Goal: Information Seeking & Learning: Learn about a topic

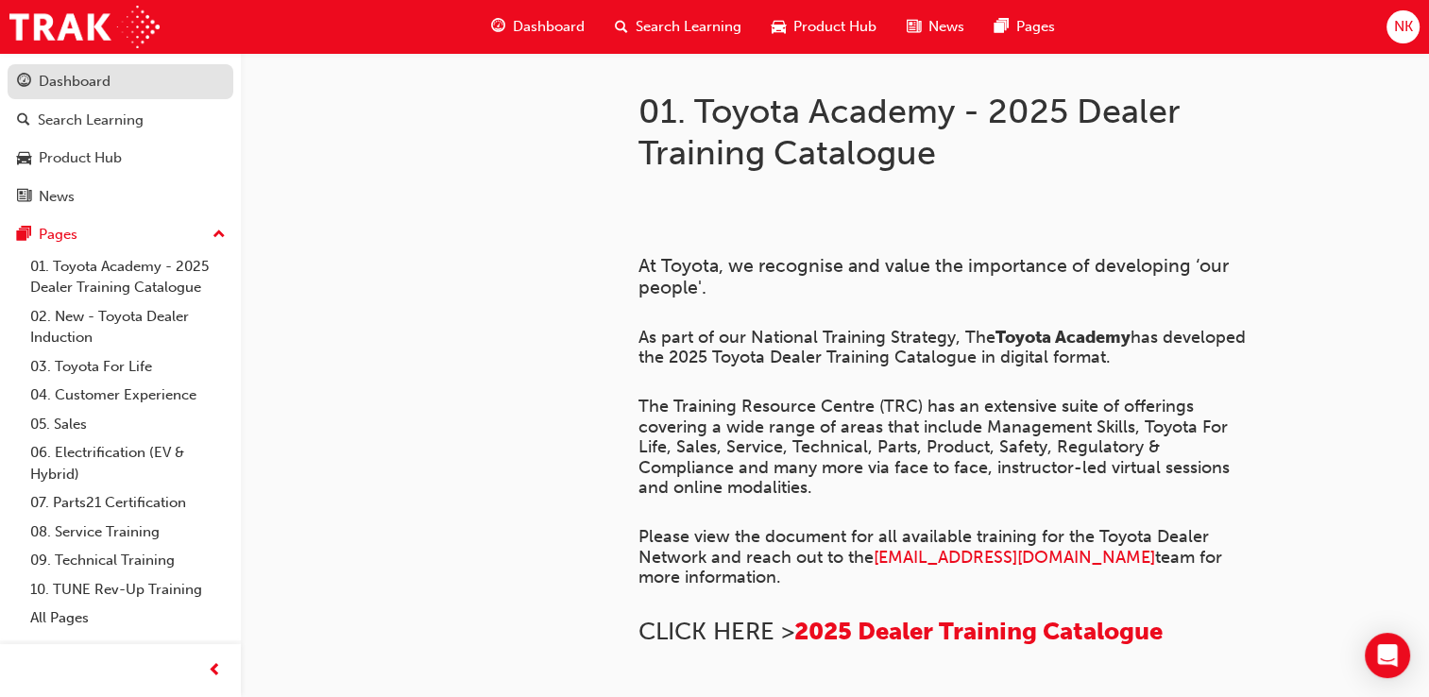
click at [73, 81] on div "Dashboard" at bounding box center [75, 82] width 72 height 22
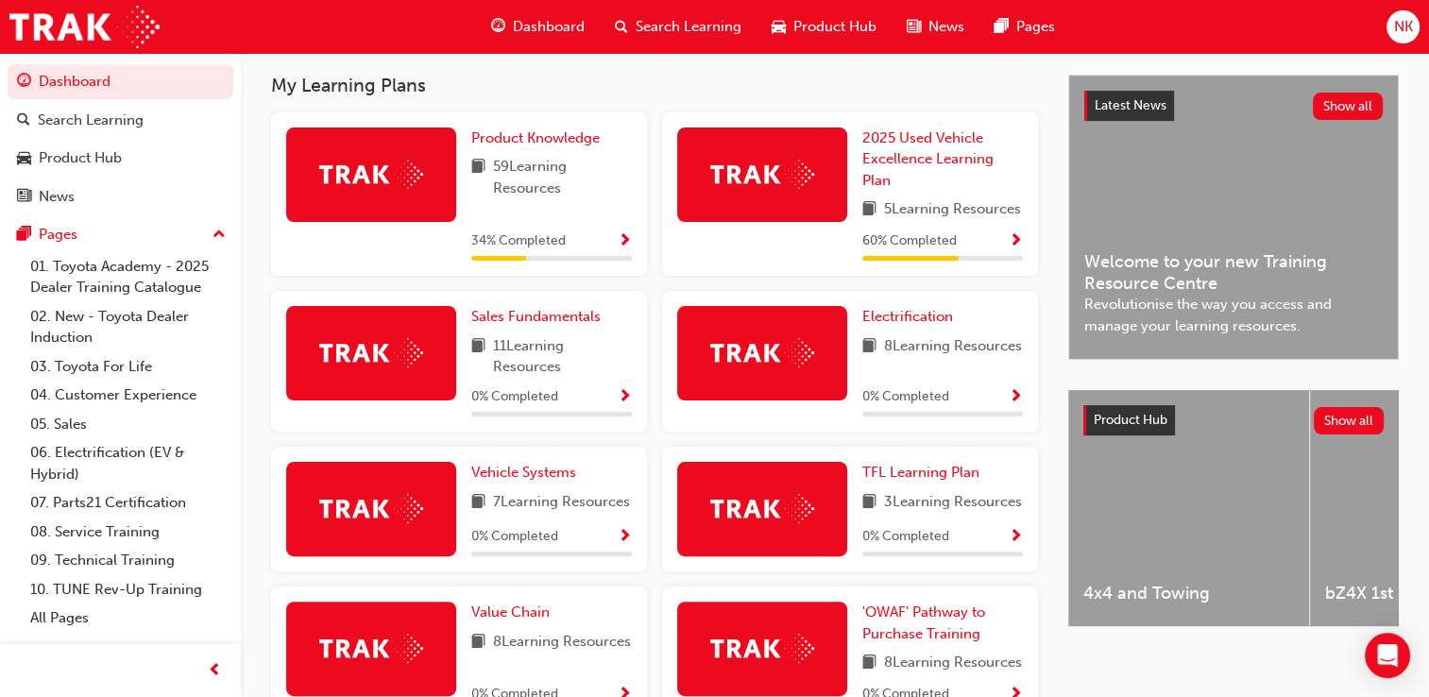
scroll to position [407, 0]
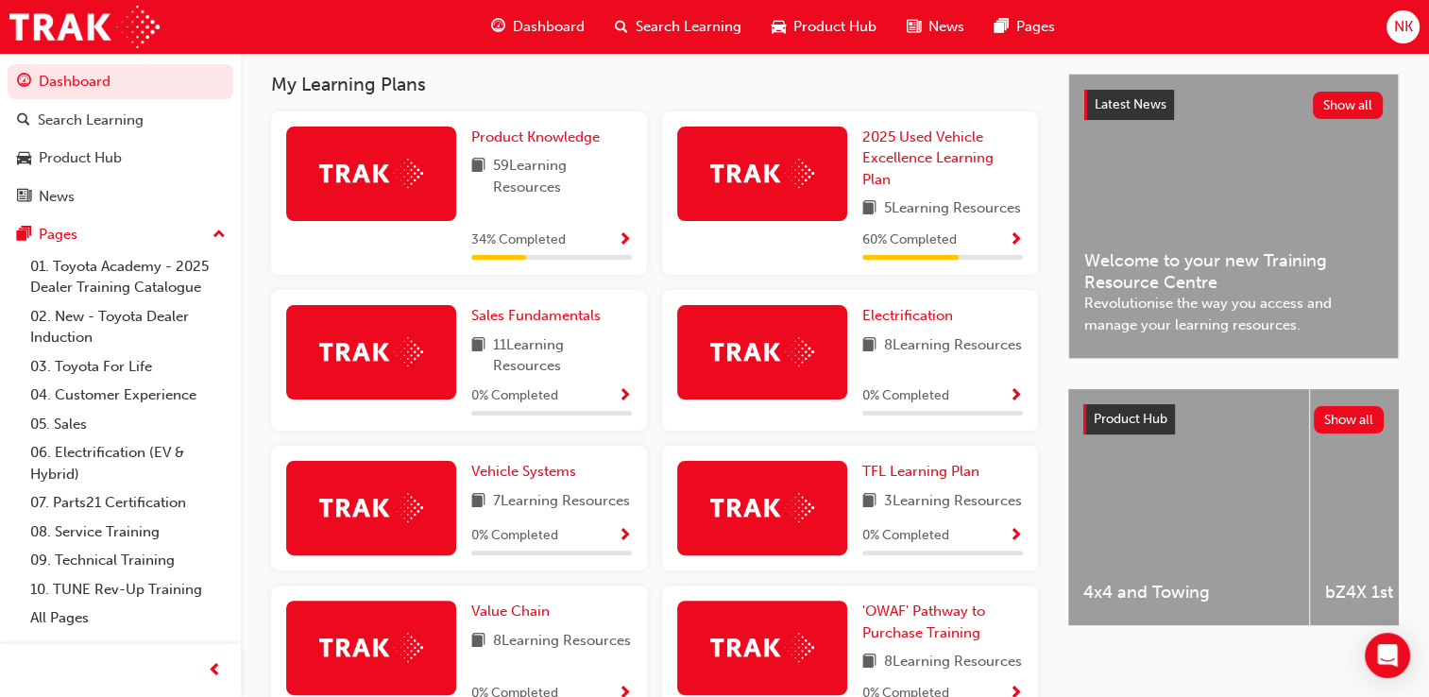
click at [616, 252] on div "34 % Completed" at bounding box center [551, 241] width 161 height 24
click at [630, 249] on span "Show Progress" at bounding box center [625, 240] width 14 height 17
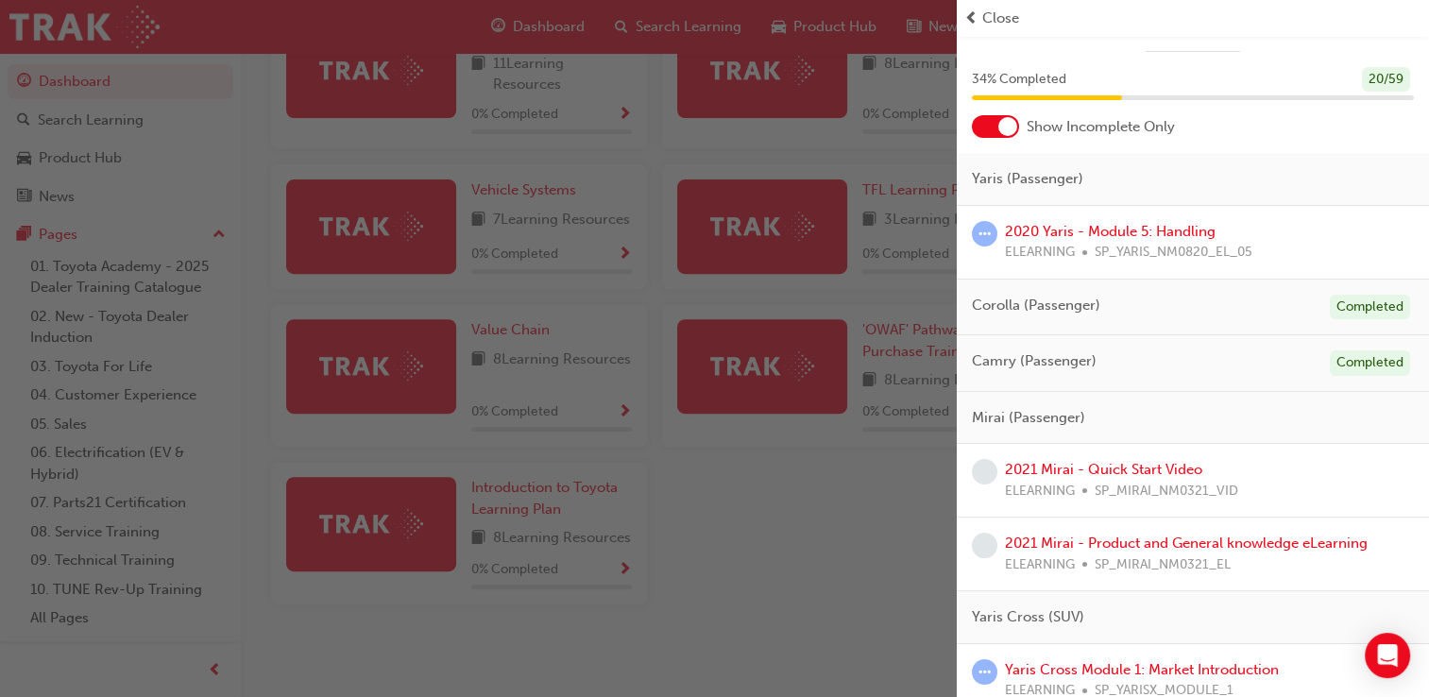
scroll to position [0, 0]
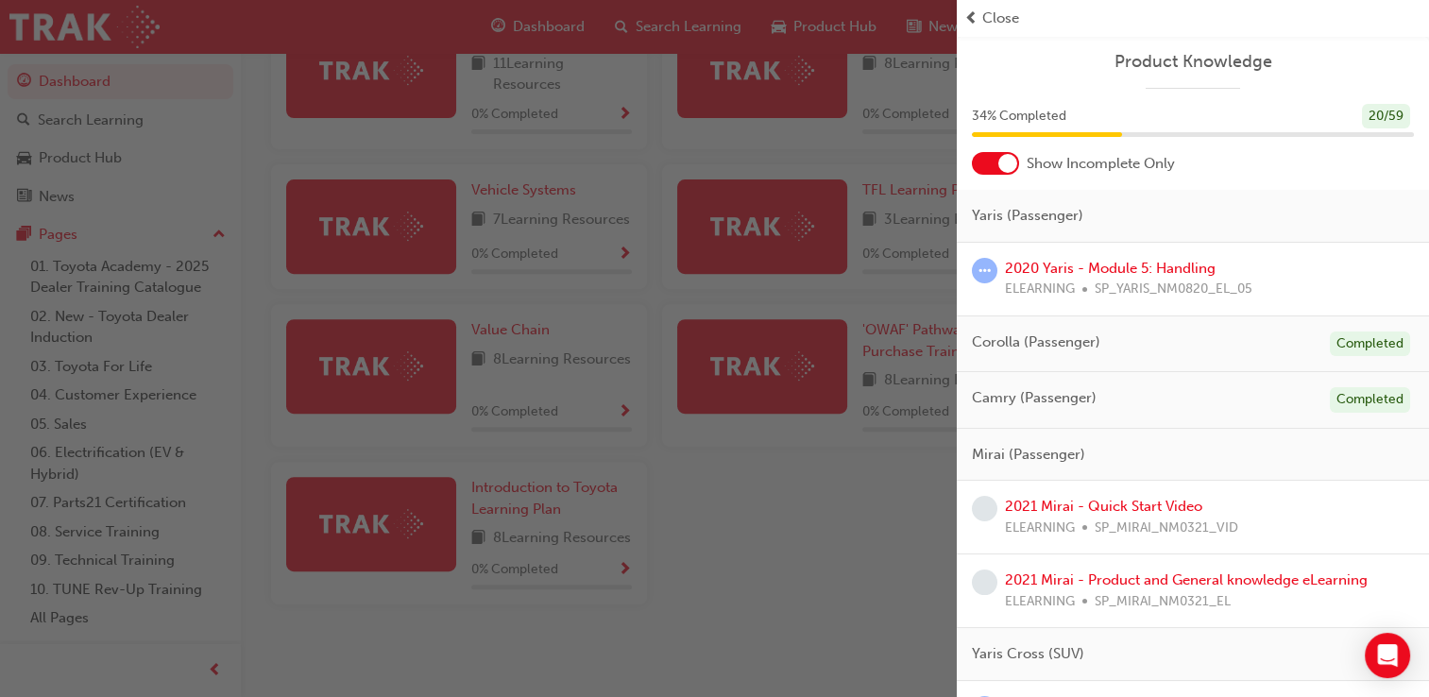
click at [1008, 162] on div at bounding box center [1007, 163] width 19 height 19
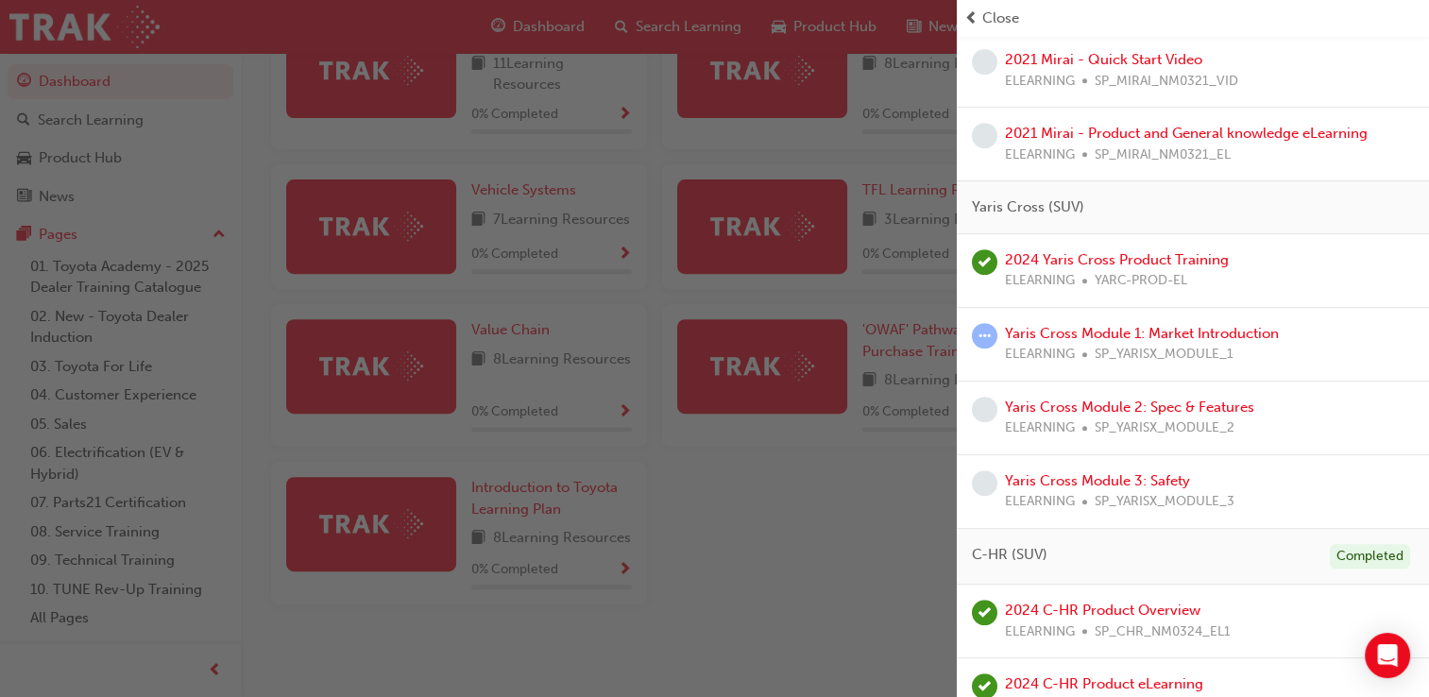
scroll to position [818, 0]
click at [1074, 327] on link "Yaris Cross Module 1: Market Introduction" at bounding box center [1142, 330] width 274 height 17
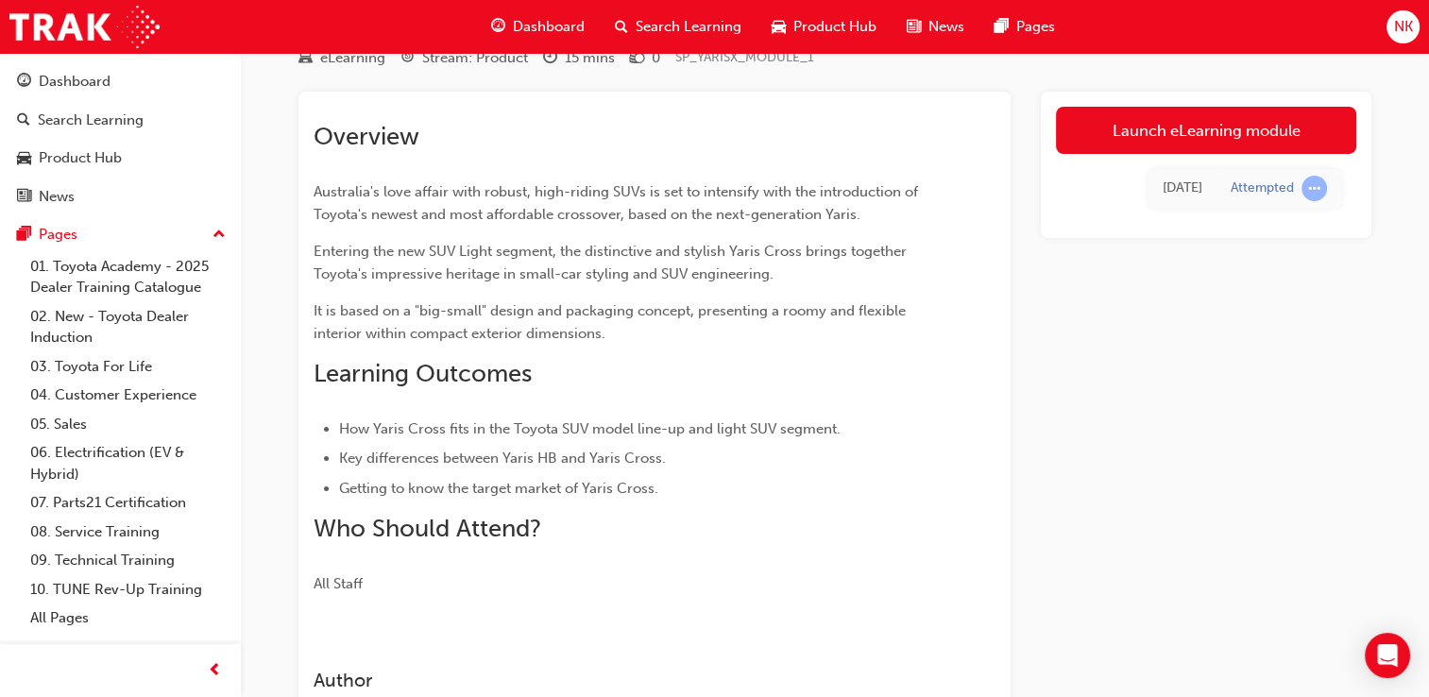
scroll to position [79, 0]
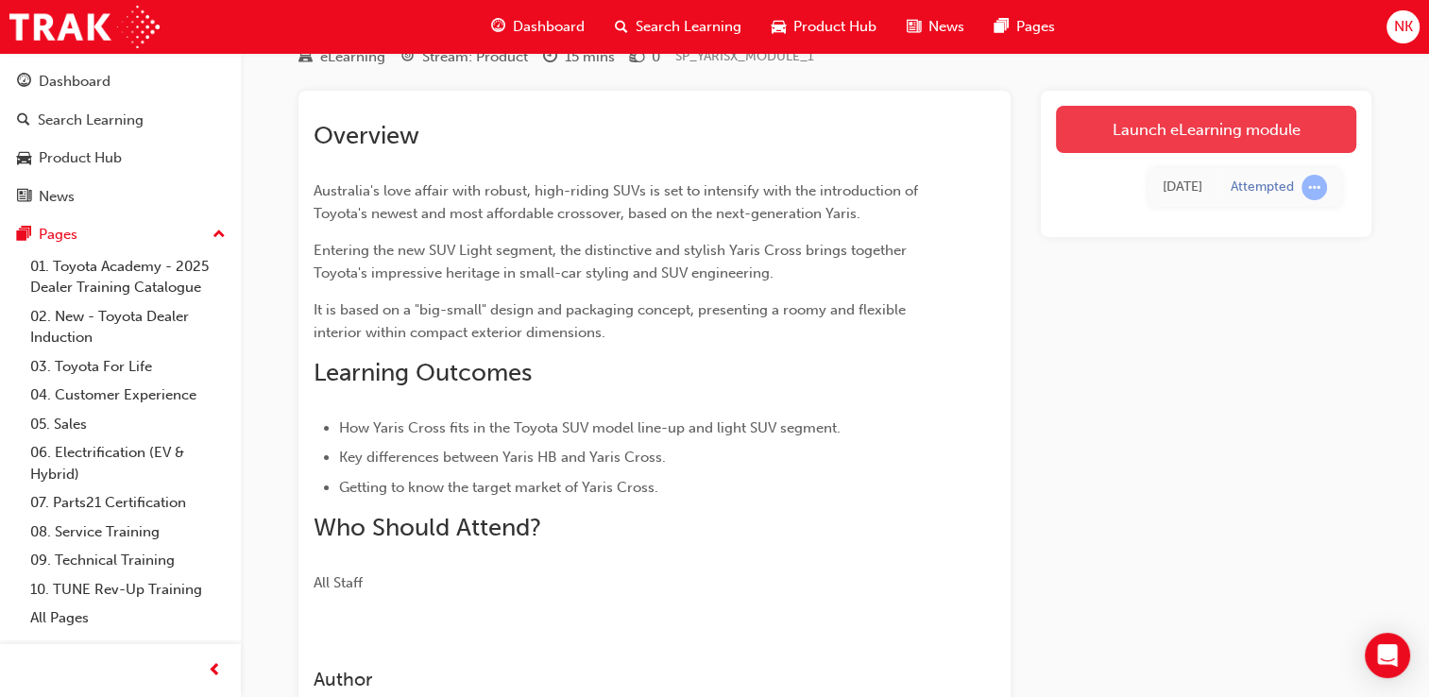
click at [1239, 138] on link "Launch eLearning module" at bounding box center [1206, 129] width 300 height 47
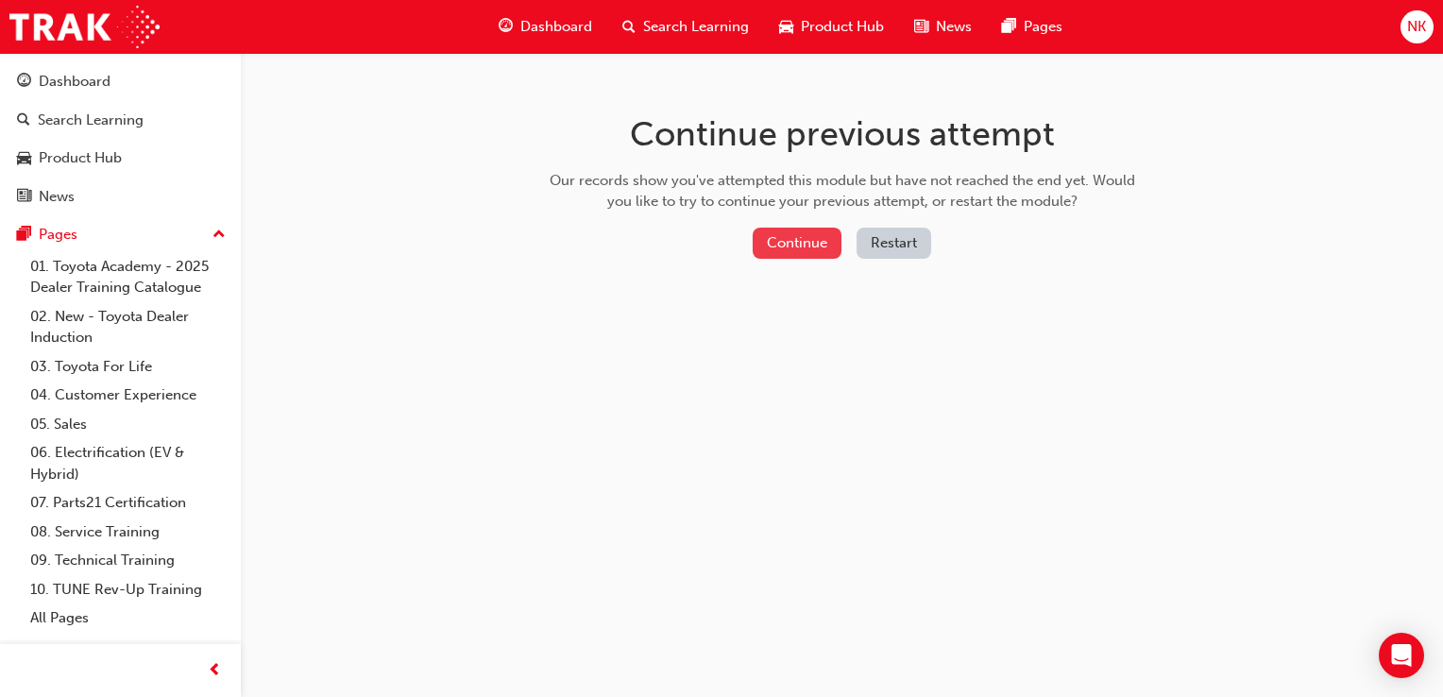
click at [778, 249] on button "Continue" at bounding box center [797, 243] width 89 height 31
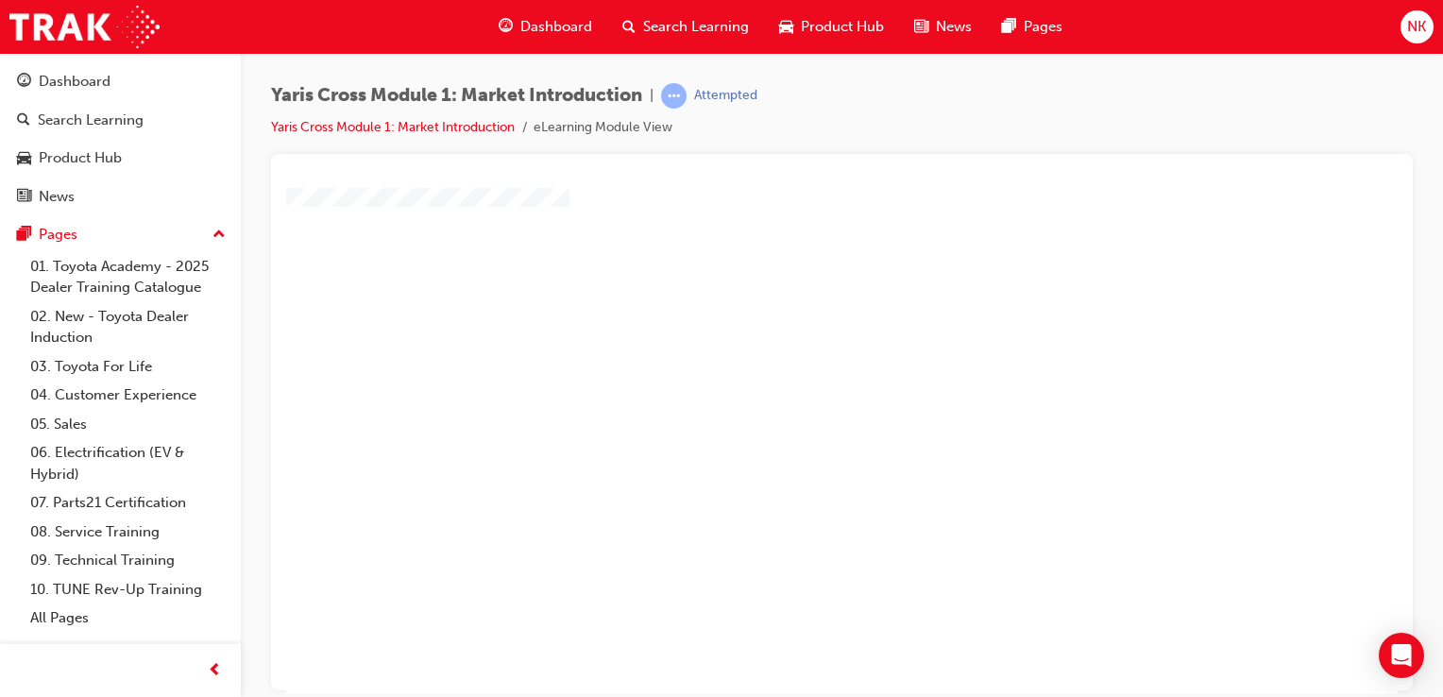
scroll to position [215, 0]
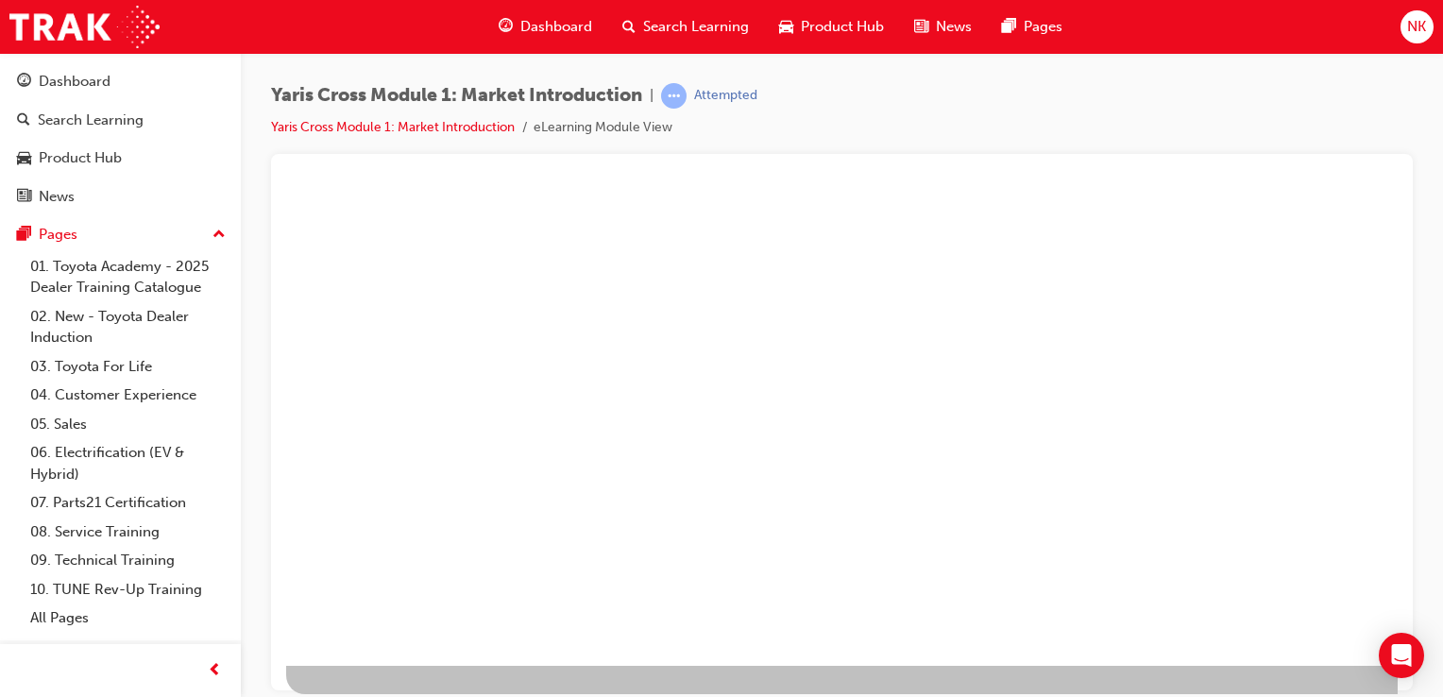
click at [788, 184] on div "play" at bounding box center [788, 184] width 0 height 0
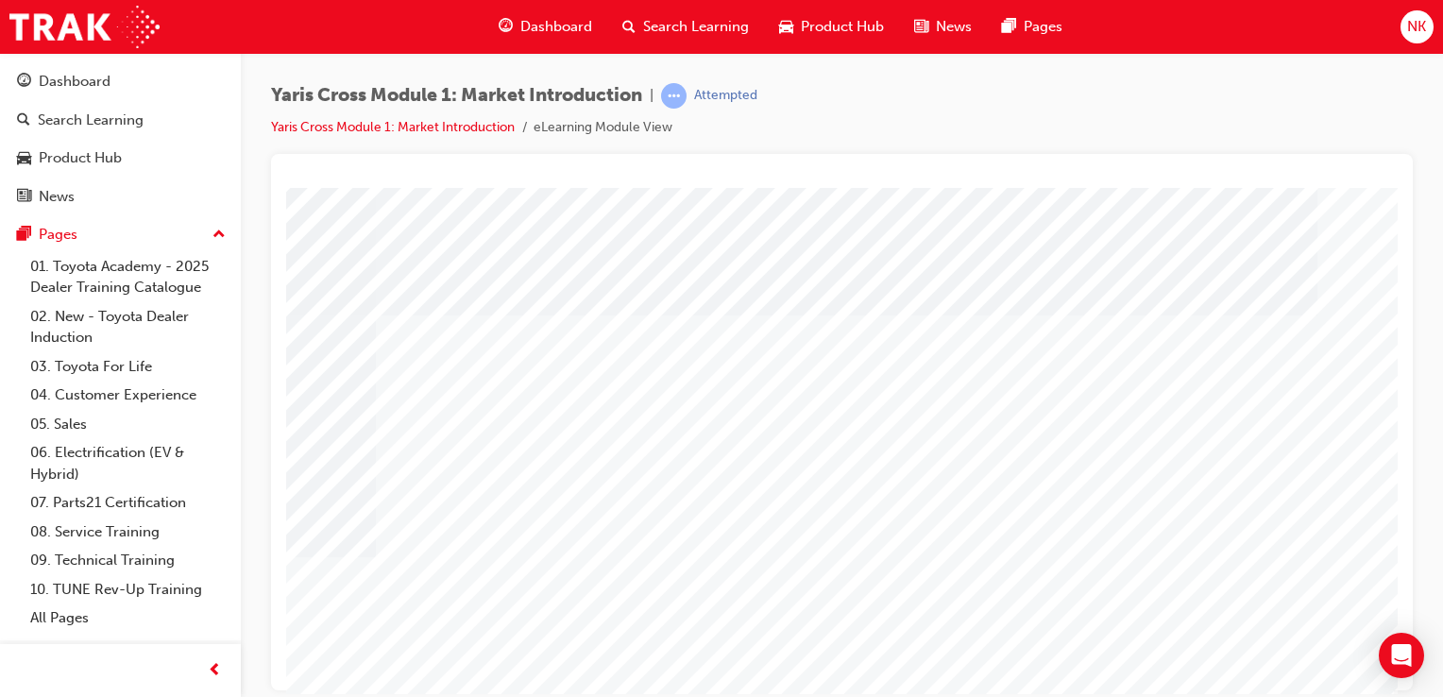
scroll to position [215, 187]
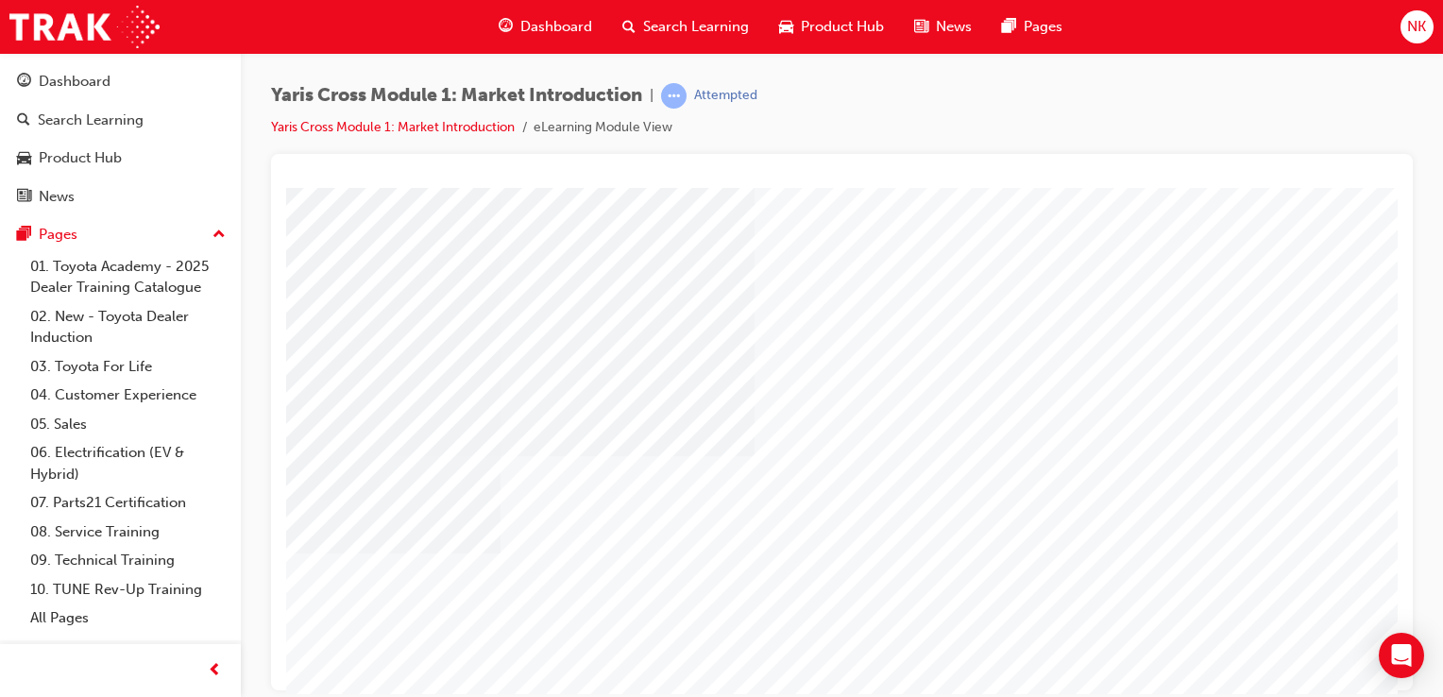
scroll to position [166, 187]
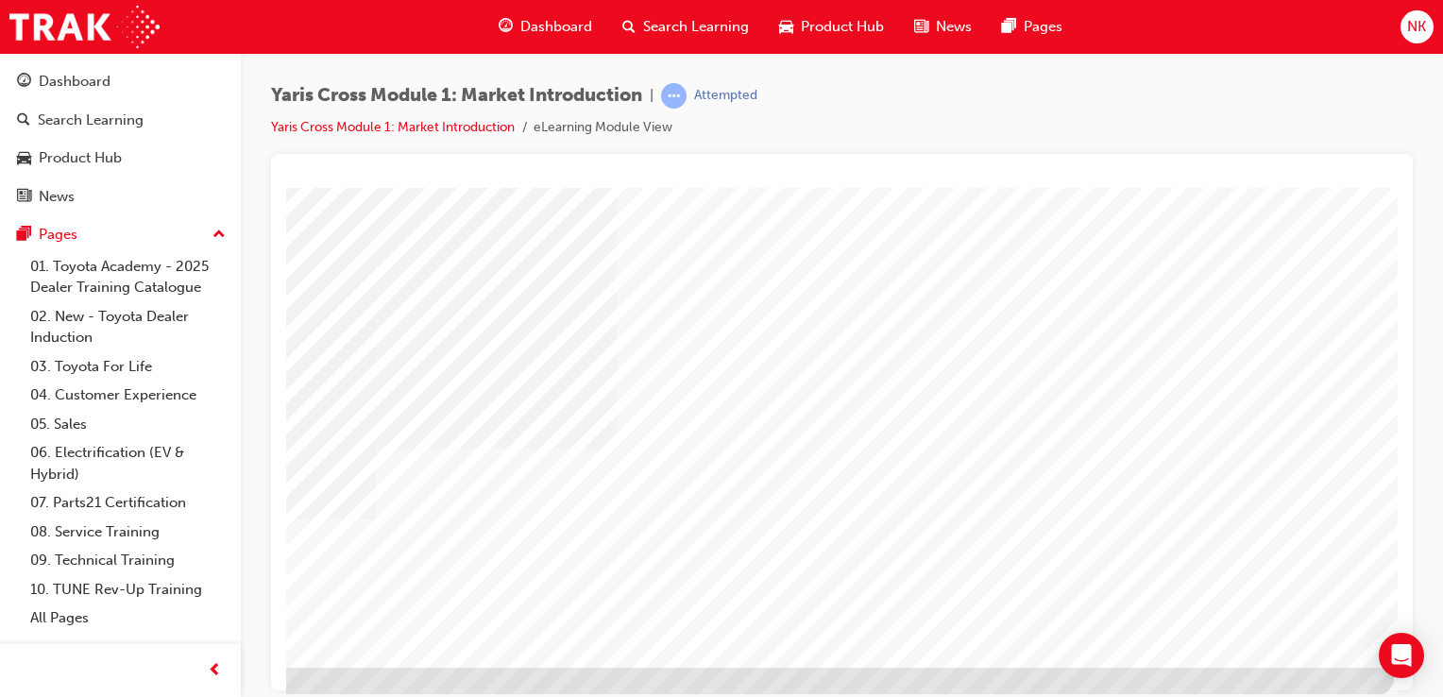
scroll to position [200, 187]
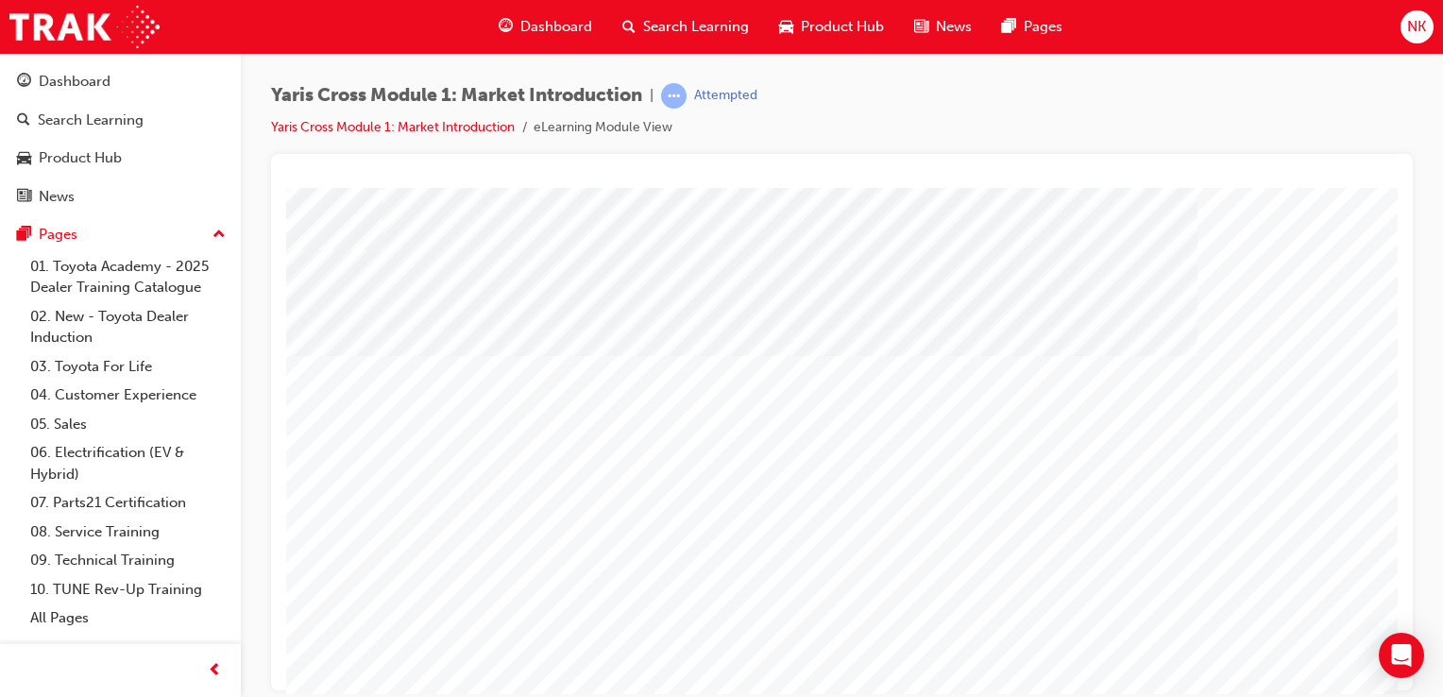
scroll to position [215, 187]
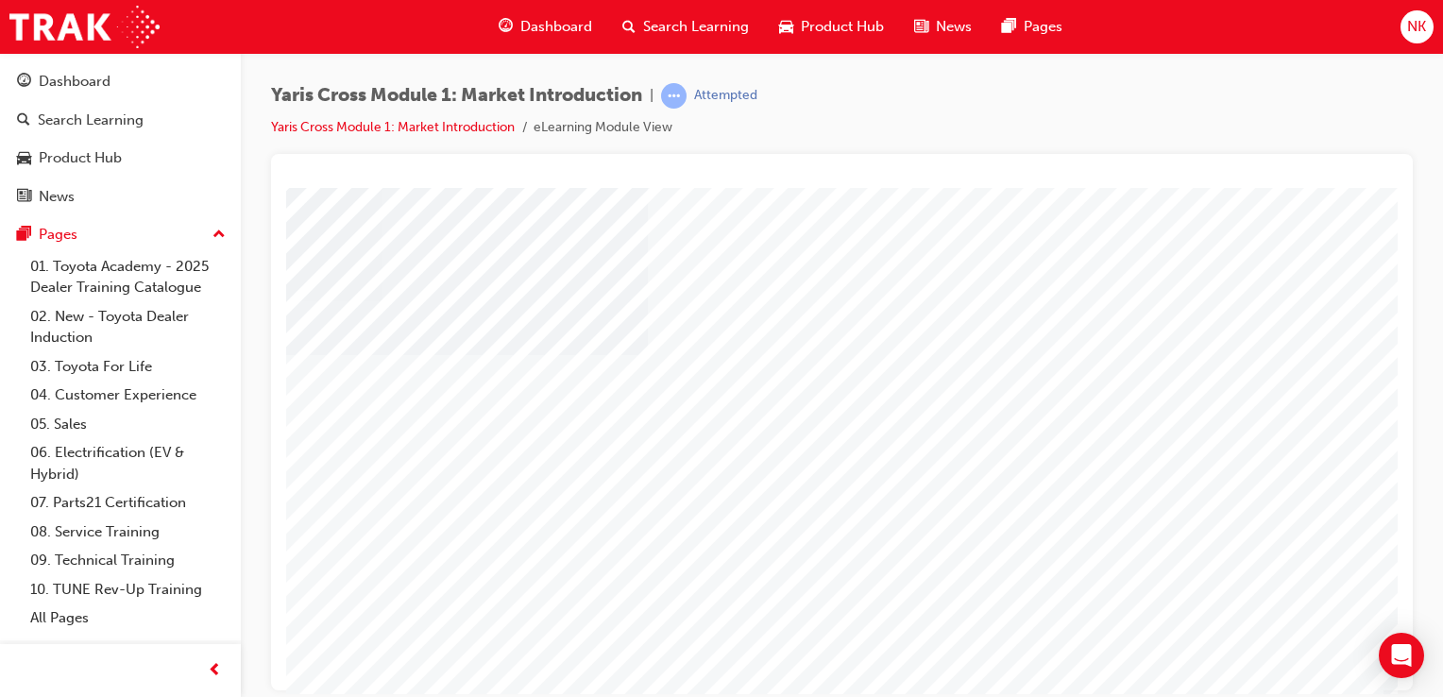
scroll to position [28, 186]
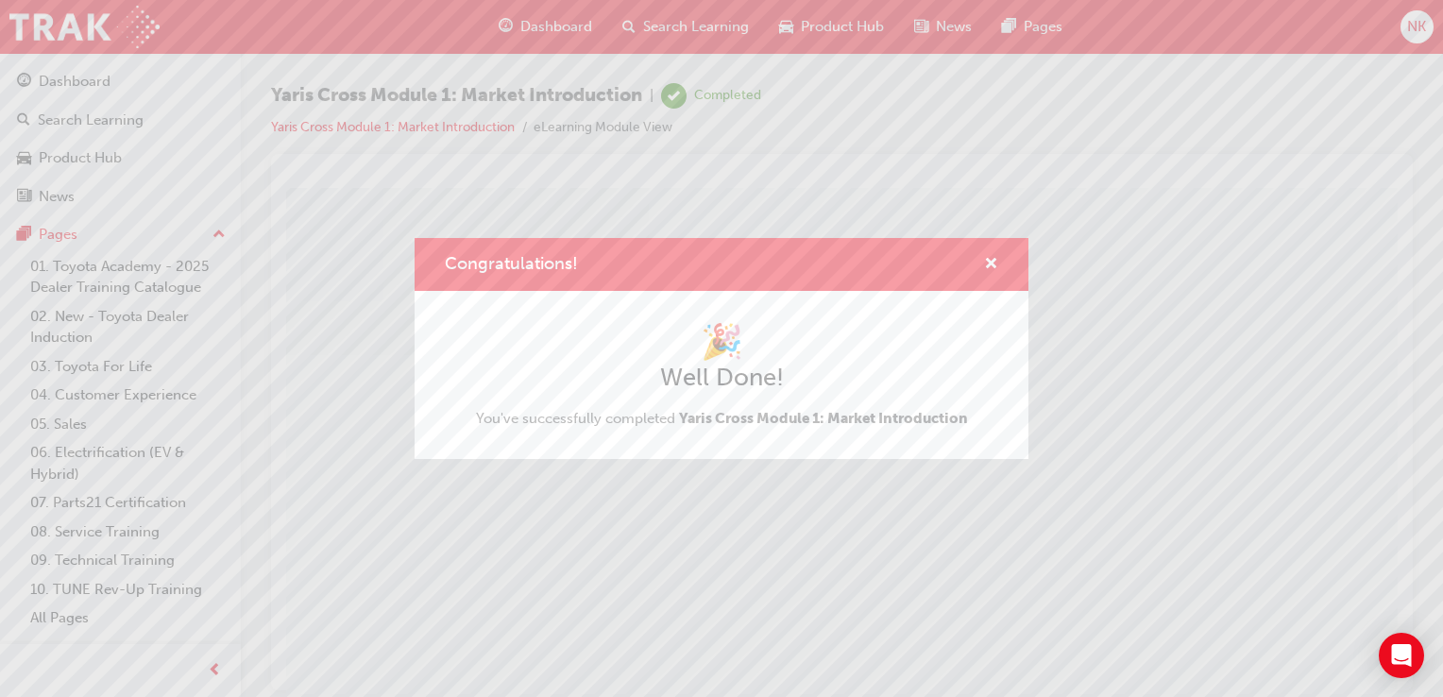
click at [963, 509] on div "Congratulations! 🎉 Well Done! You've successfully completed Yaris Cross Module …" at bounding box center [721, 348] width 1443 height 697
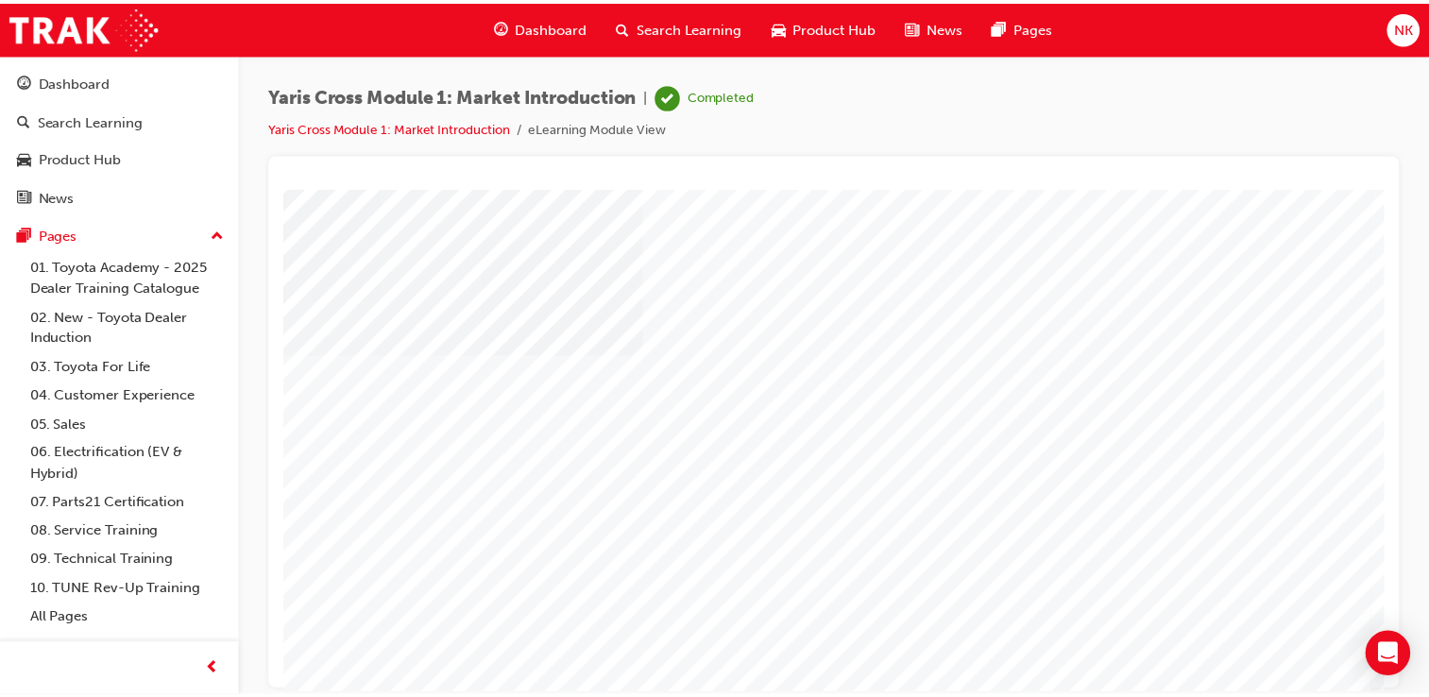
scroll to position [215, 185]
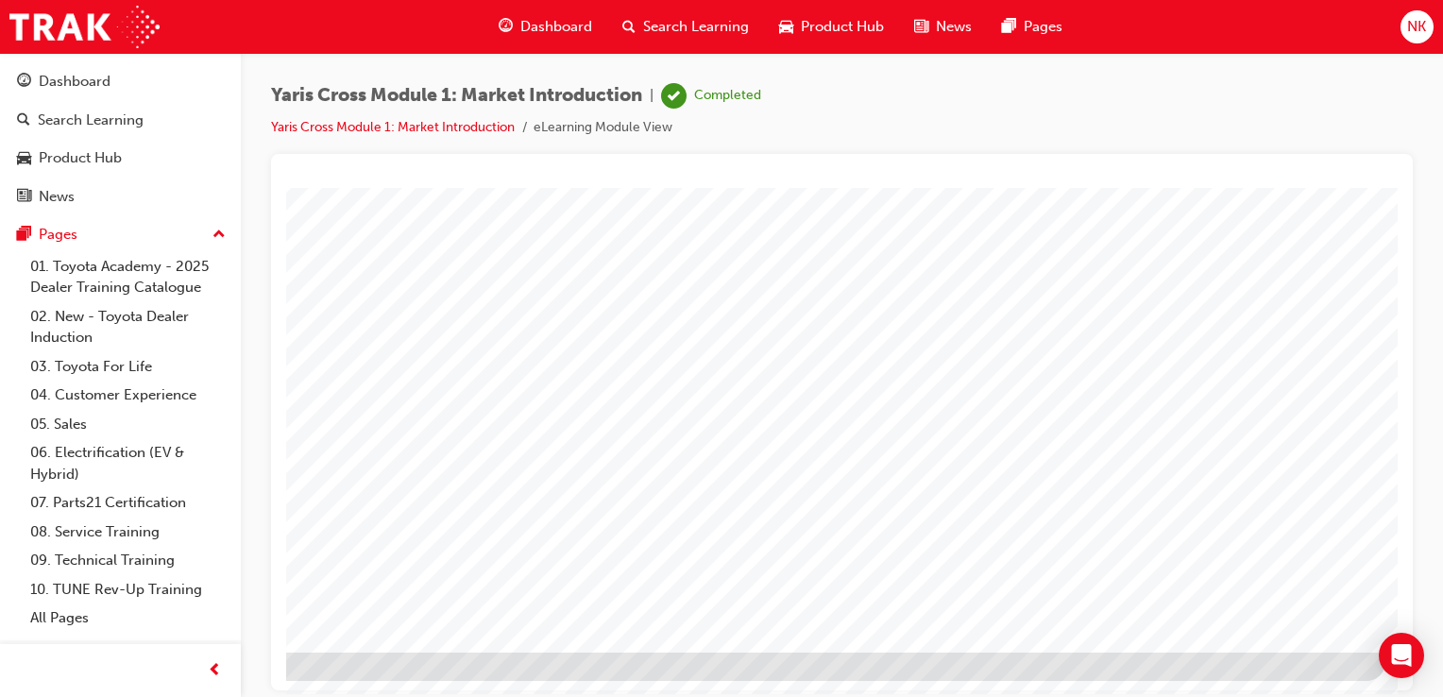
click at [371, 130] on link "Yaris Cross Module 1: Market Introduction" at bounding box center [393, 127] width 244 height 16
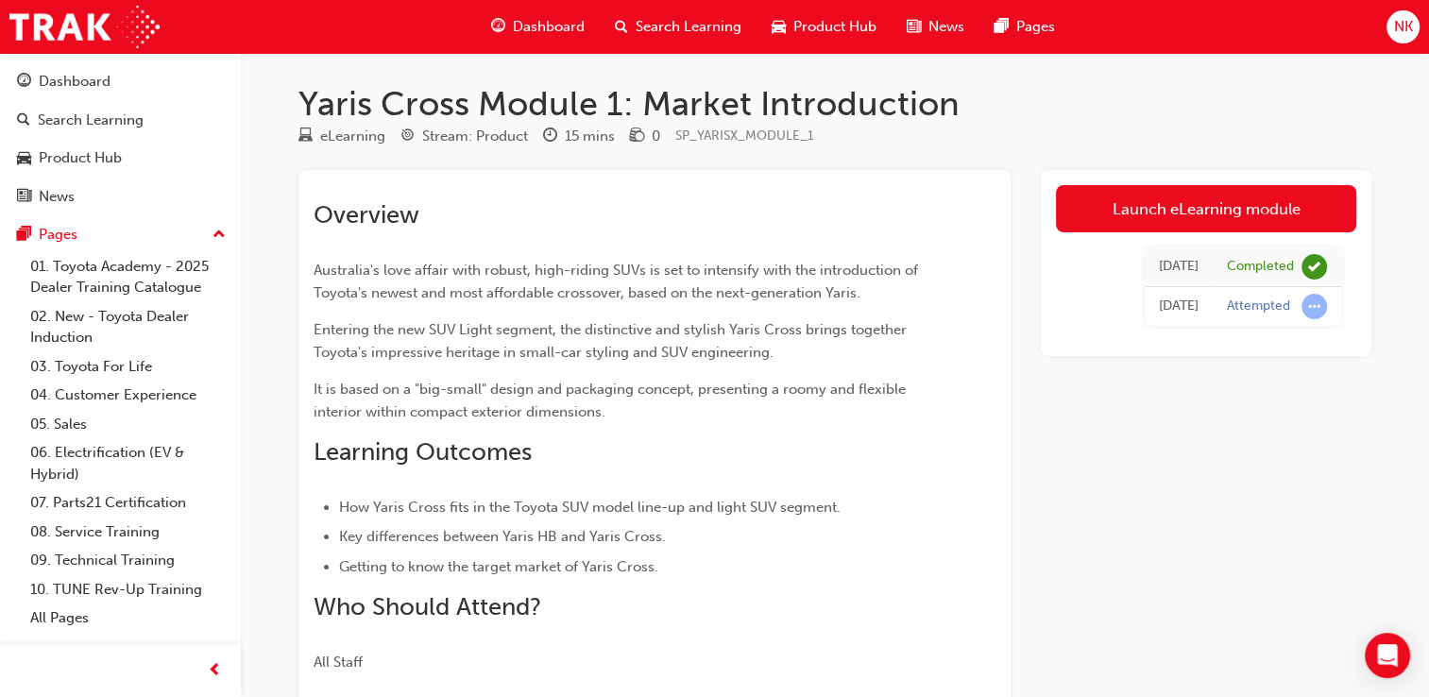
click at [495, 37] on span "guage-icon" at bounding box center [498, 27] width 14 height 24
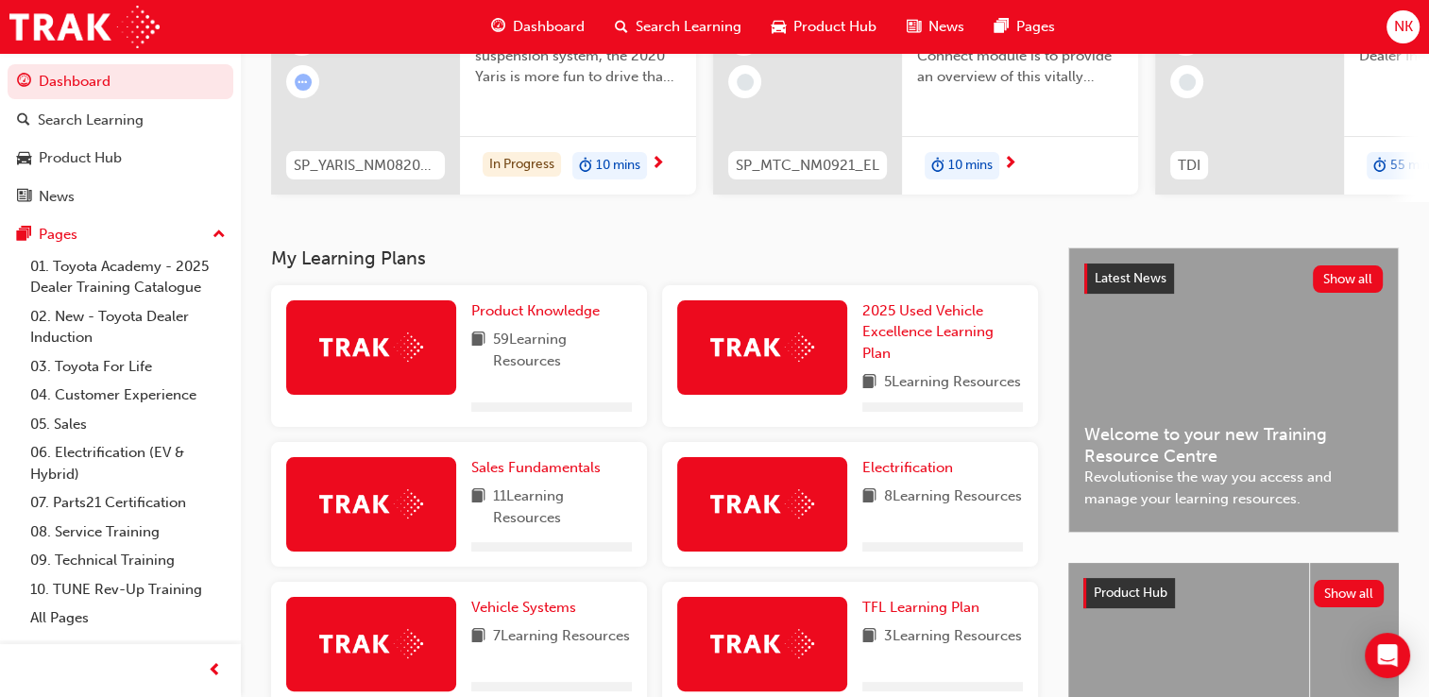
scroll to position [234, 0]
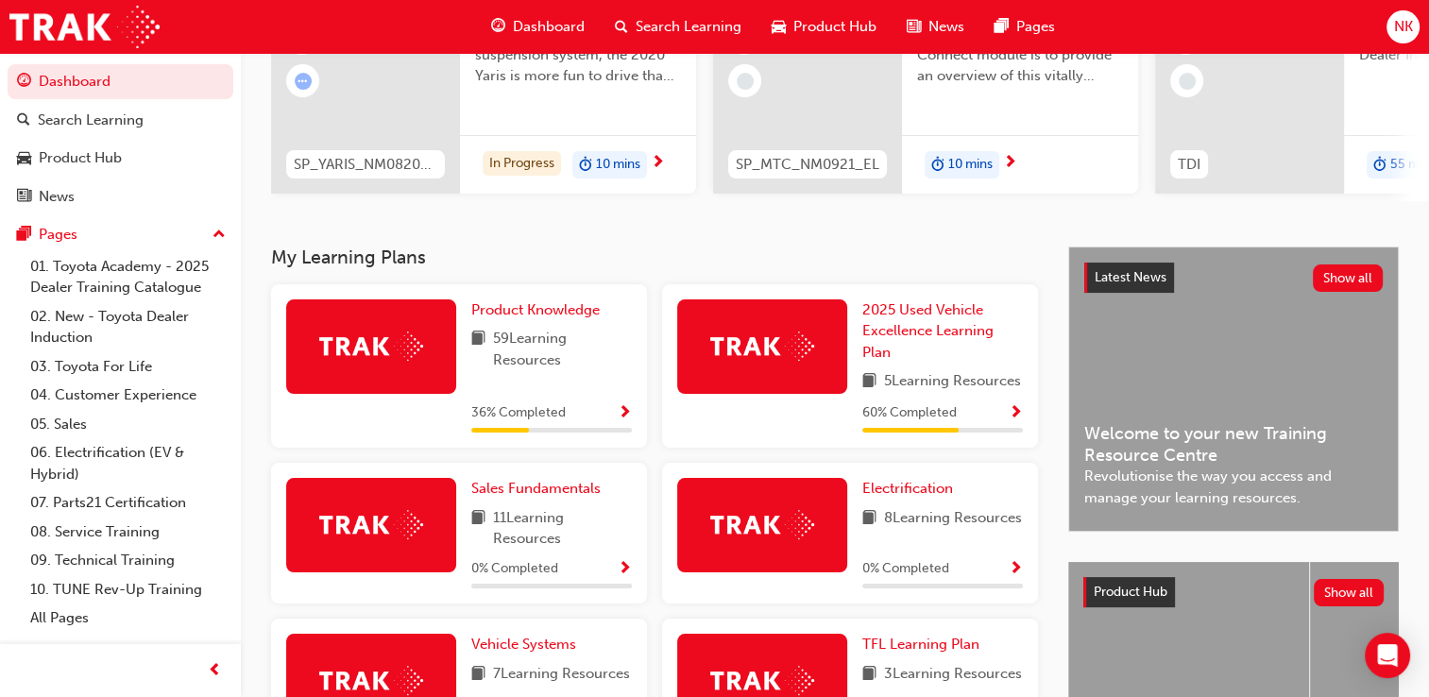
click at [628, 422] on span "Show Progress" at bounding box center [625, 413] width 14 height 17
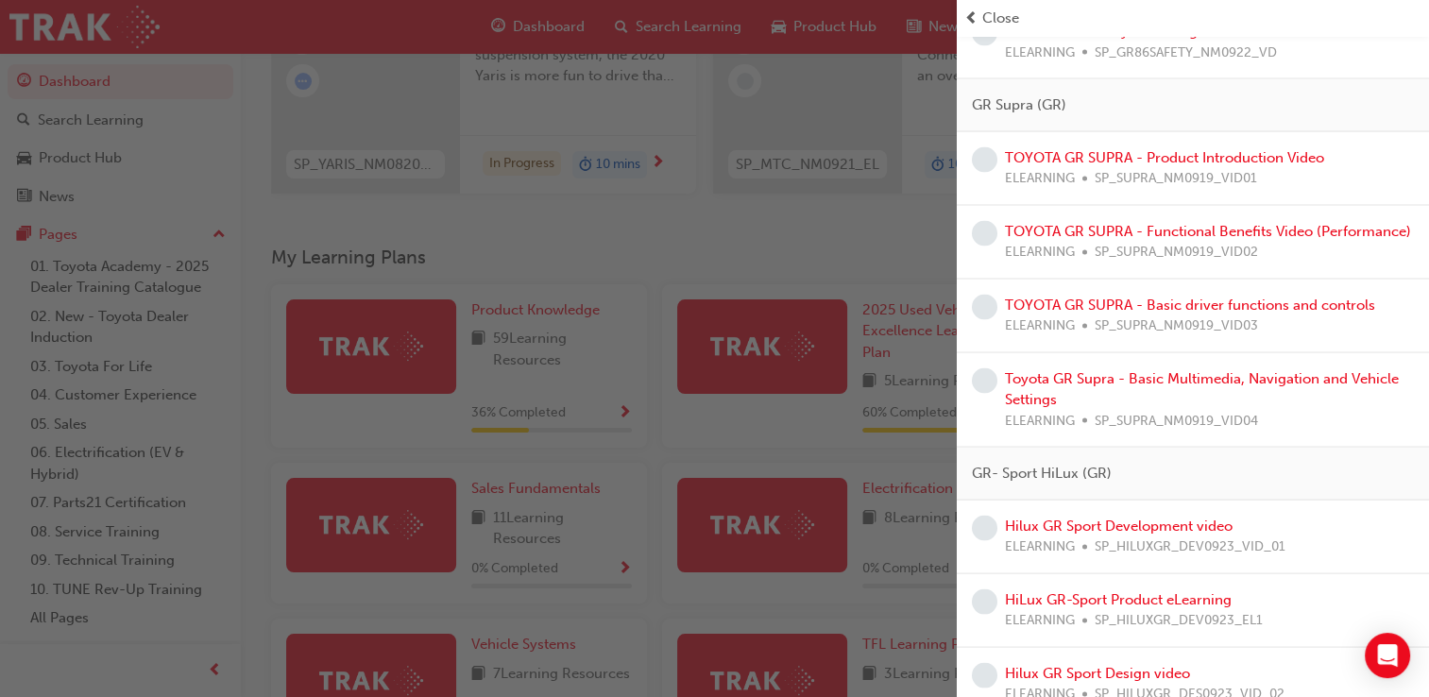
scroll to position [3618, 0]
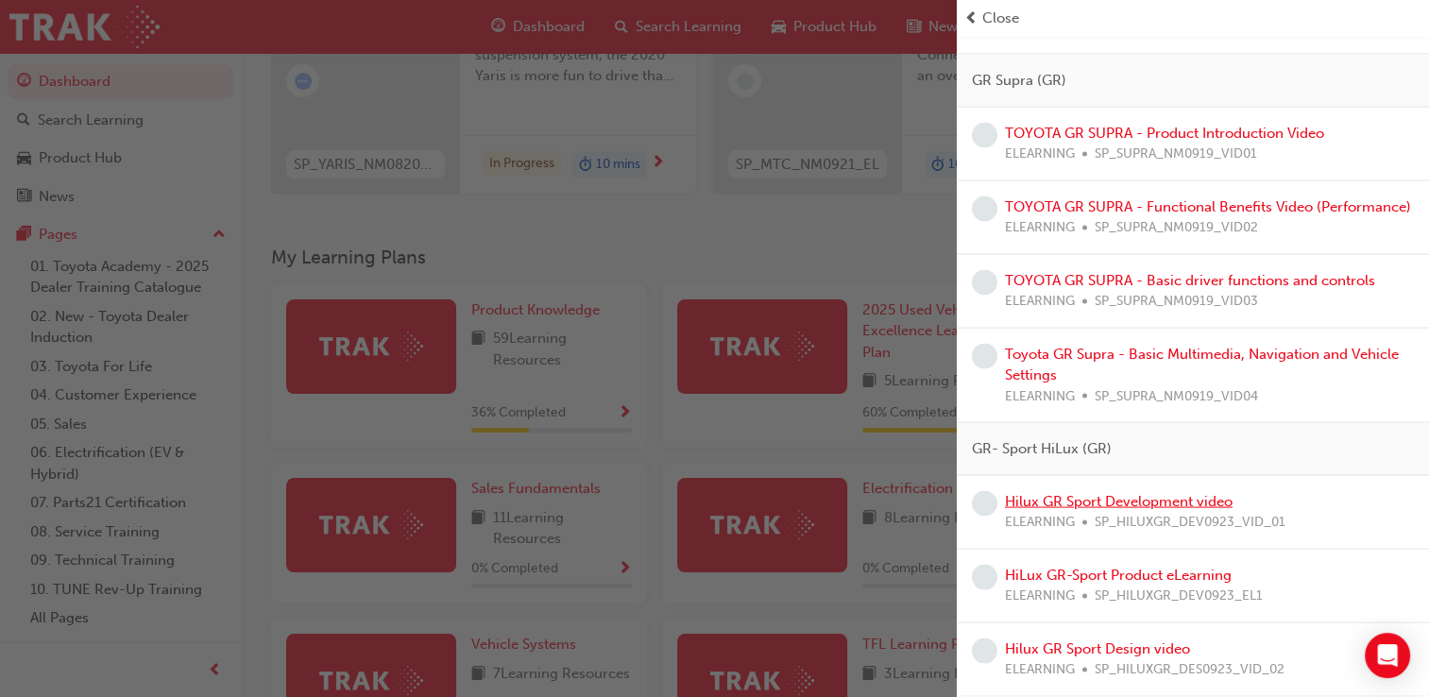
click at [1088, 500] on link "Hilux GR Sport Development video" at bounding box center [1119, 501] width 228 height 17
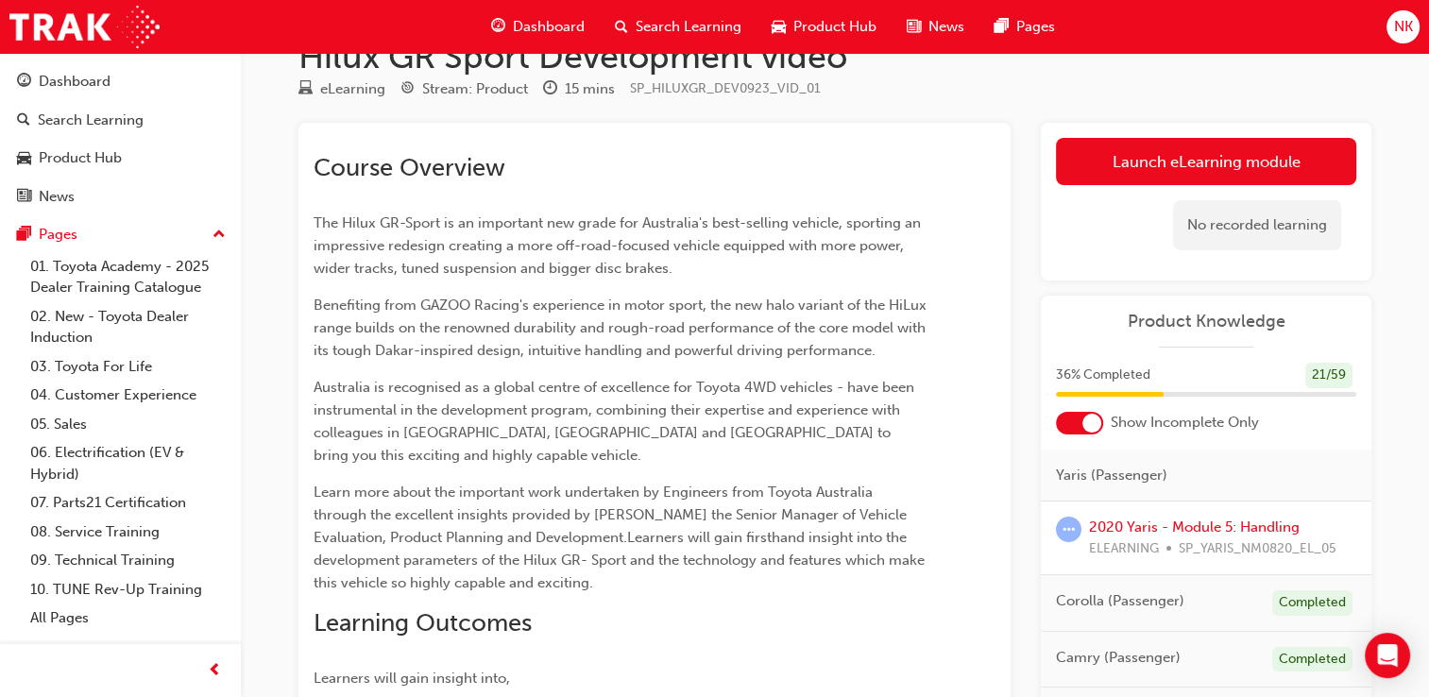
scroll to position [48, 0]
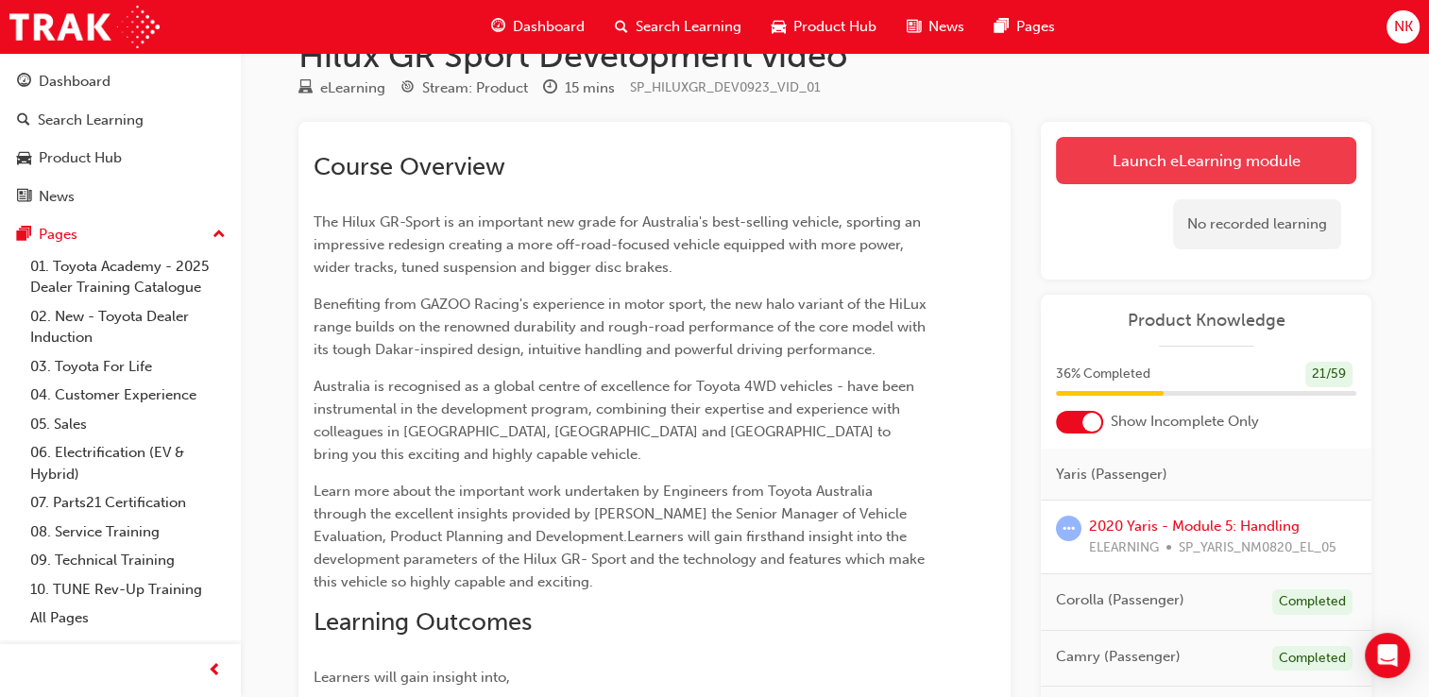
click at [1164, 183] on link "Launch eLearning module" at bounding box center [1206, 160] width 300 height 47
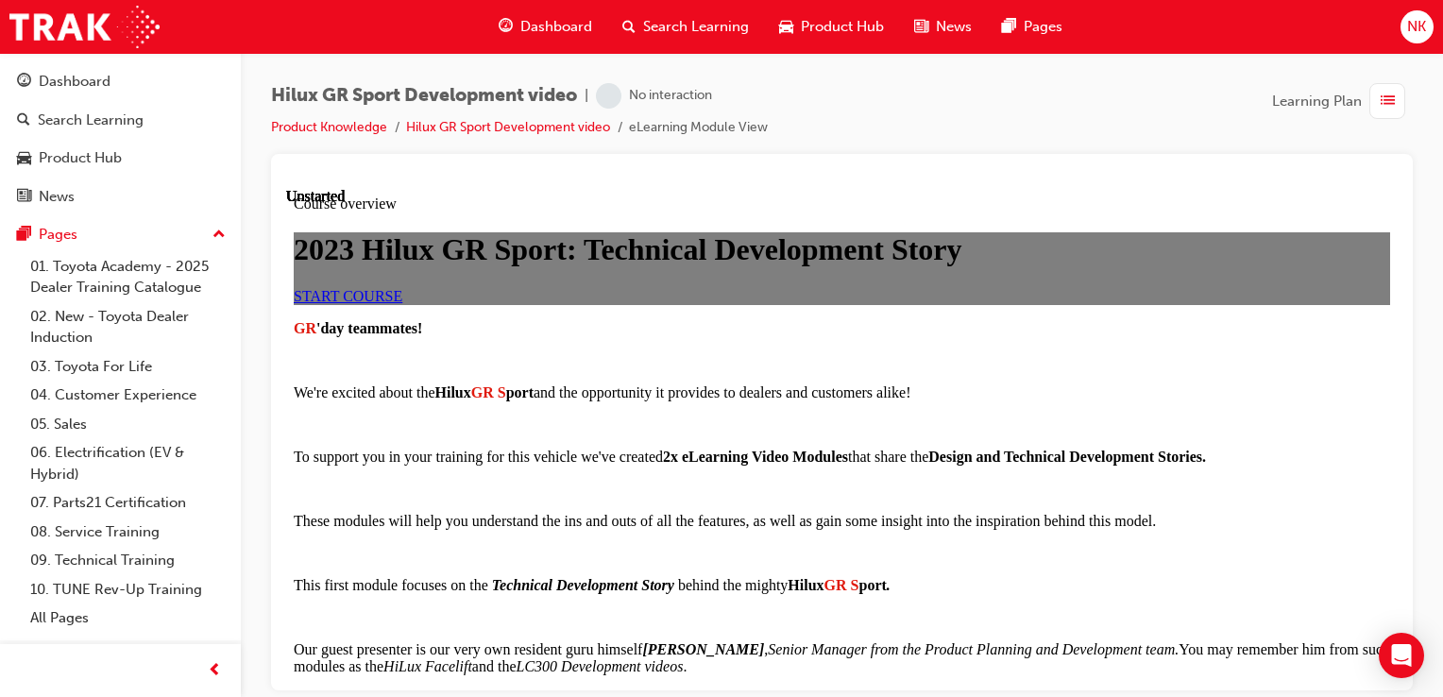
scroll to position [165, 0]
click at [402, 303] on link "START COURSE" at bounding box center [348, 295] width 109 height 16
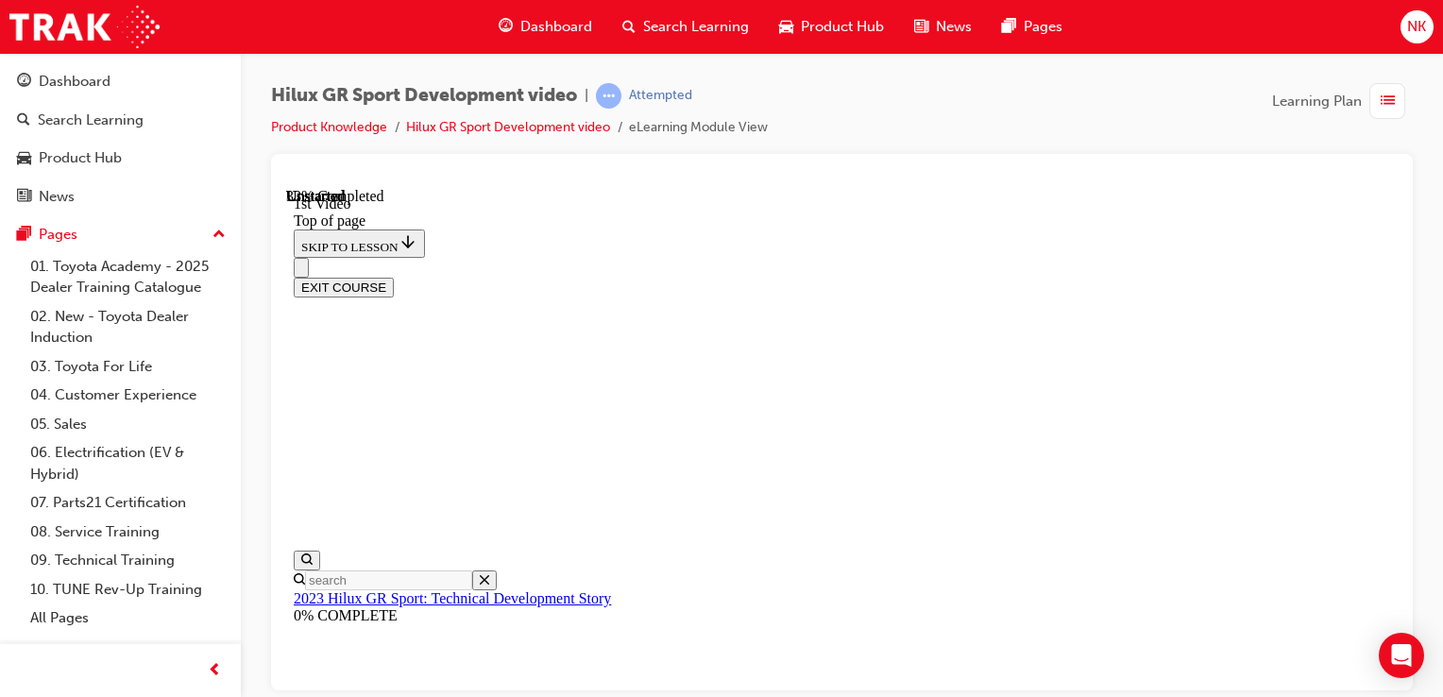
scroll to position [559, 0]
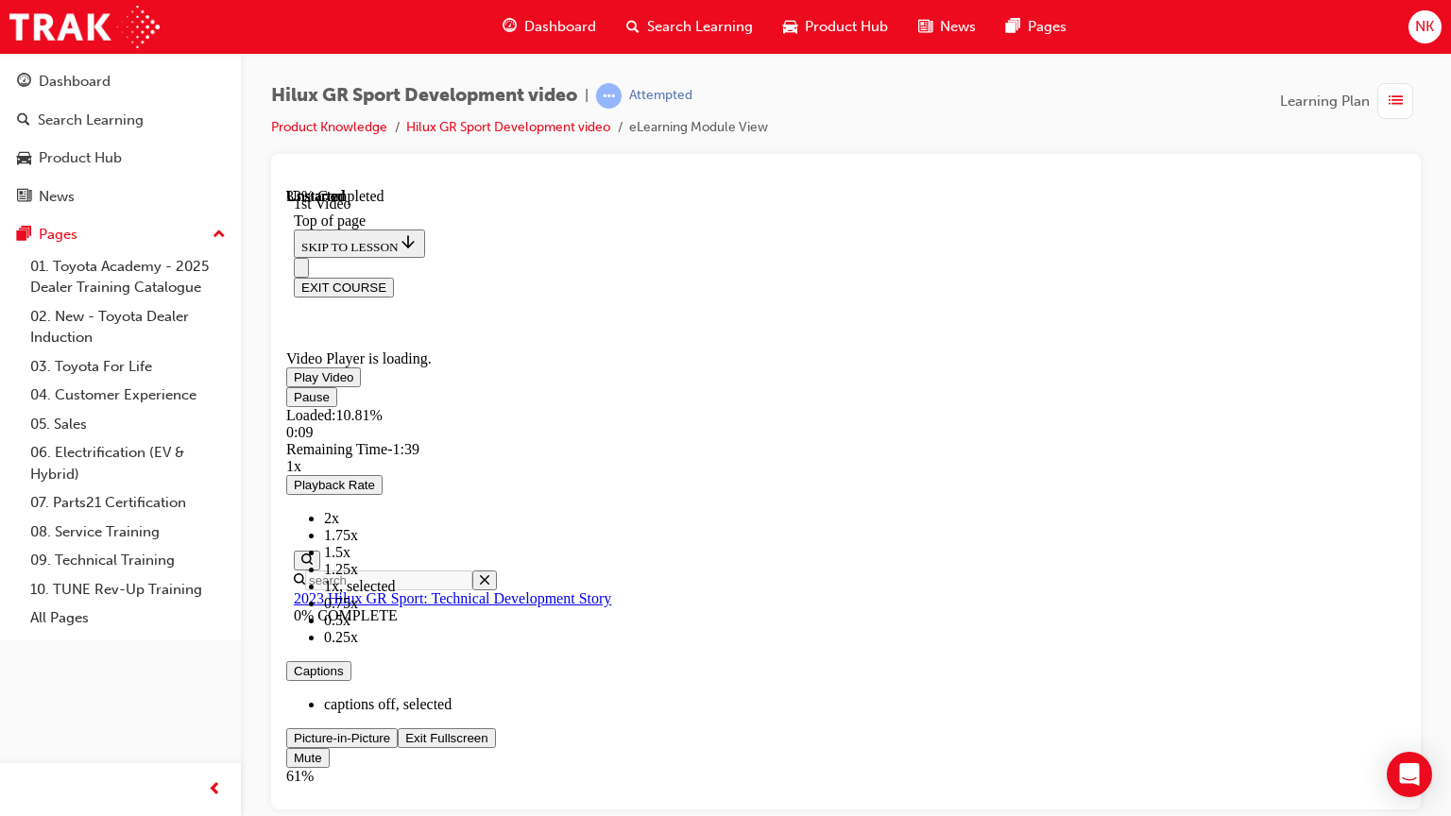
click at [969, 696] on div "Volume Level" at bounding box center [627, 784] width 683 height 0
click at [294, 696] on span "Video player" at bounding box center [294, 737] width 0 height 14
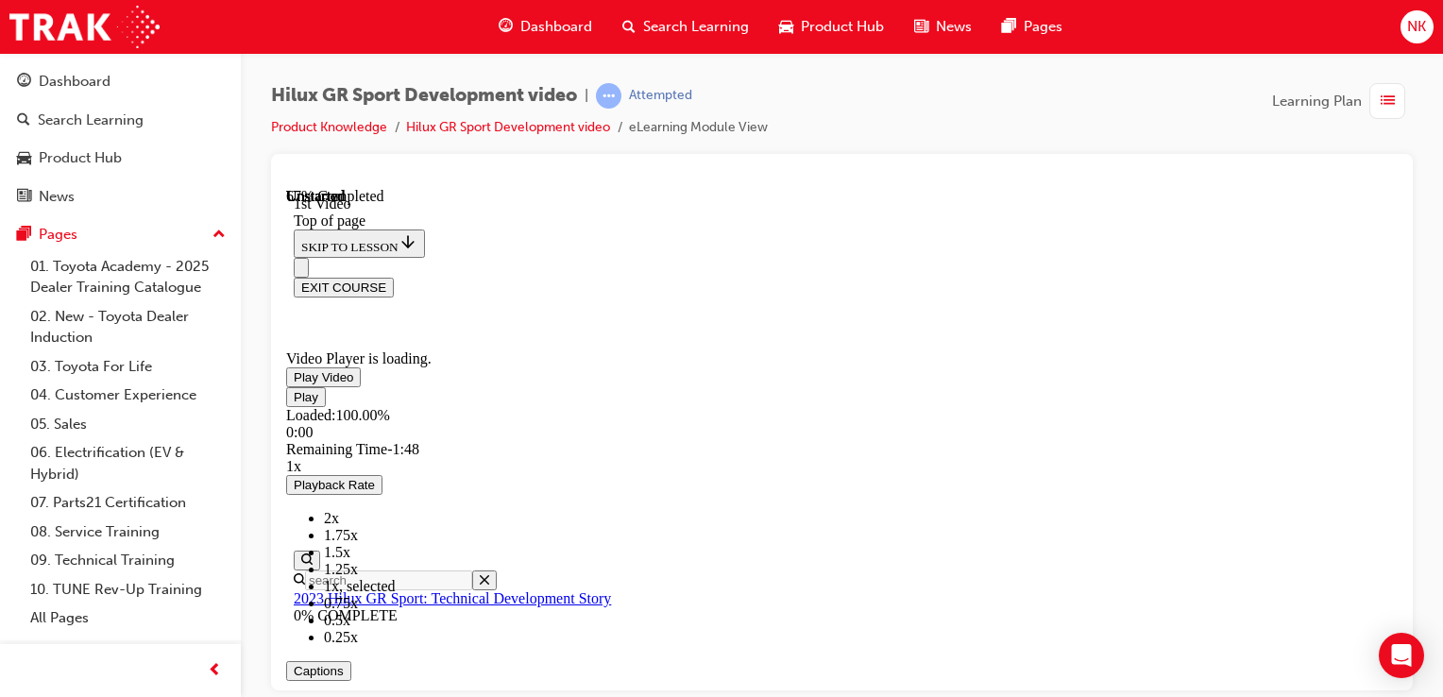
scroll to position [743, 0]
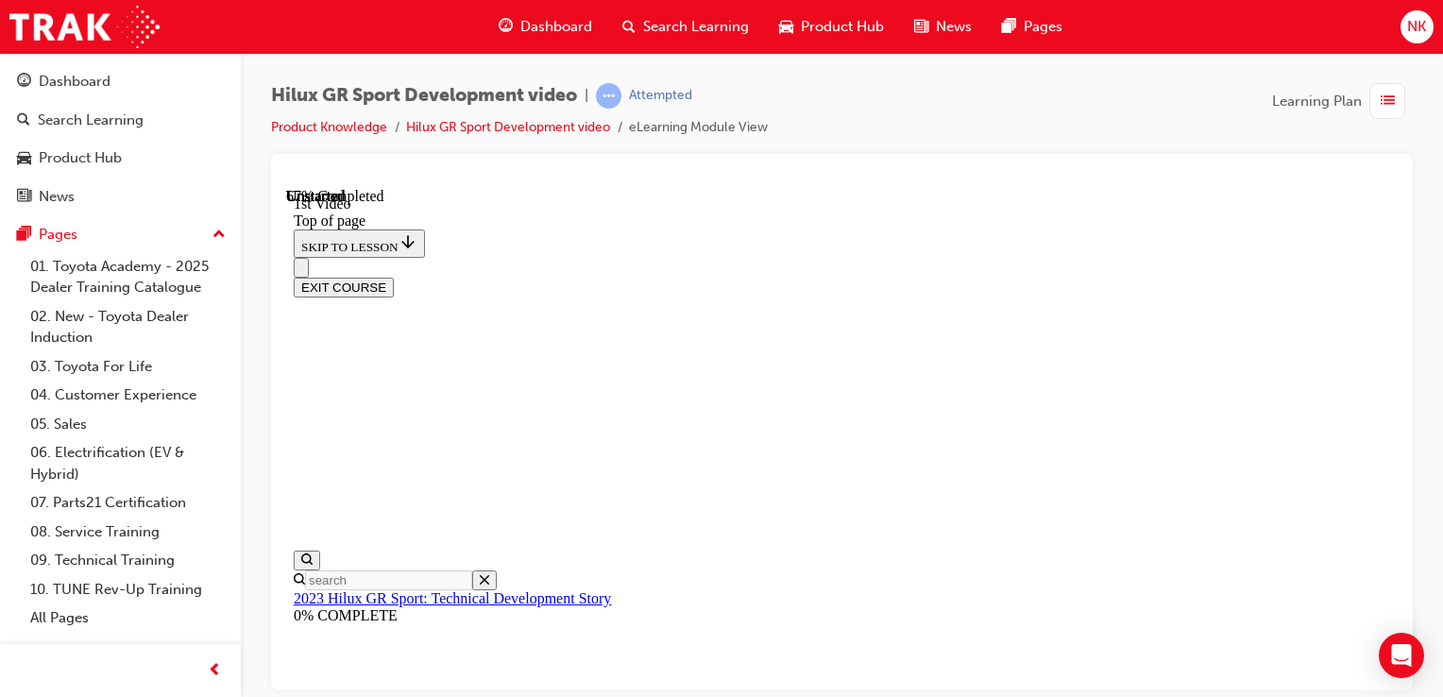
drag, startPoint x: 986, startPoint y: 597, endPoint x: 990, endPoint y: 539, distance: 57.7
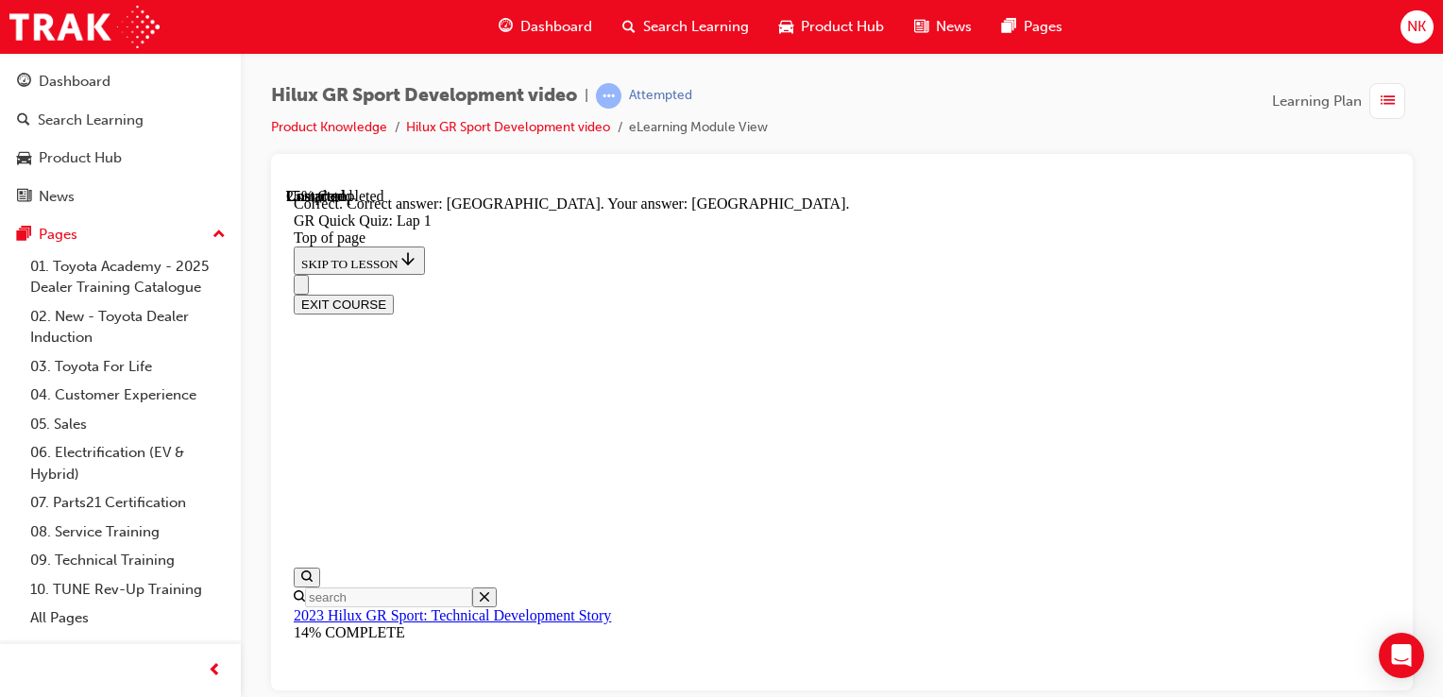
scroll to position [539, 0]
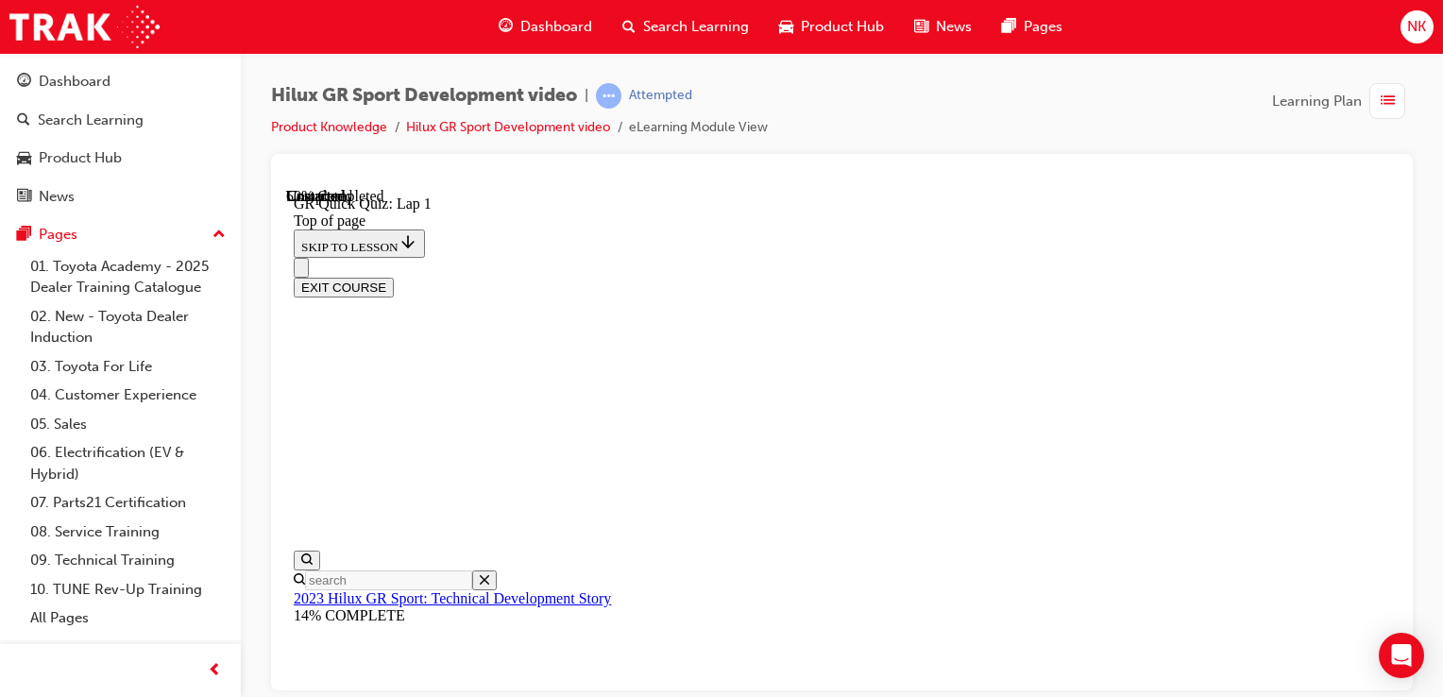
scroll to position [264, 0]
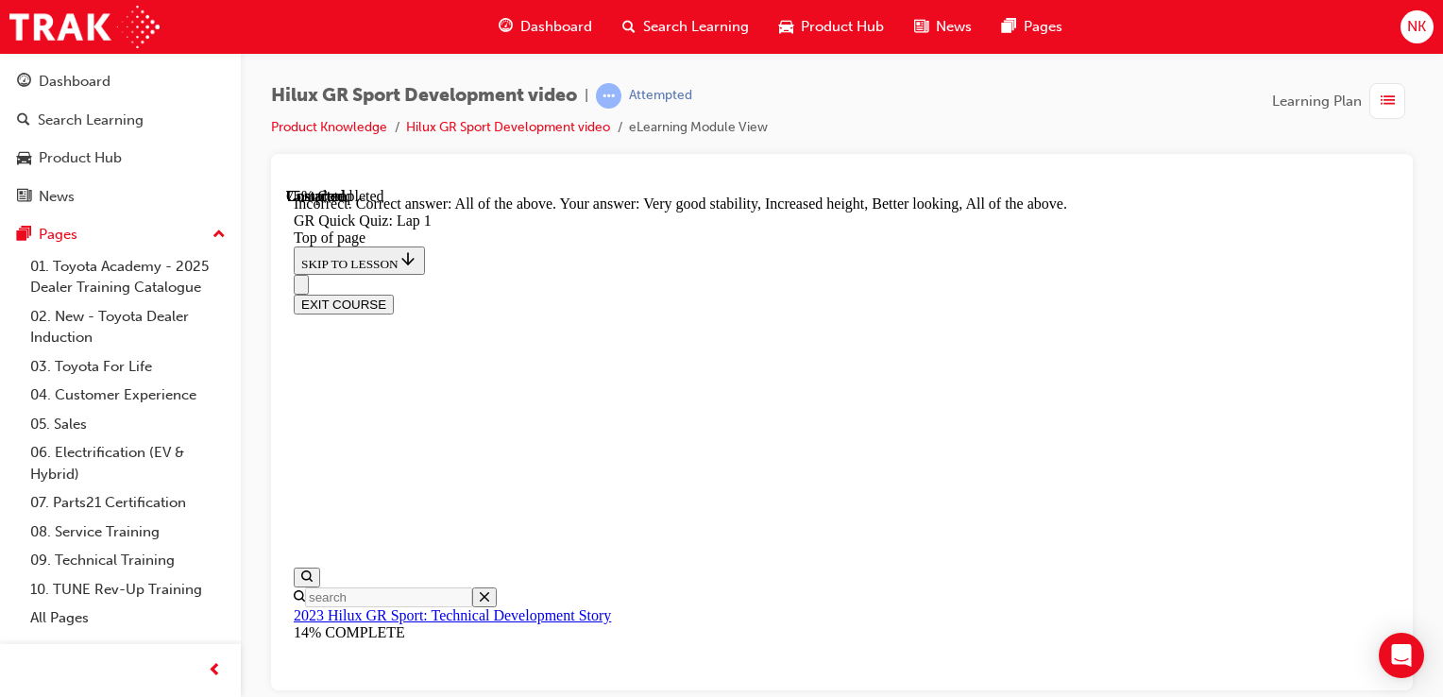
scroll to position [520, 0]
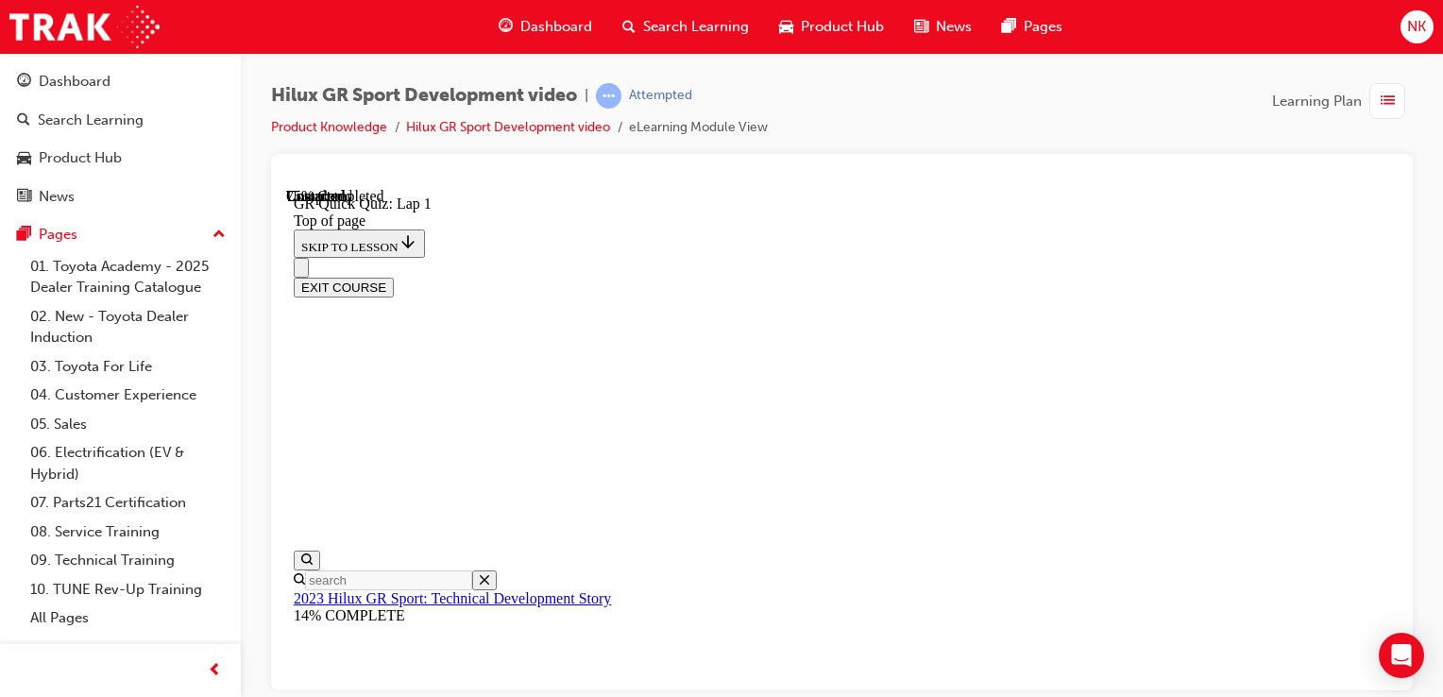
scroll to position [202, 0]
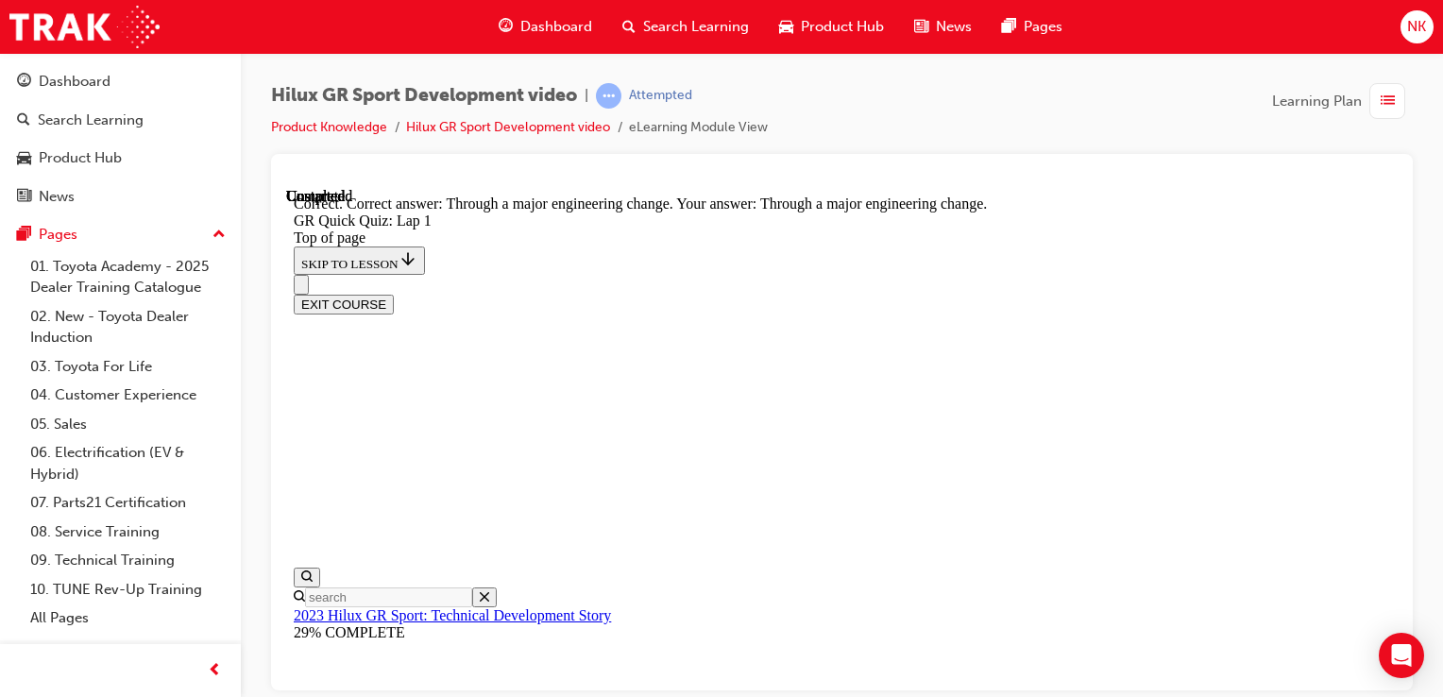
scroll to position [336, 0]
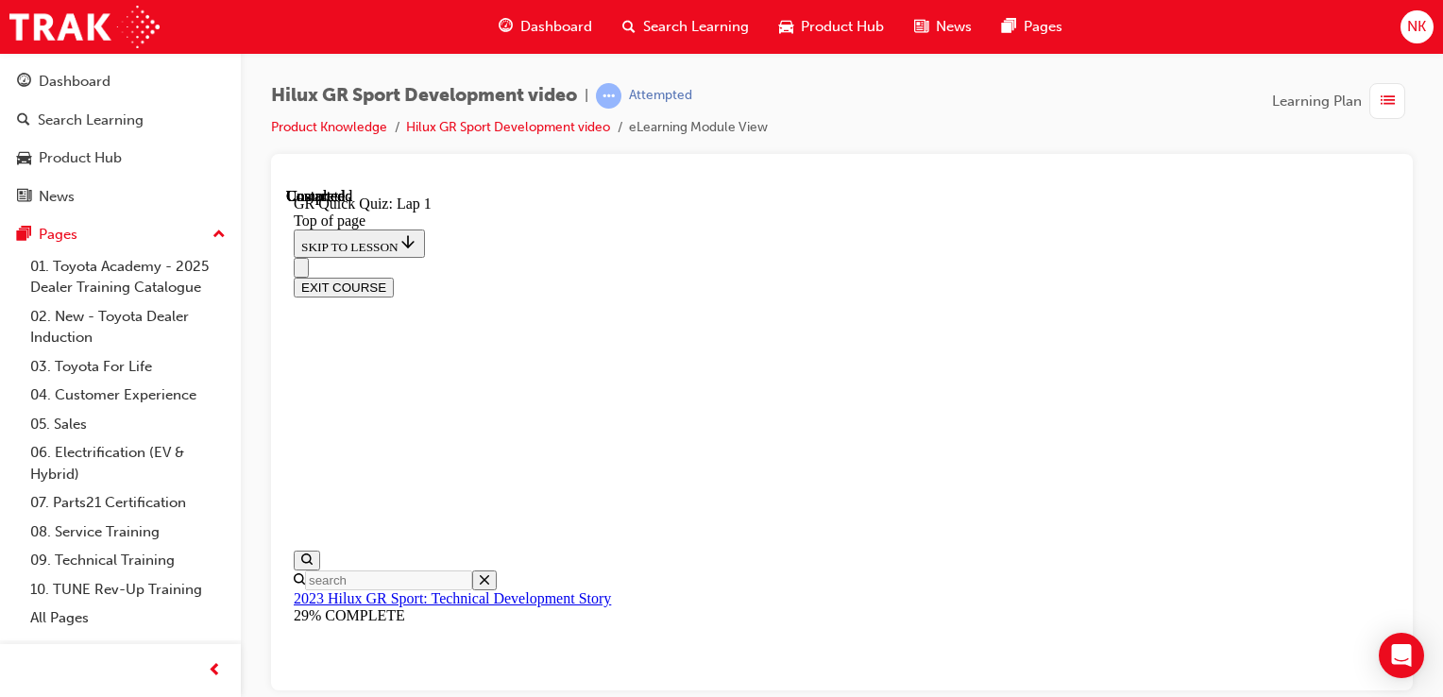
scroll to position [433, 0]
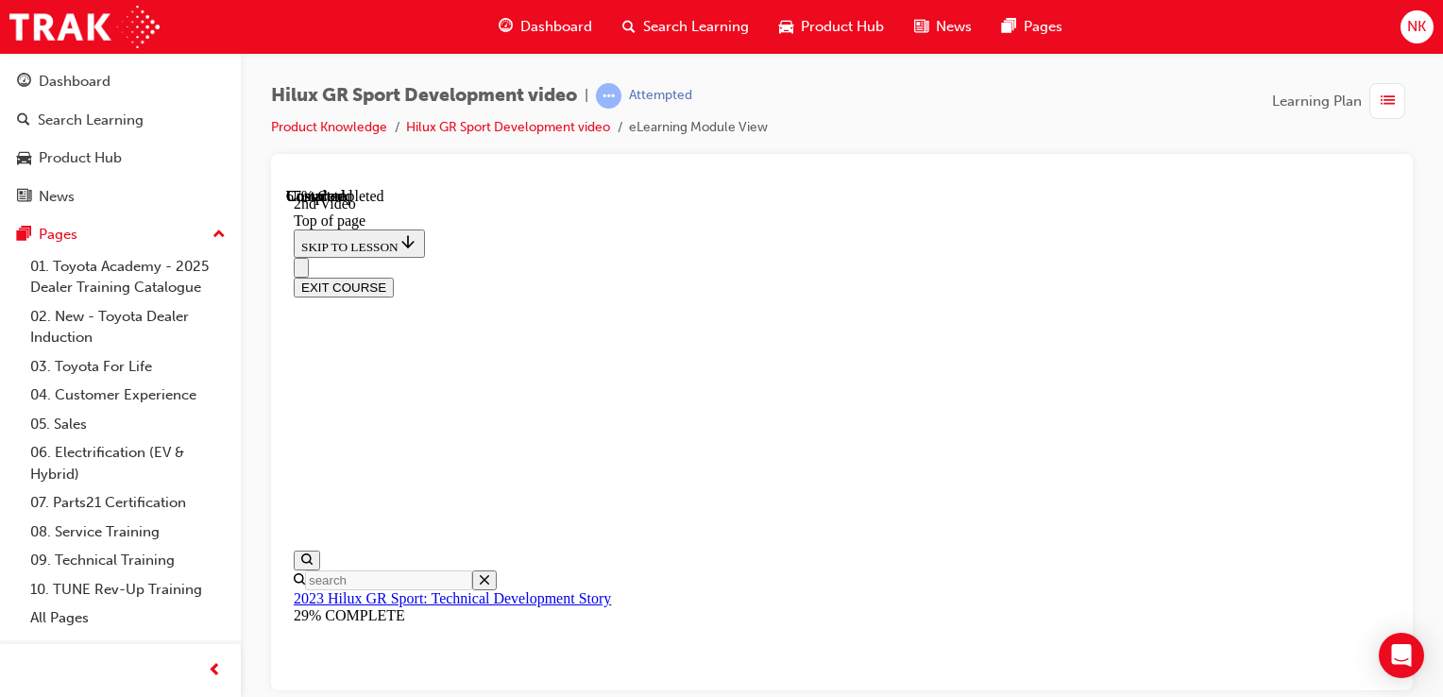
scroll to position [706, 0]
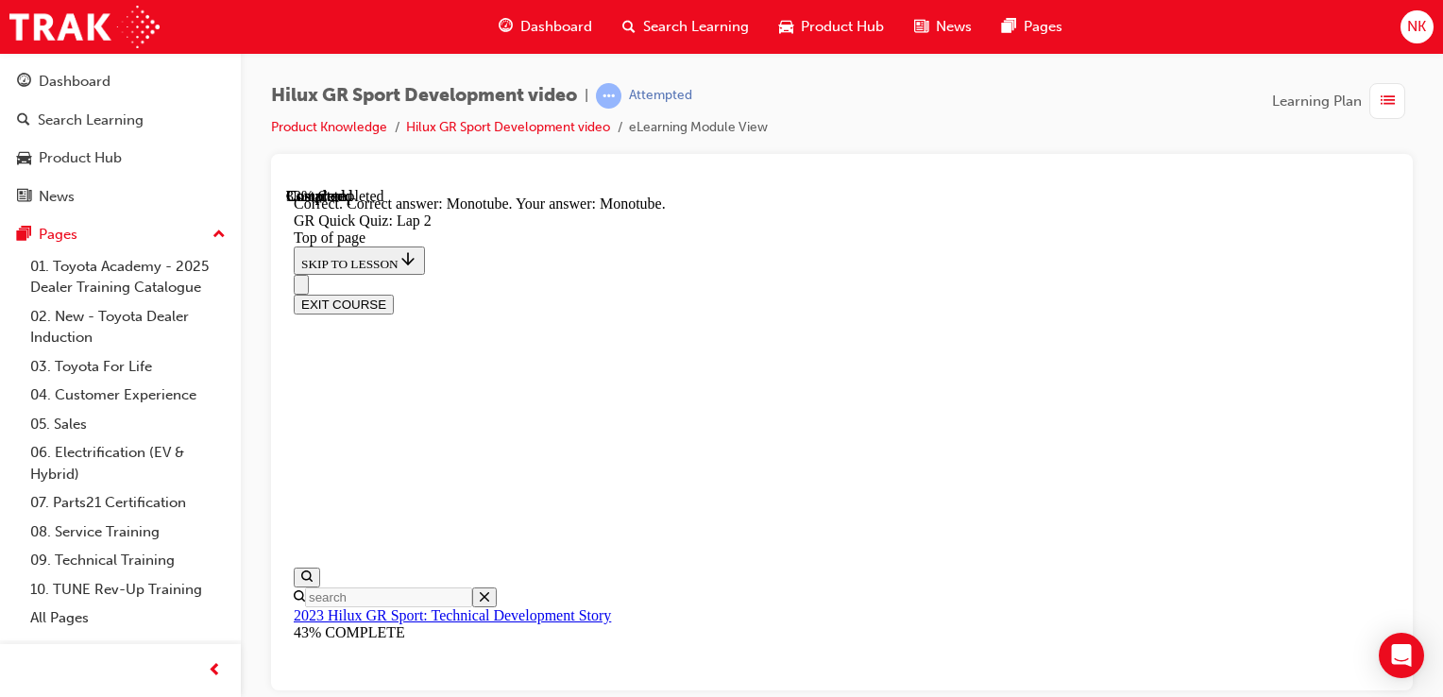
scroll to position [603, 0]
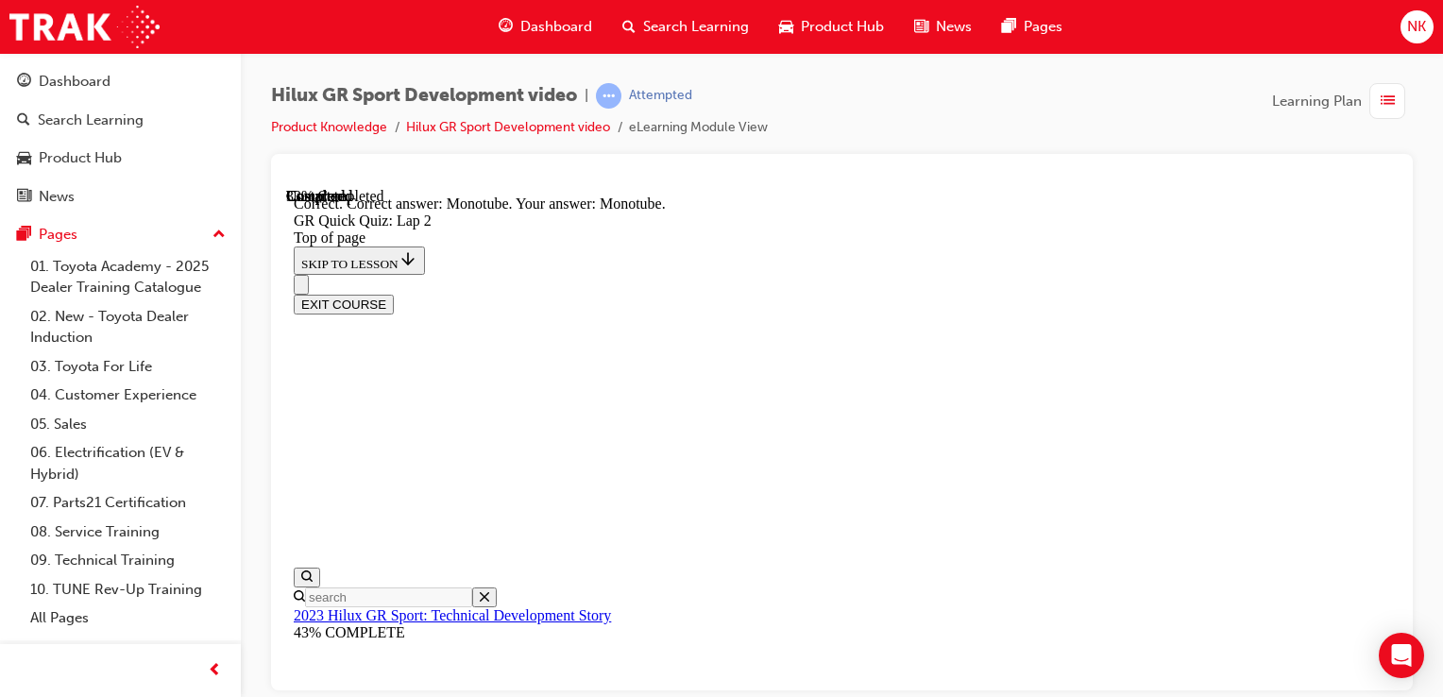
scroll to position [525, 0]
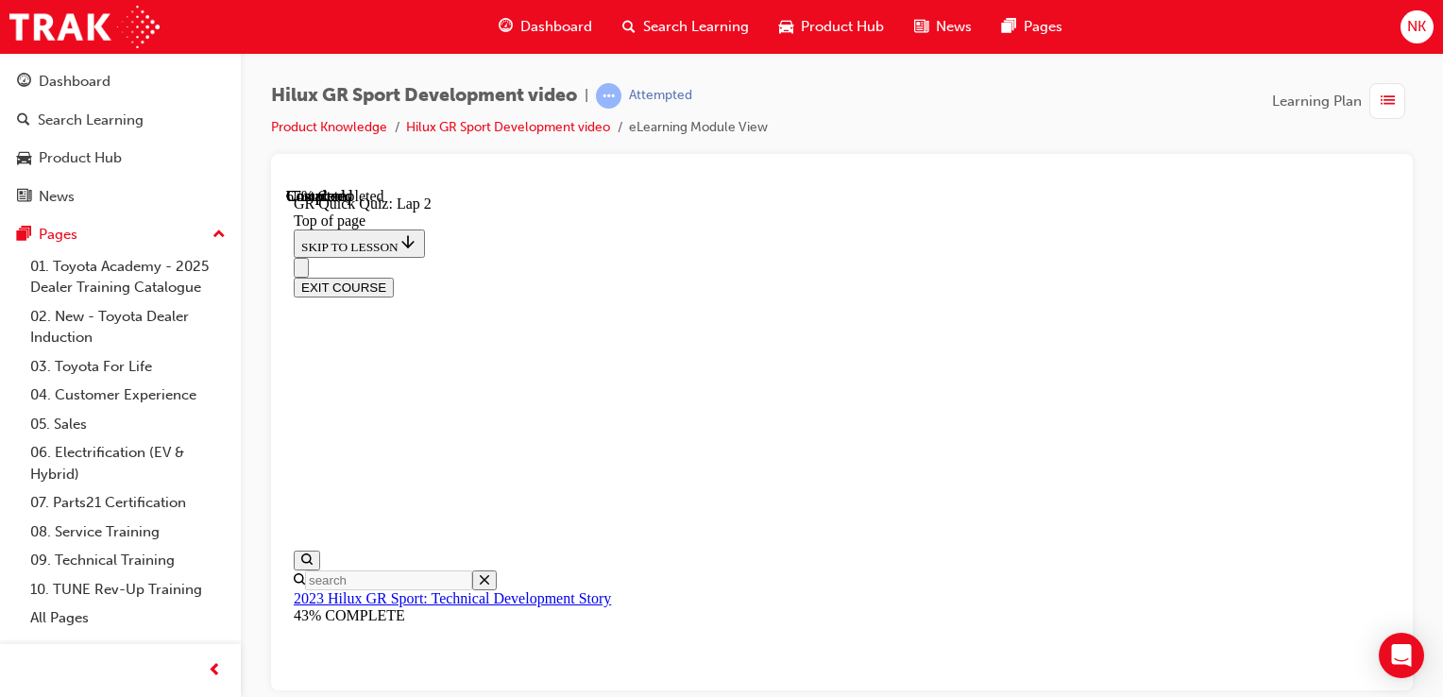
scroll to position [220, 0]
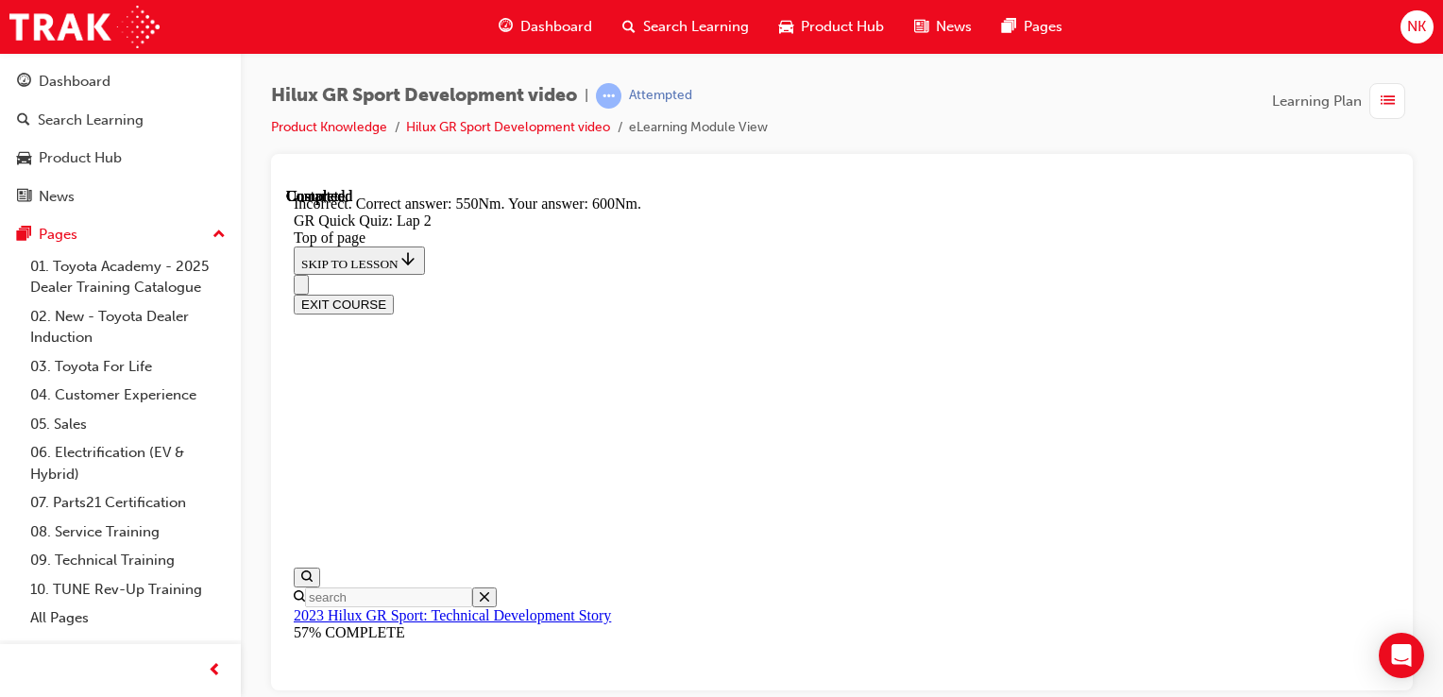
scroll to position [487, 0]
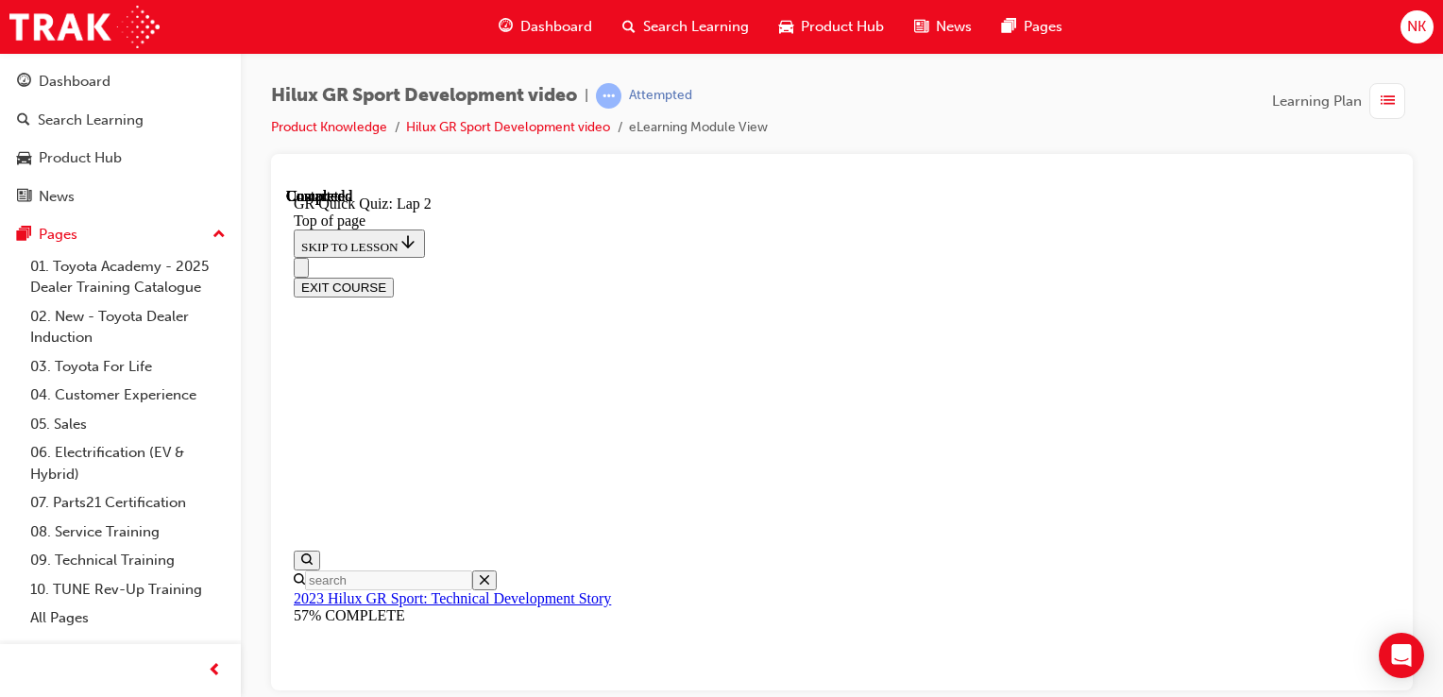
scroll to position [433, 0]
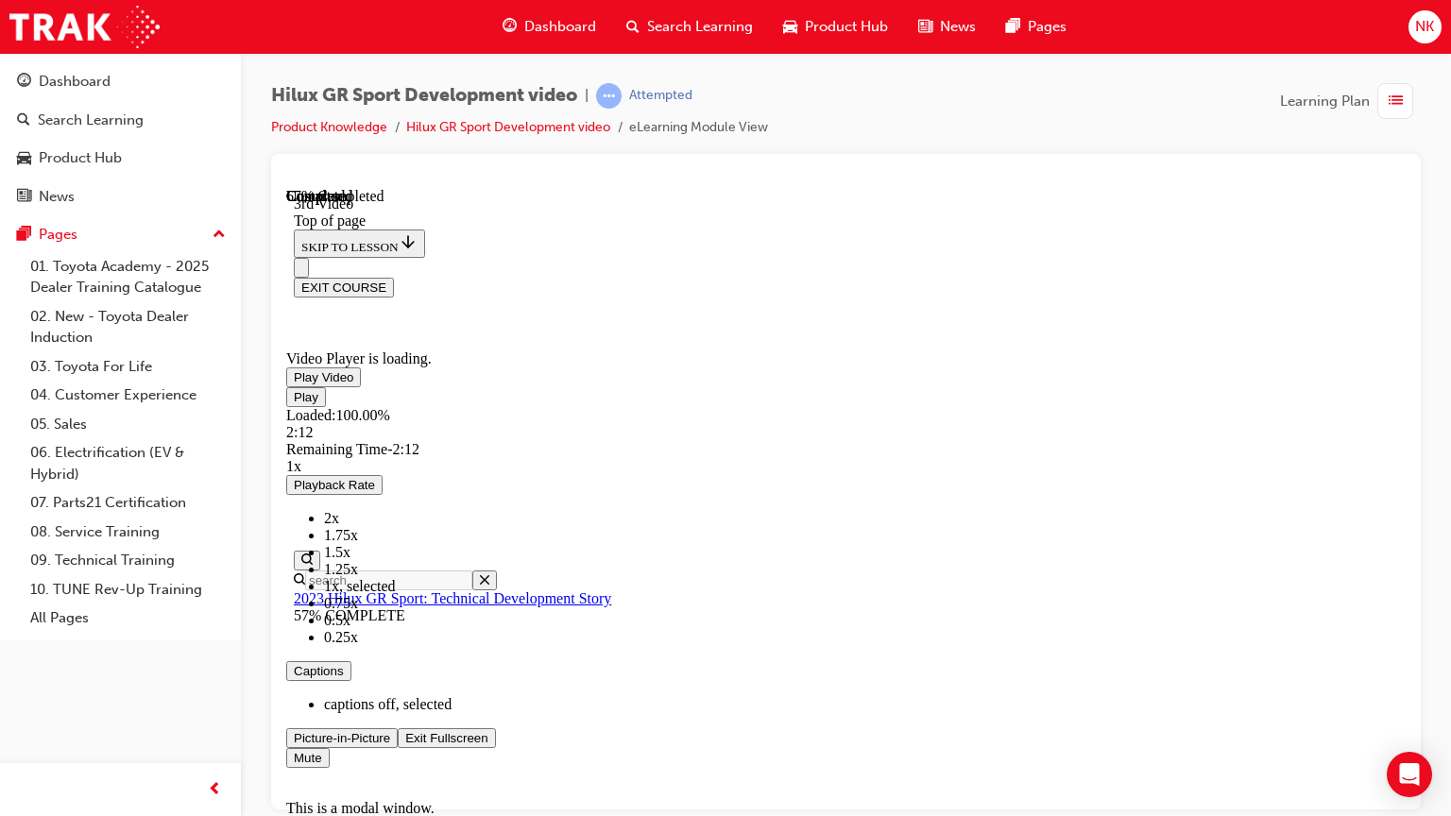
click at [405, 696] on span "Video player" at bounding box center [405, 737] width 0 height 14
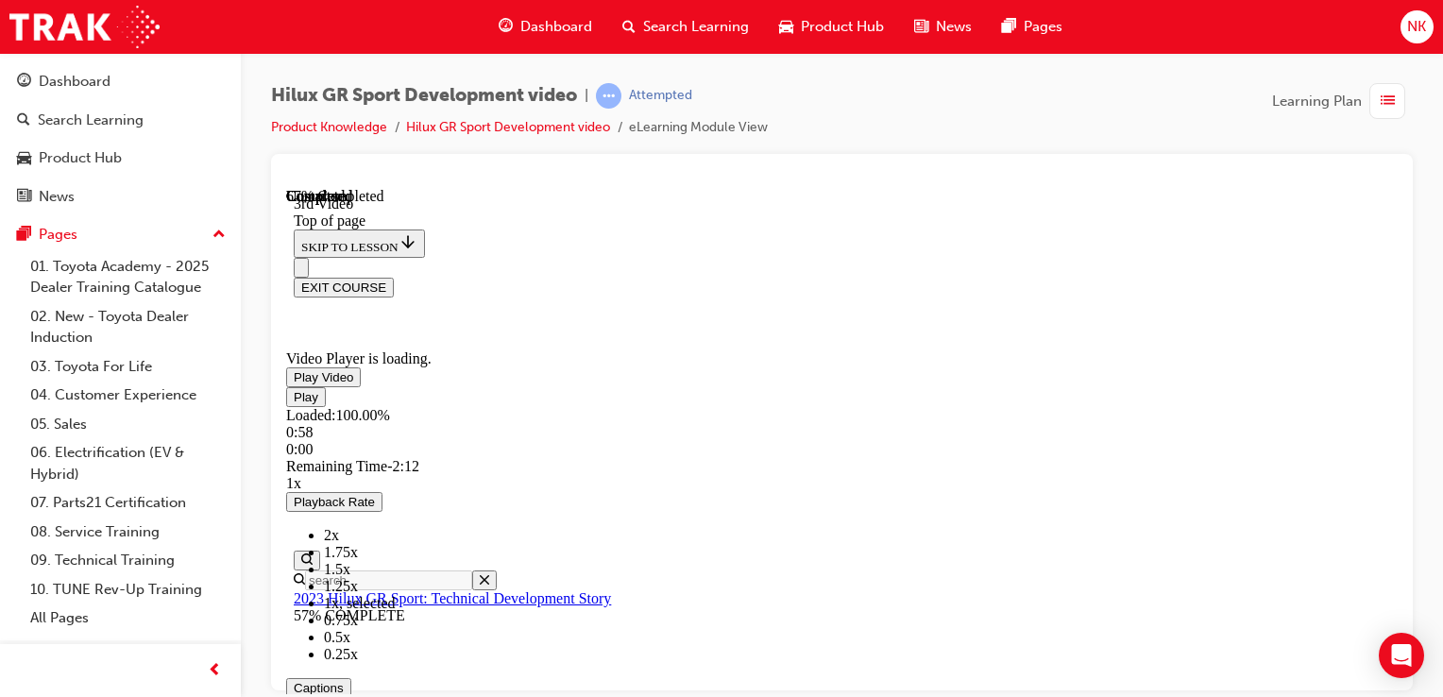
scroll to position [763, 0]
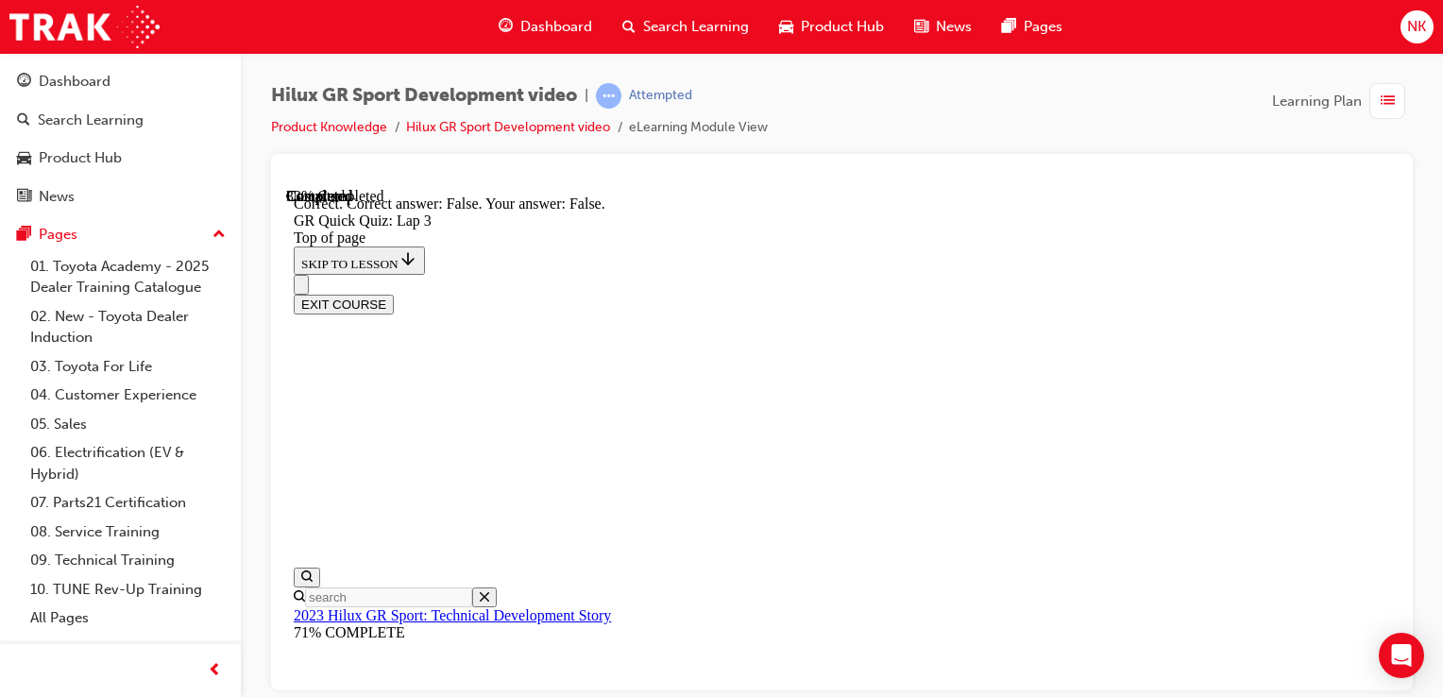
scroll to position [484, 0]
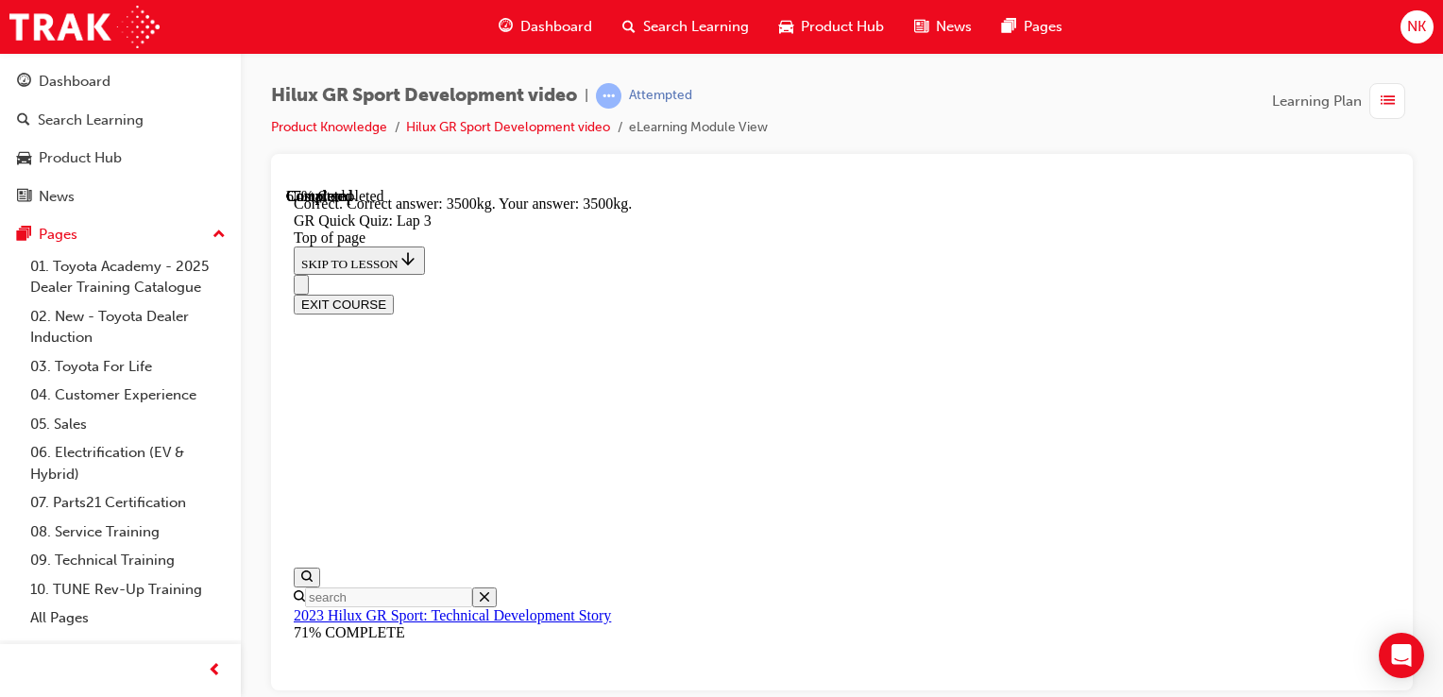
scroll to position [616, 0]
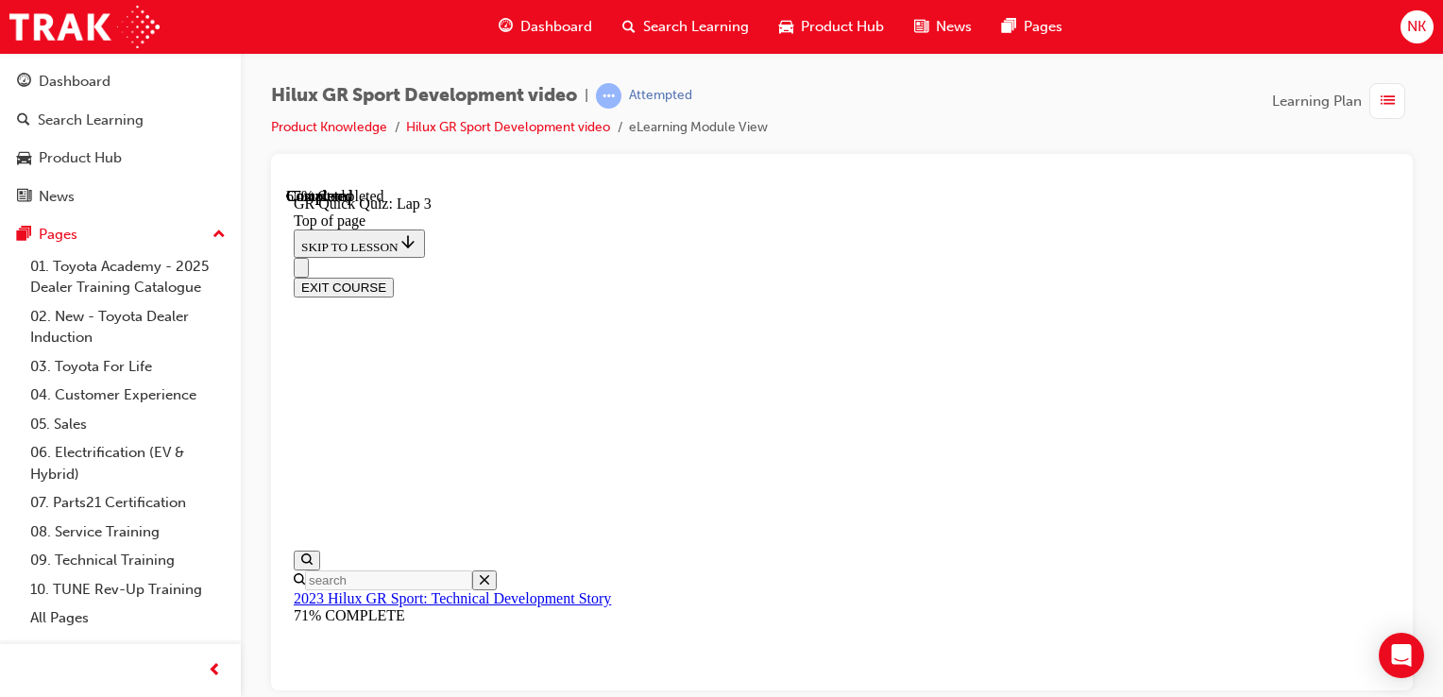
scroll to position [159, 0]
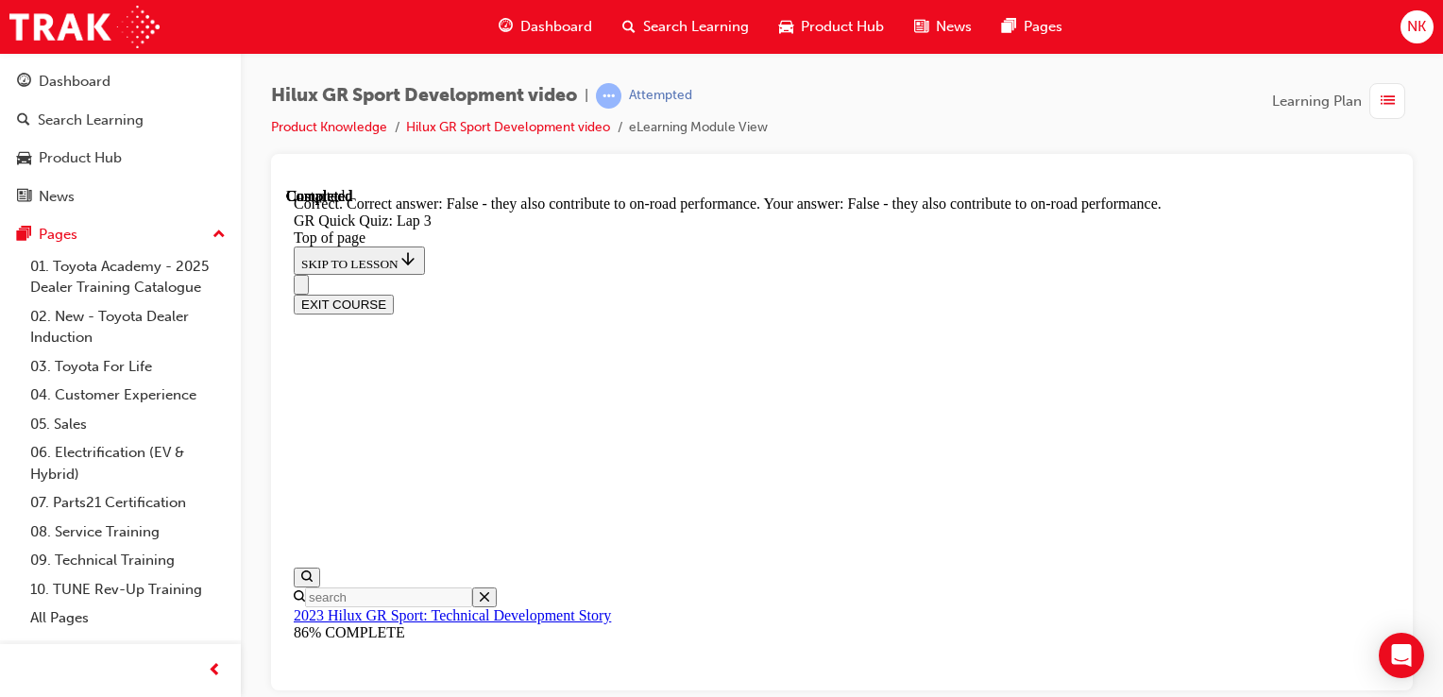
scroll to position [388, 0]
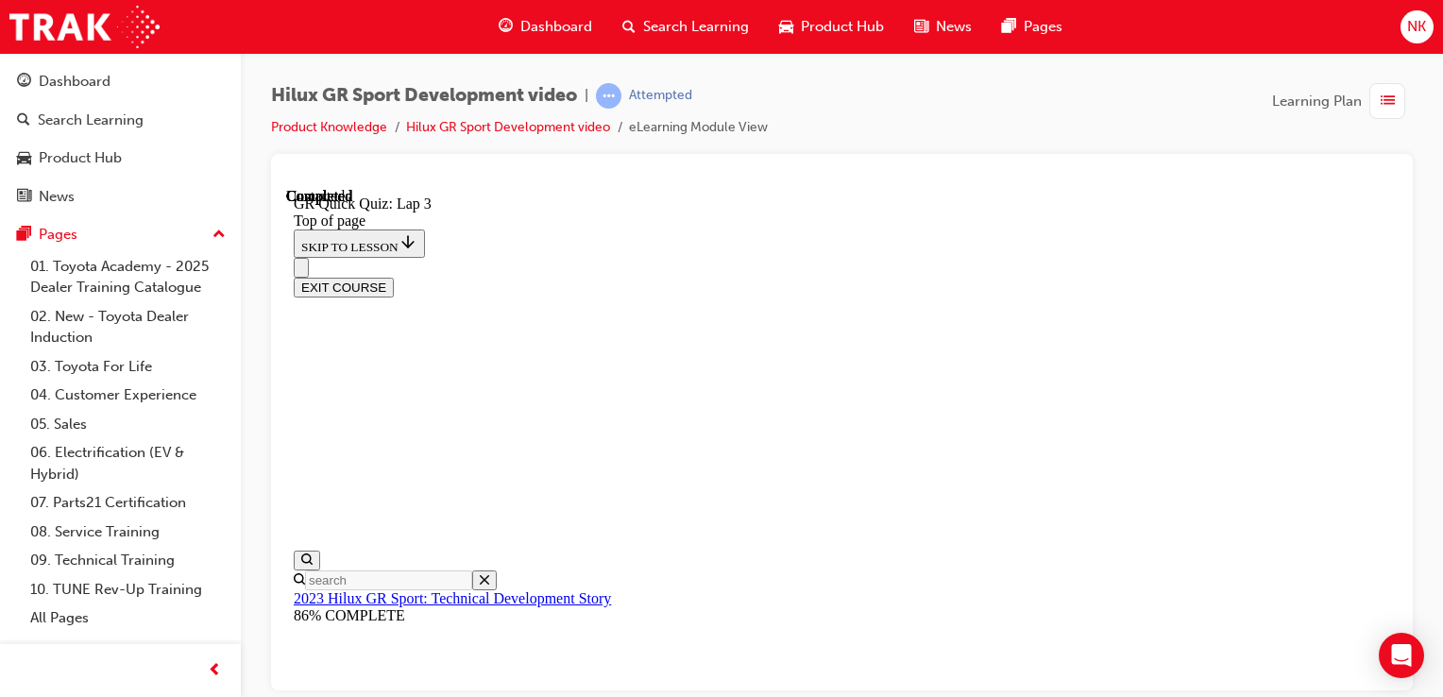
scroll to position [433, 0]
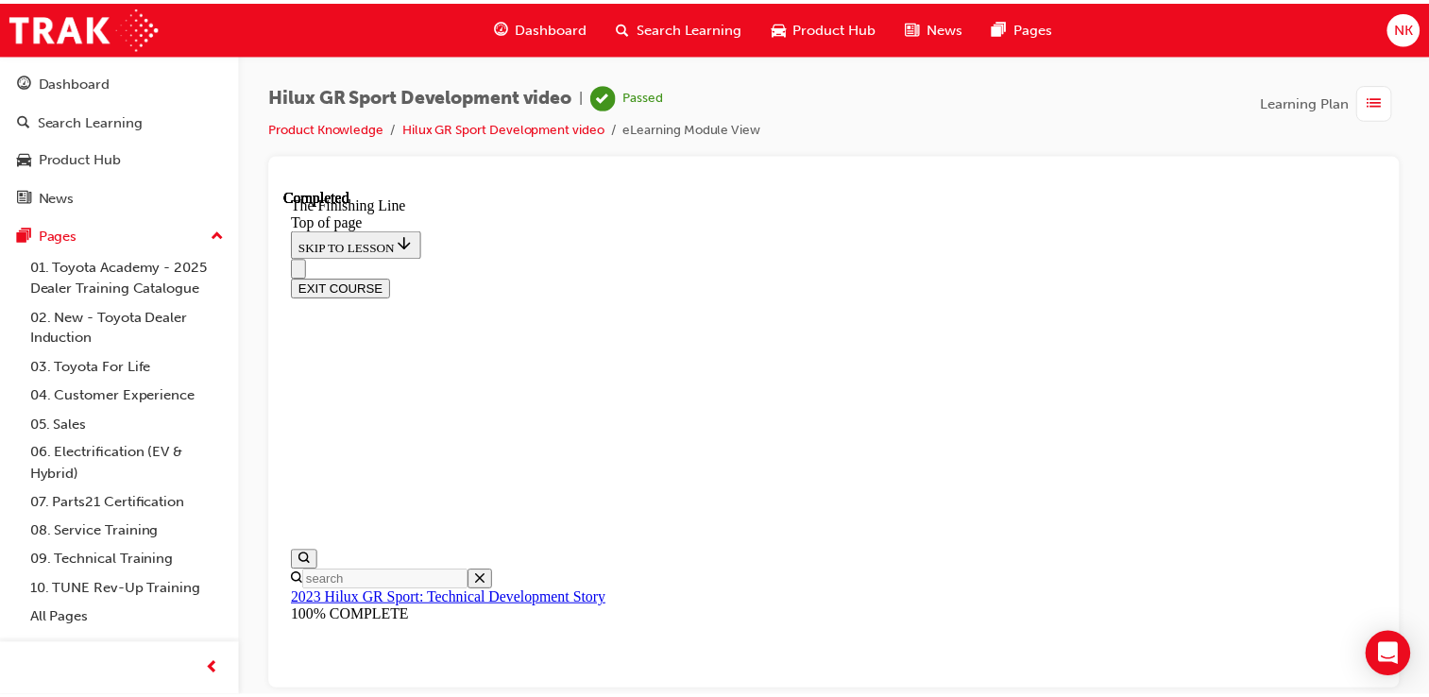
scroll to position [587, 0]
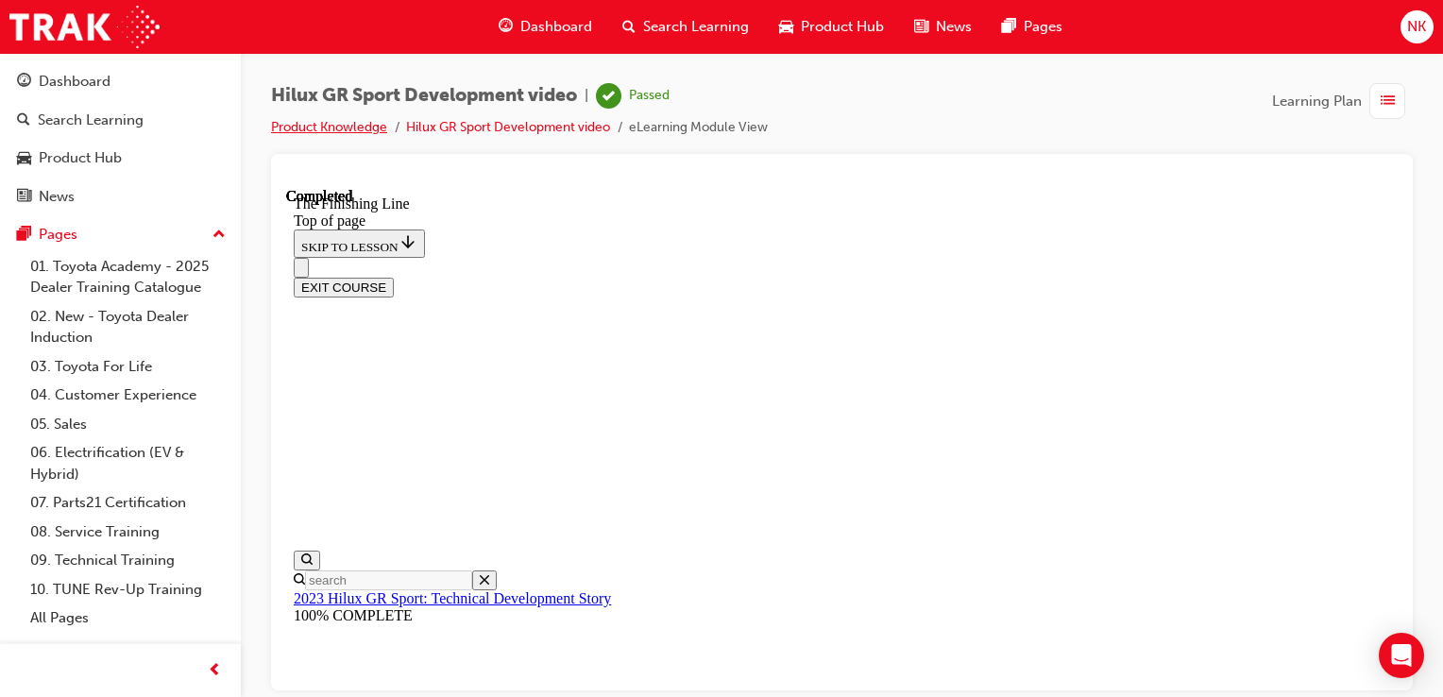
click at [336, 127] on link "Product Knowledge" at bounding box center [329, 127] width 116 height 16
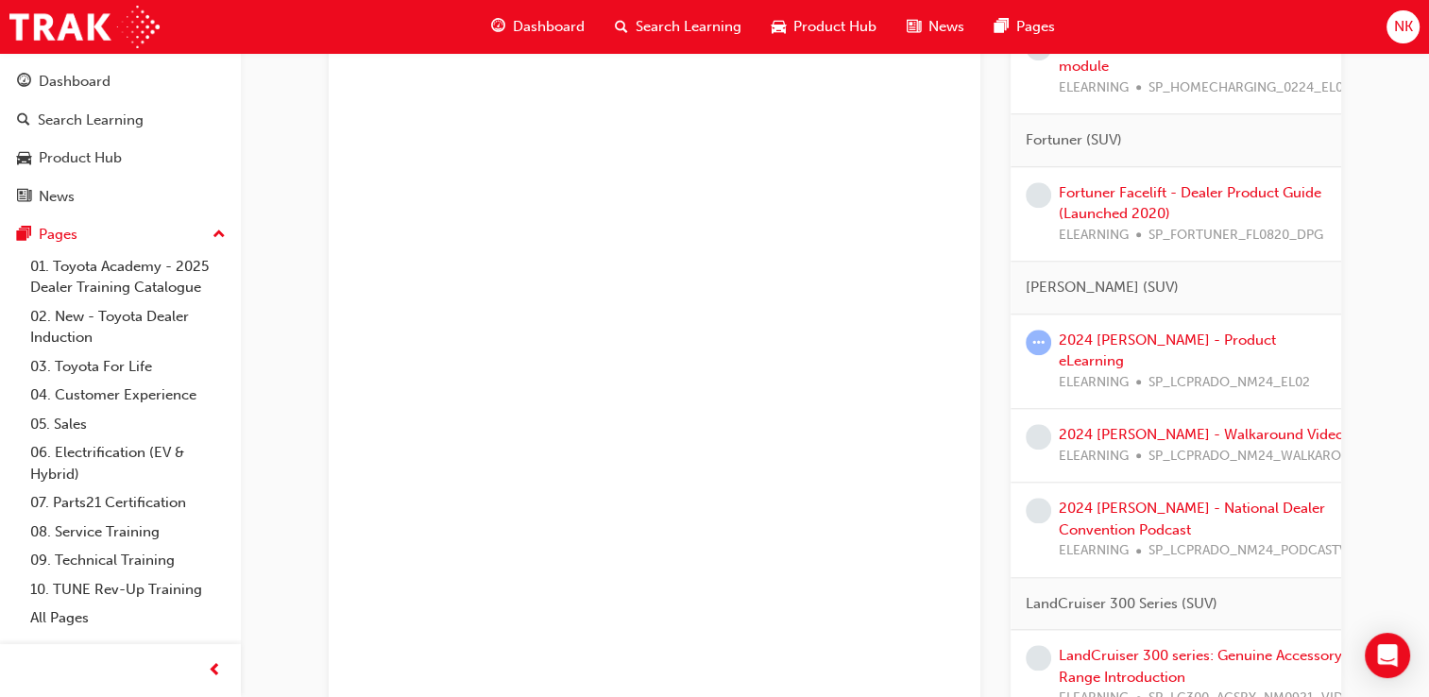
scroll to position [1838, 0]
click at [1096, 333] on link "2024 [PERSON_NAME] - Product eLearning" at bounding box center [1167, 349] width 217 height 39
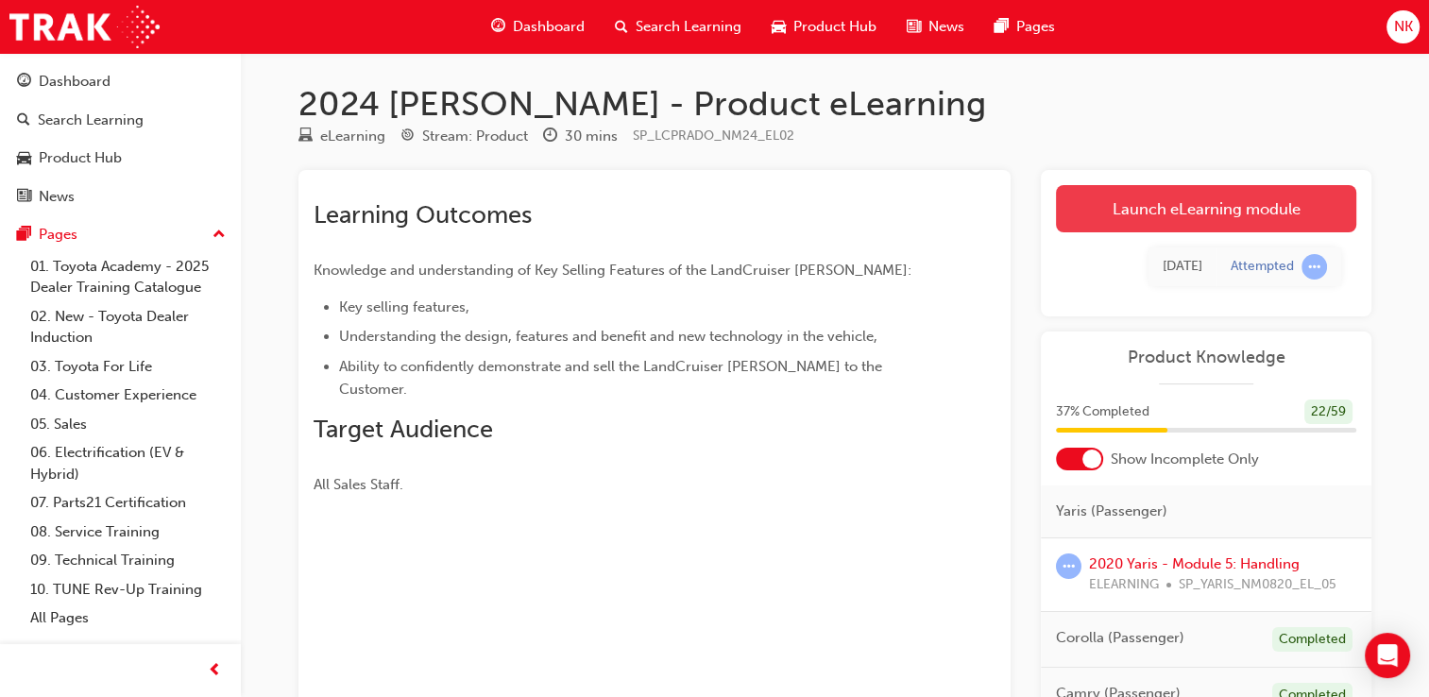
click at [1156, 210] on link "Launch eLearning module" at bounding box center [1206, 208] width 300 height 47
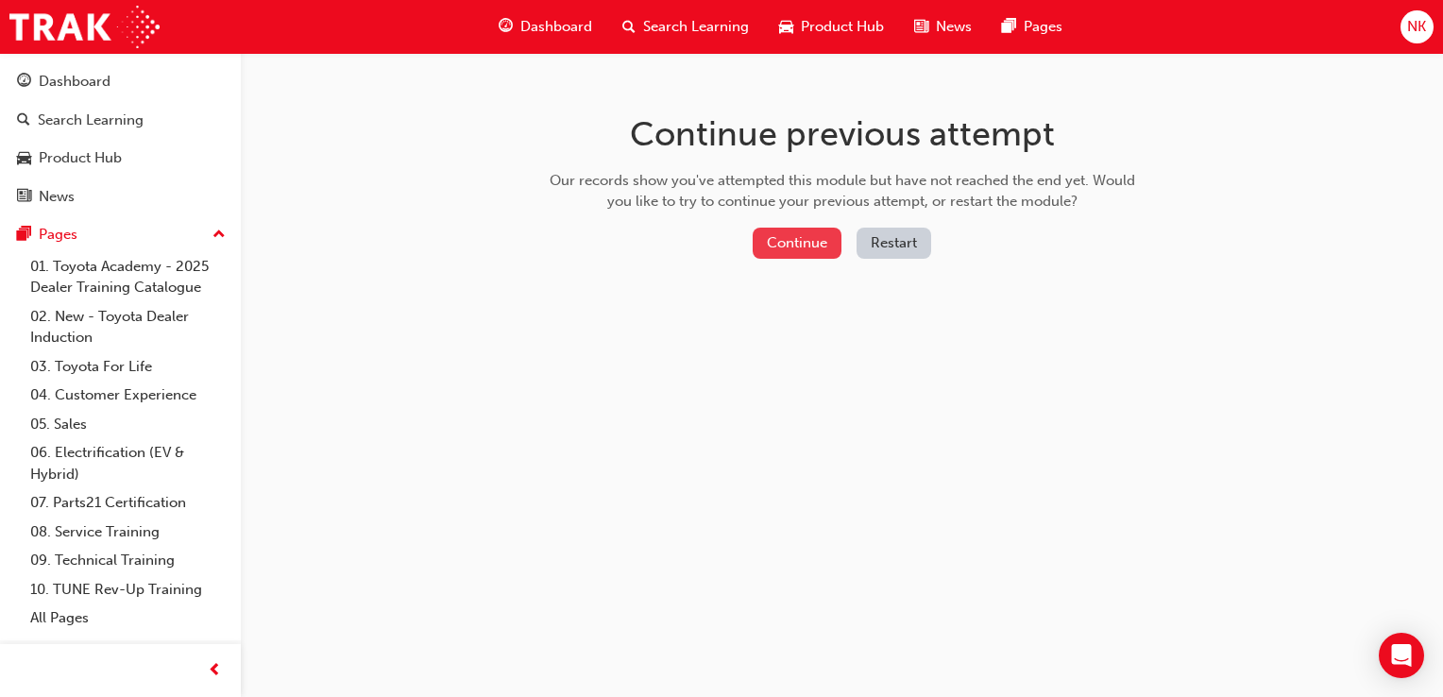
click at [802, 244] on button "Continue" at bounding box center [797, 243] width 89 height 31
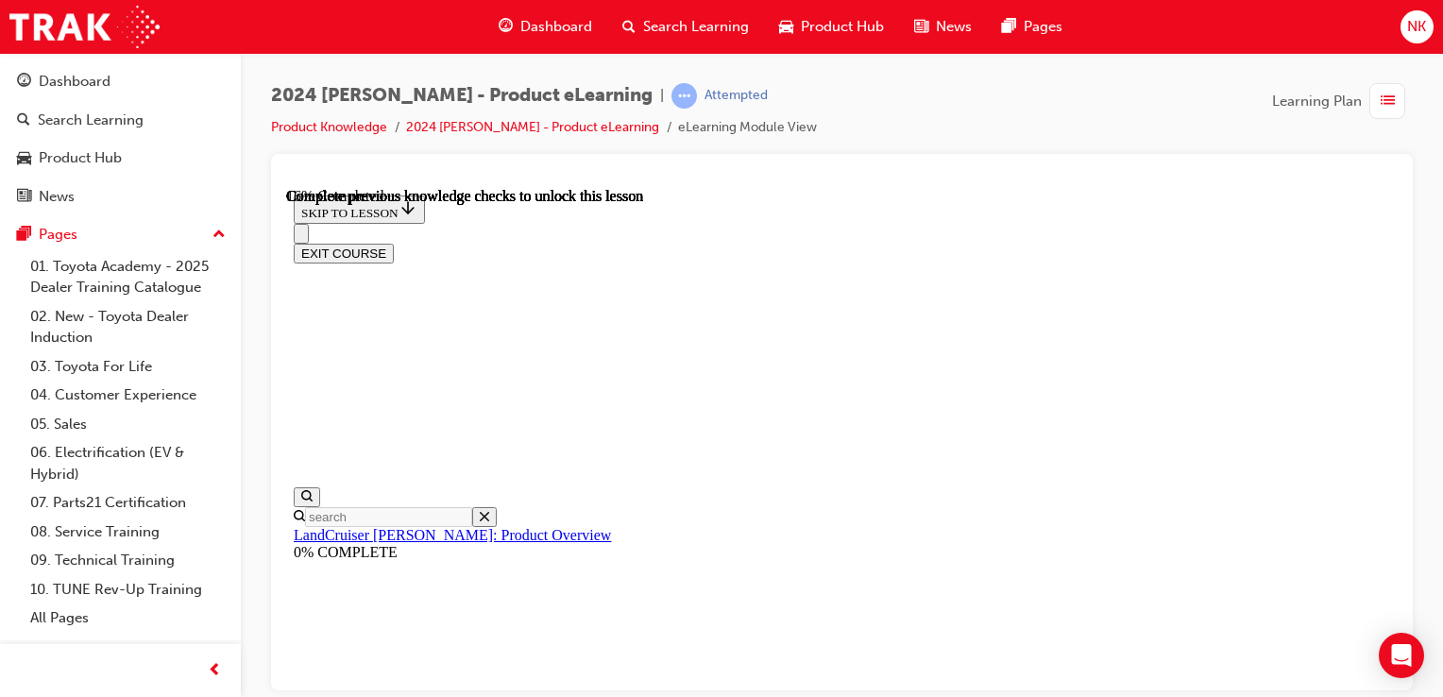
scroll to position [1299, 0]
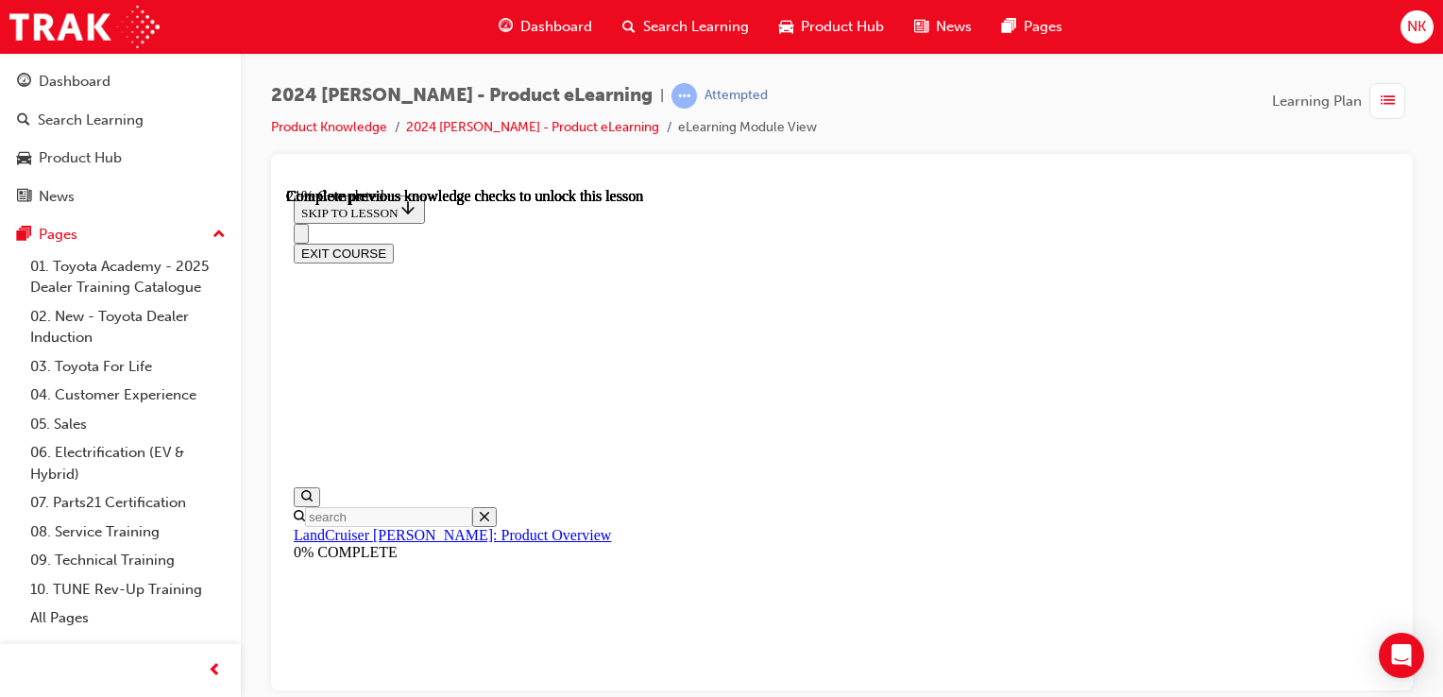
scroll to position [1484, 0]
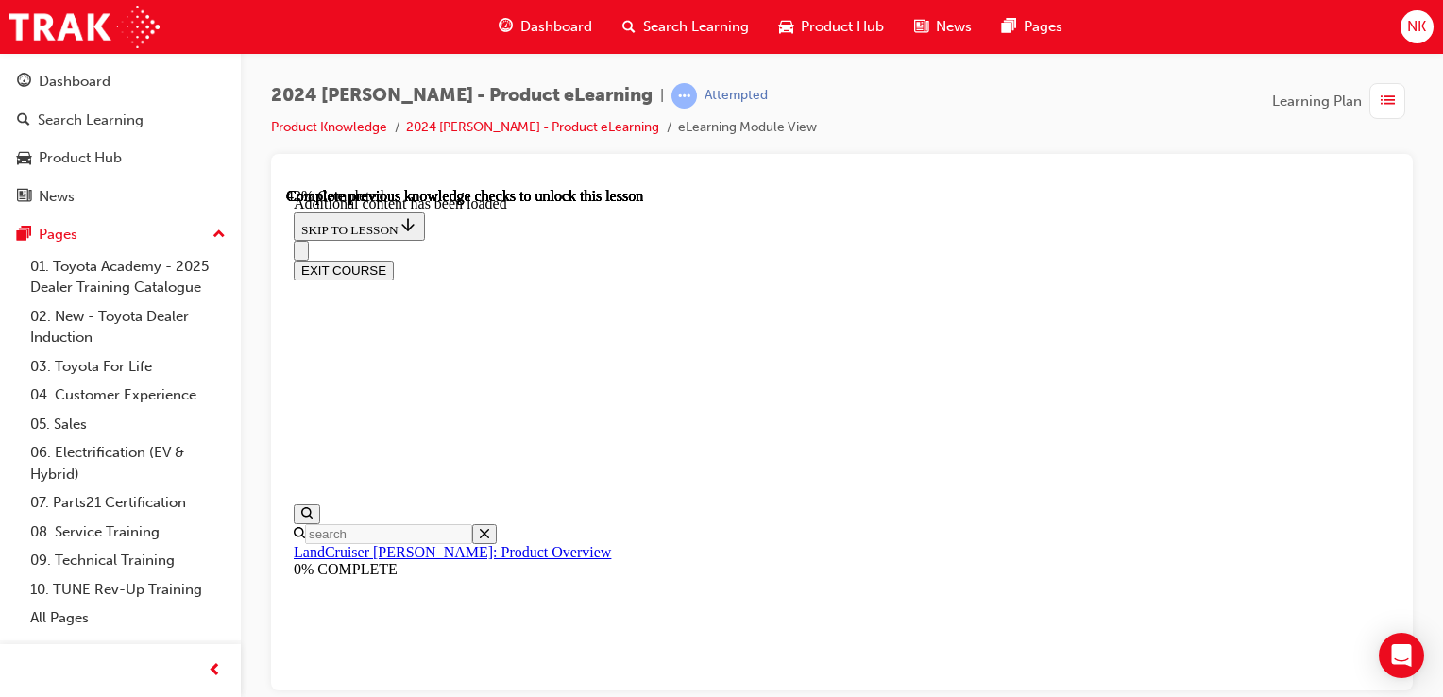
scroll to position [2328, 0]
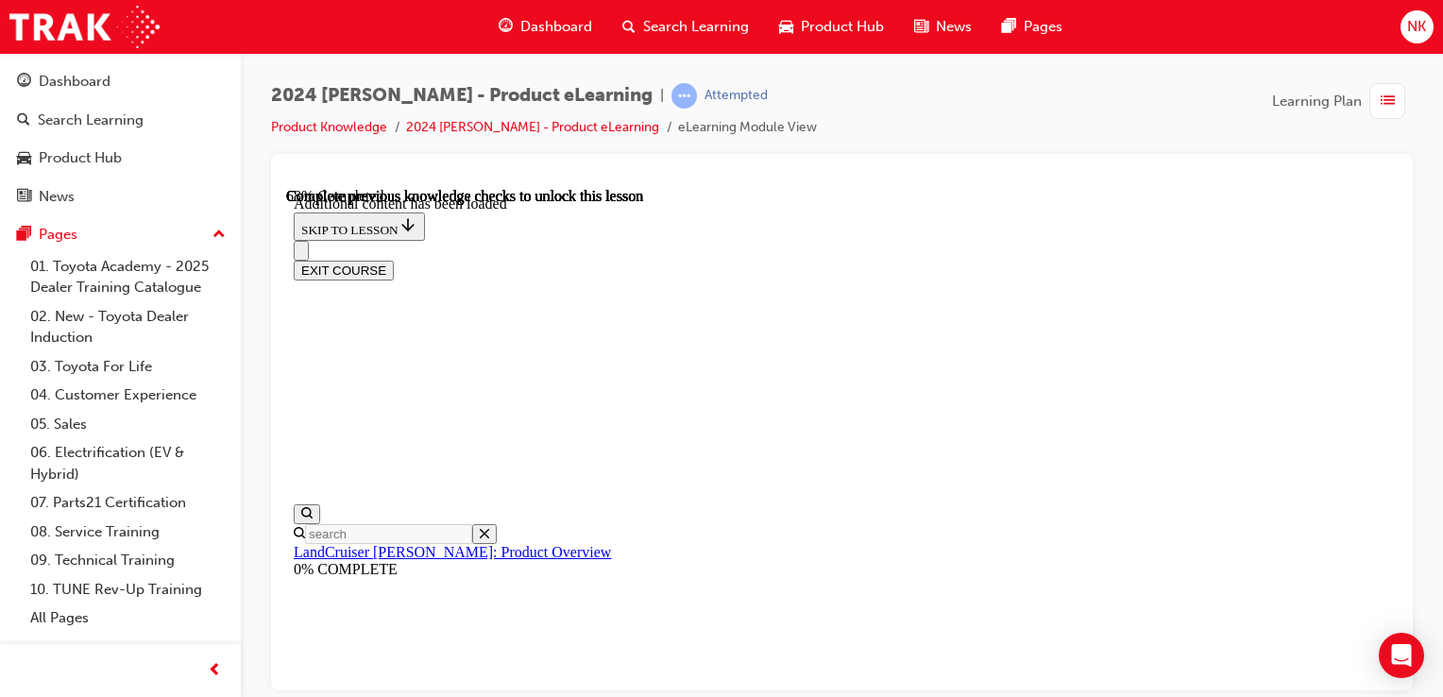
scroll to position [2935, 0]
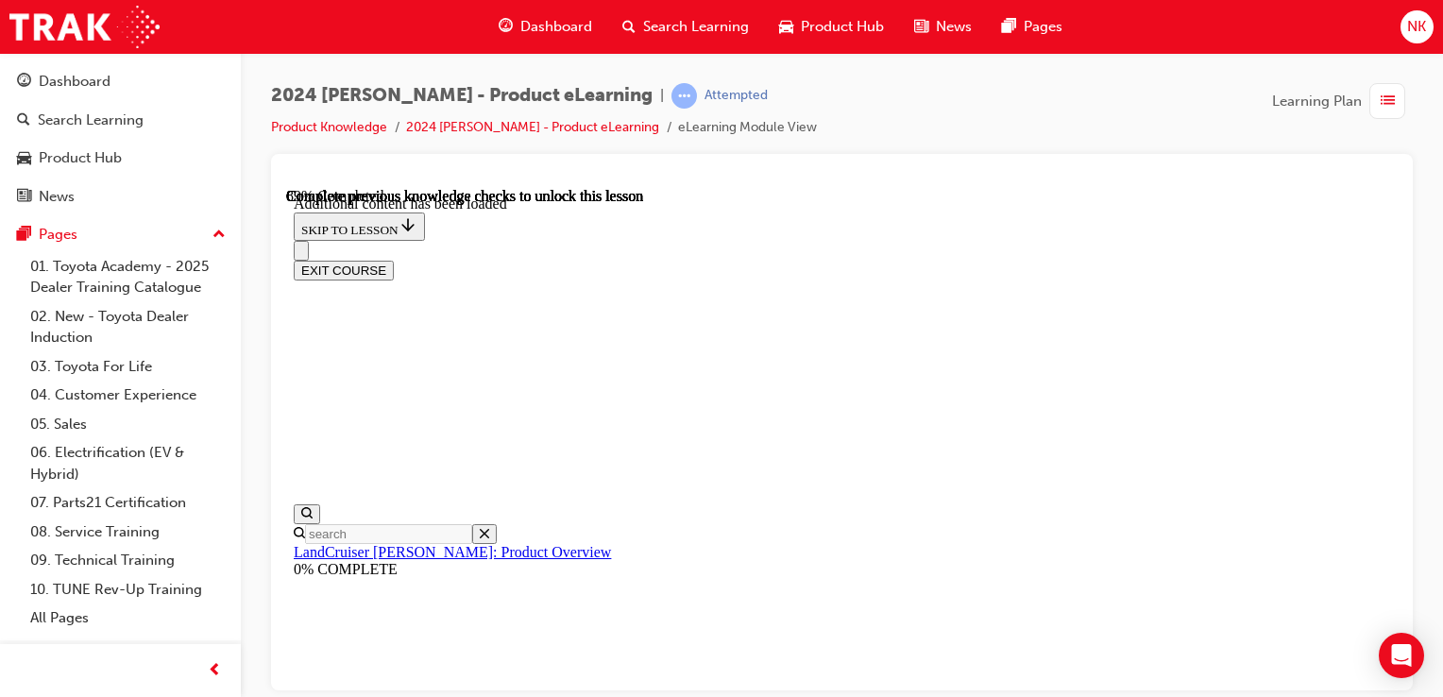
scroll to position [3701, 0]
radio input "true"
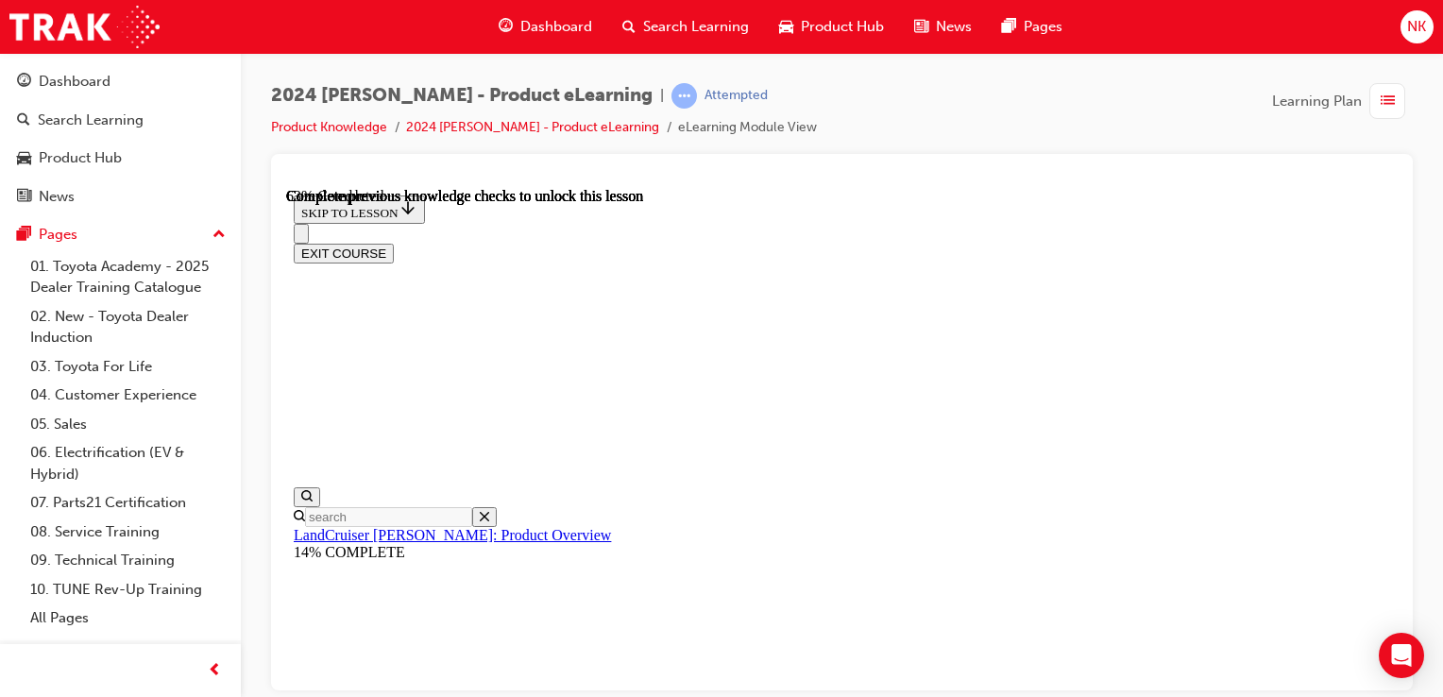
scroll to position [2852, 0]
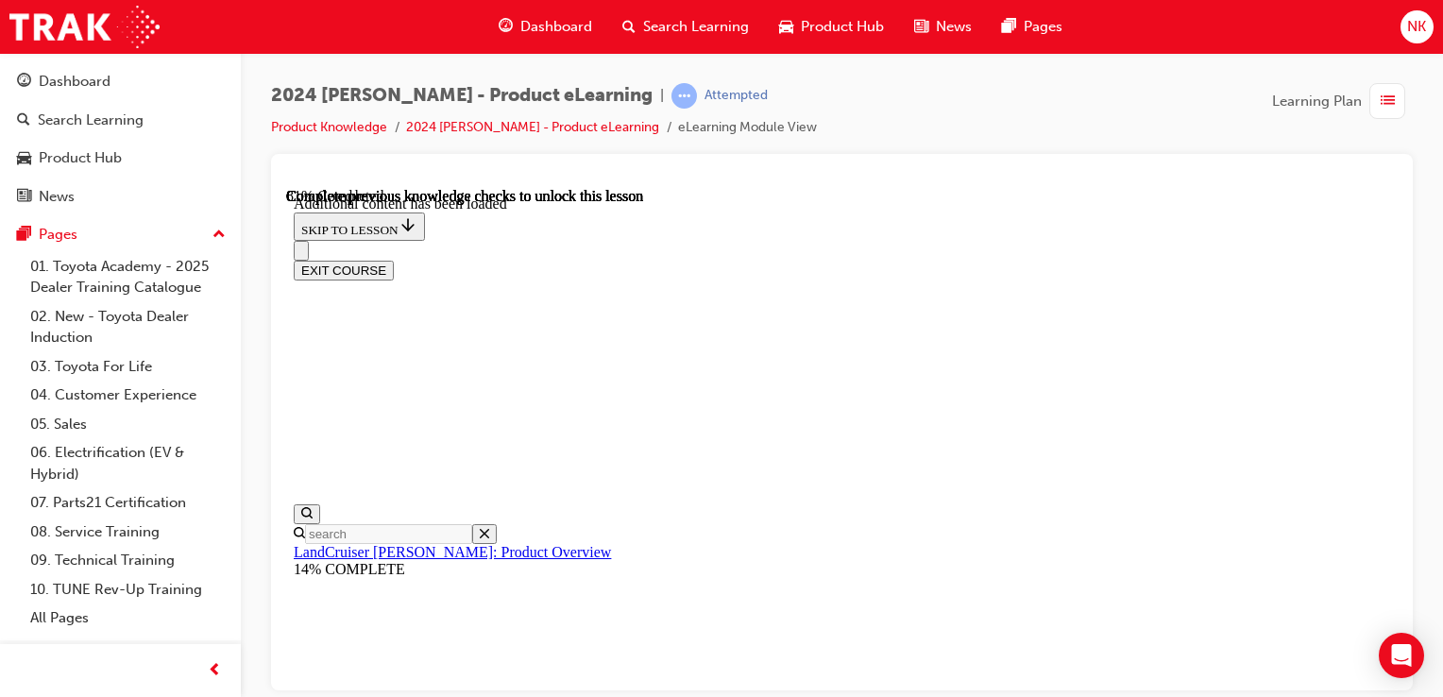
scroll to position [3230, 0]
radio input "true"
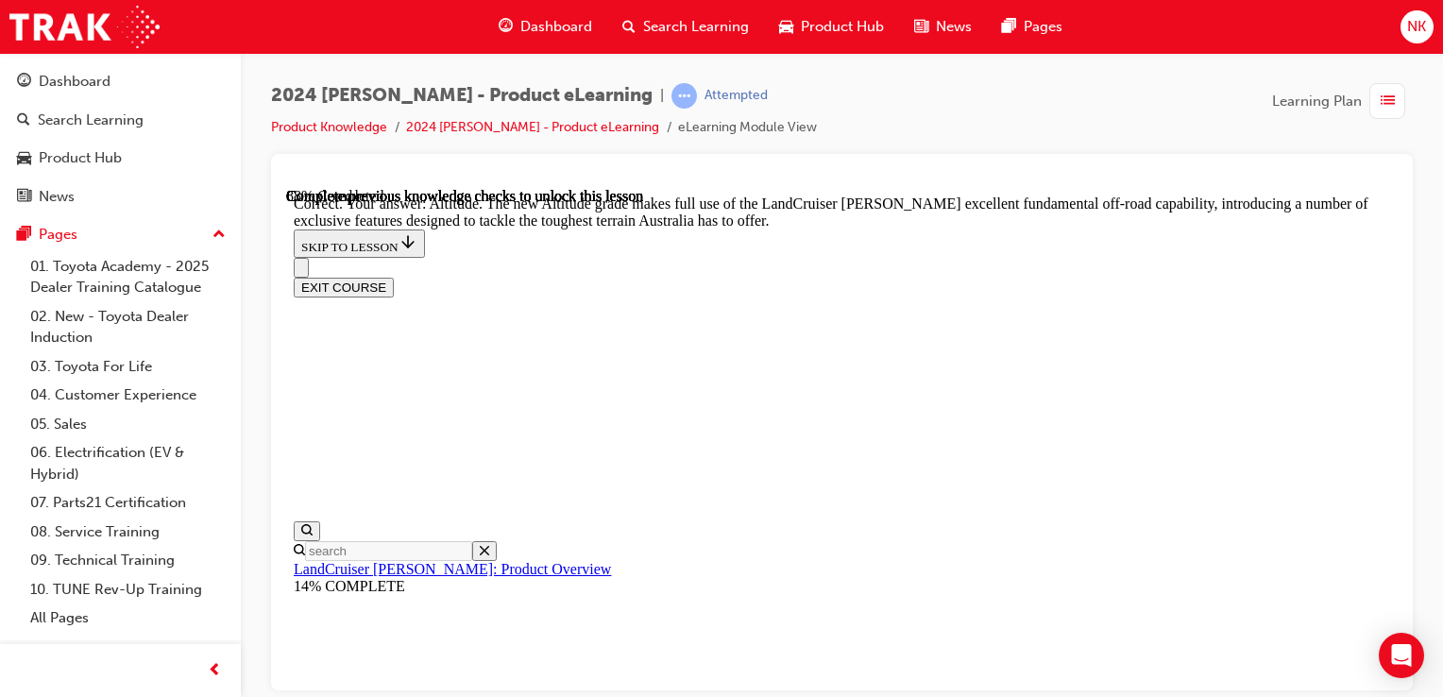
scroll to position [4341, 0]
checkbox input "true"
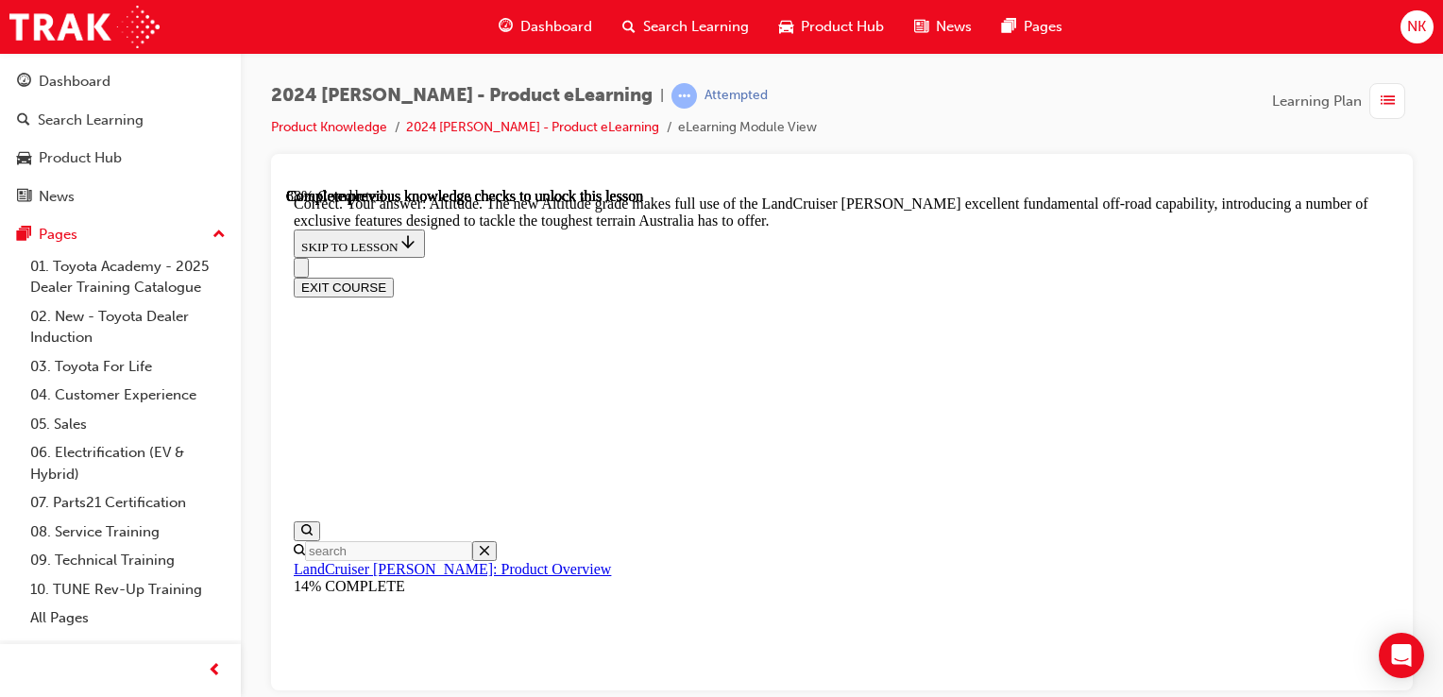
checkbox input "true"
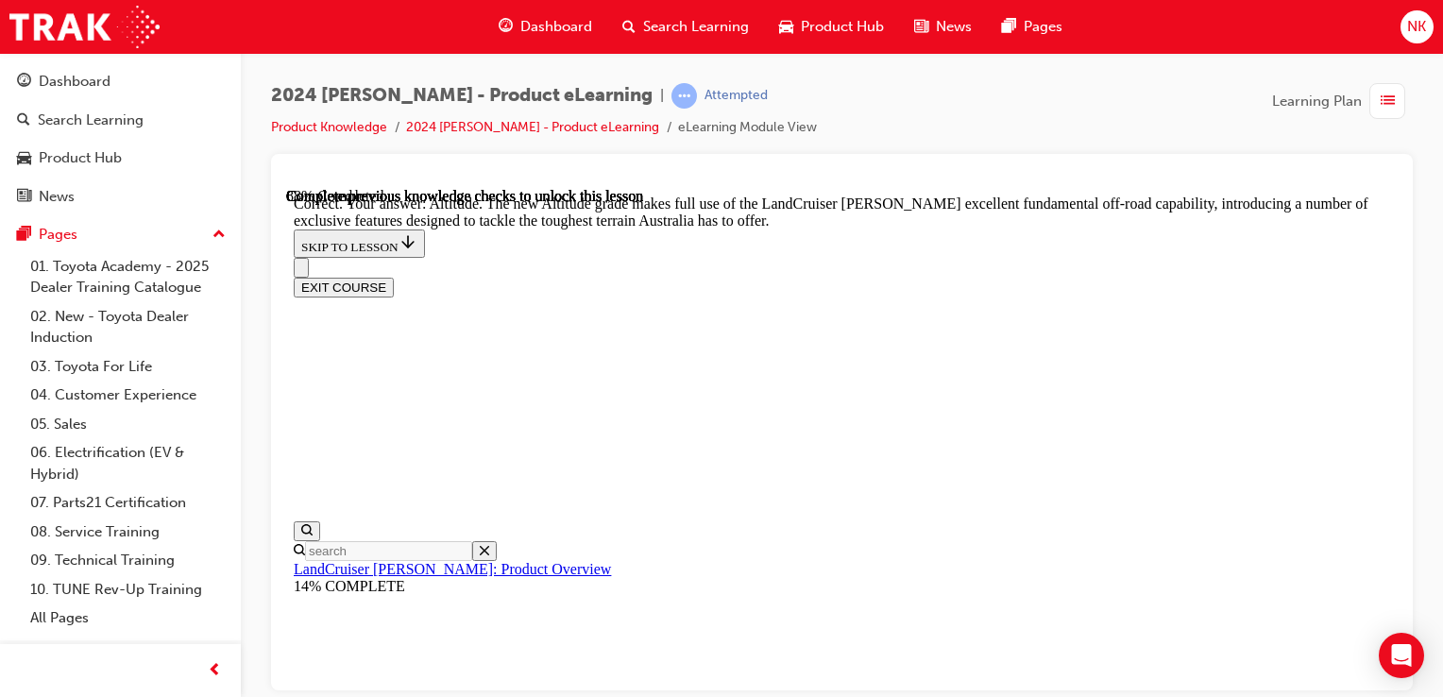
checkbox input "false"
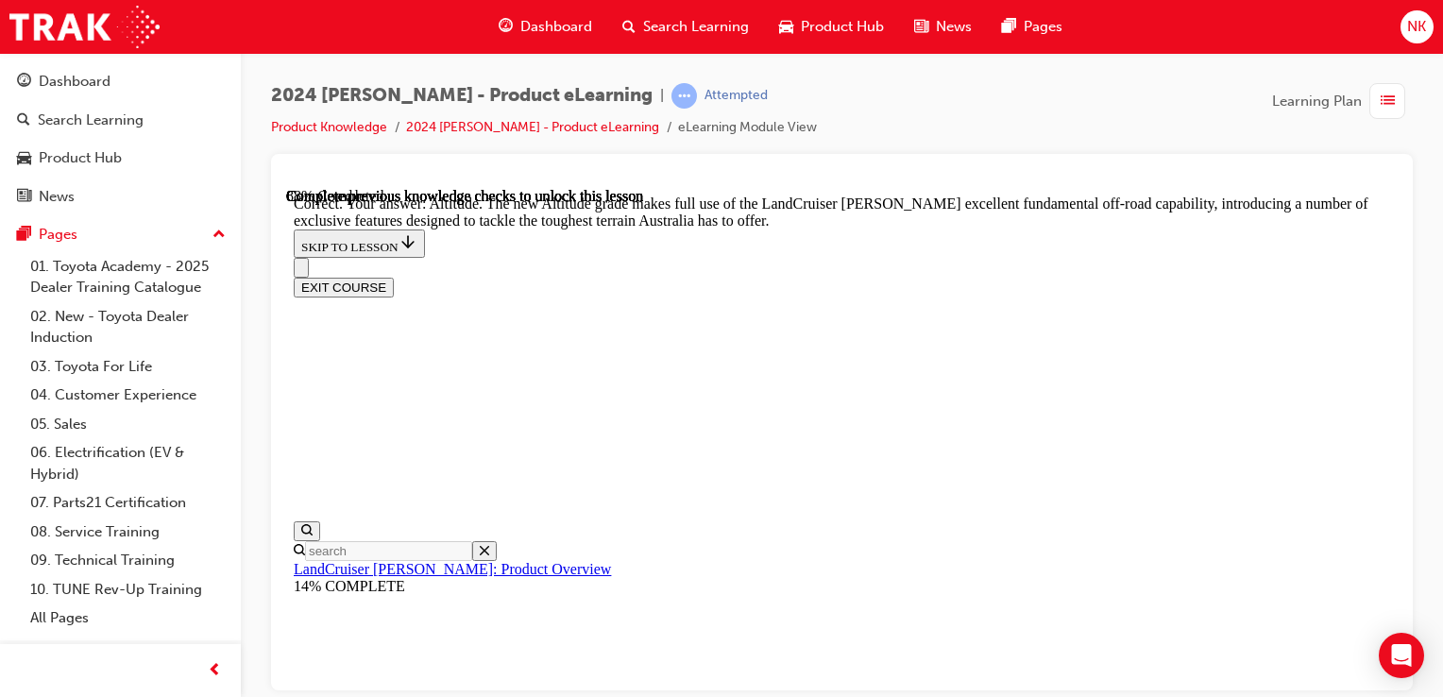
checkbox input "false"
checkbox input "true"
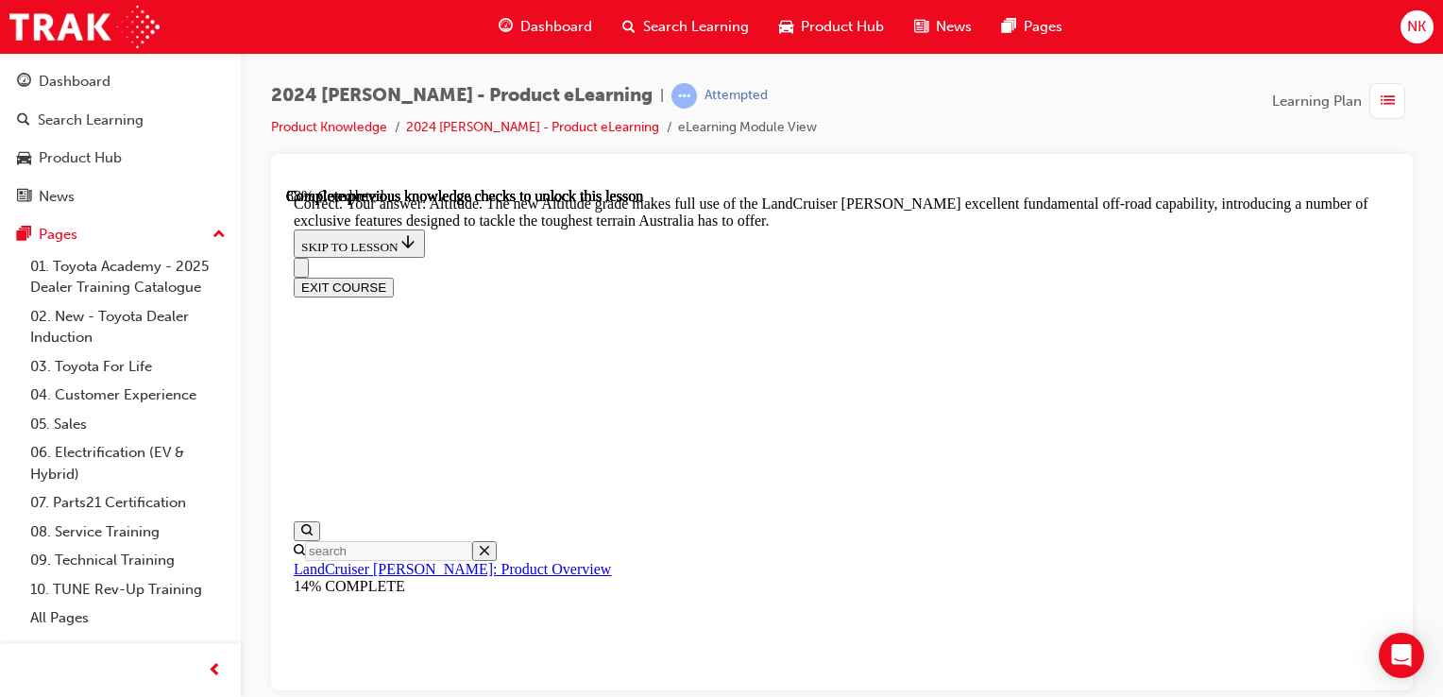
checkbox input "true"
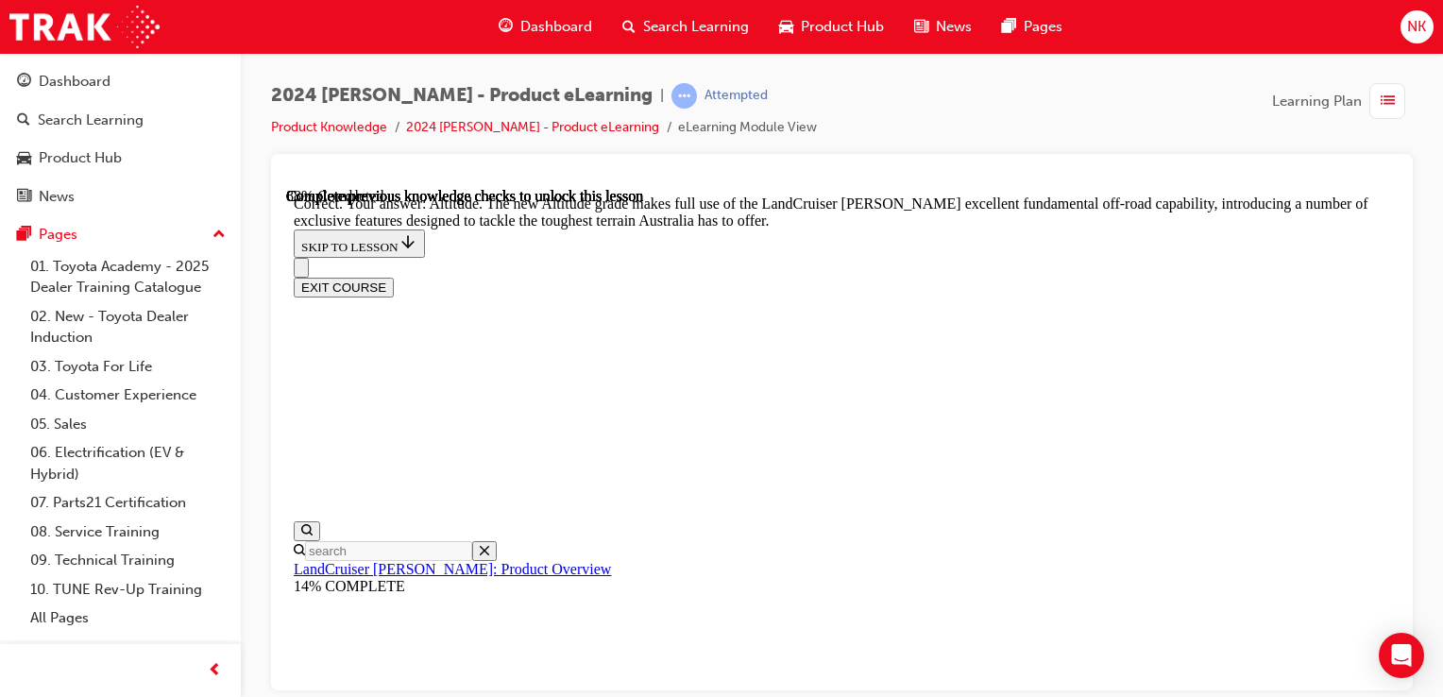
scroll to position [4518, 0]
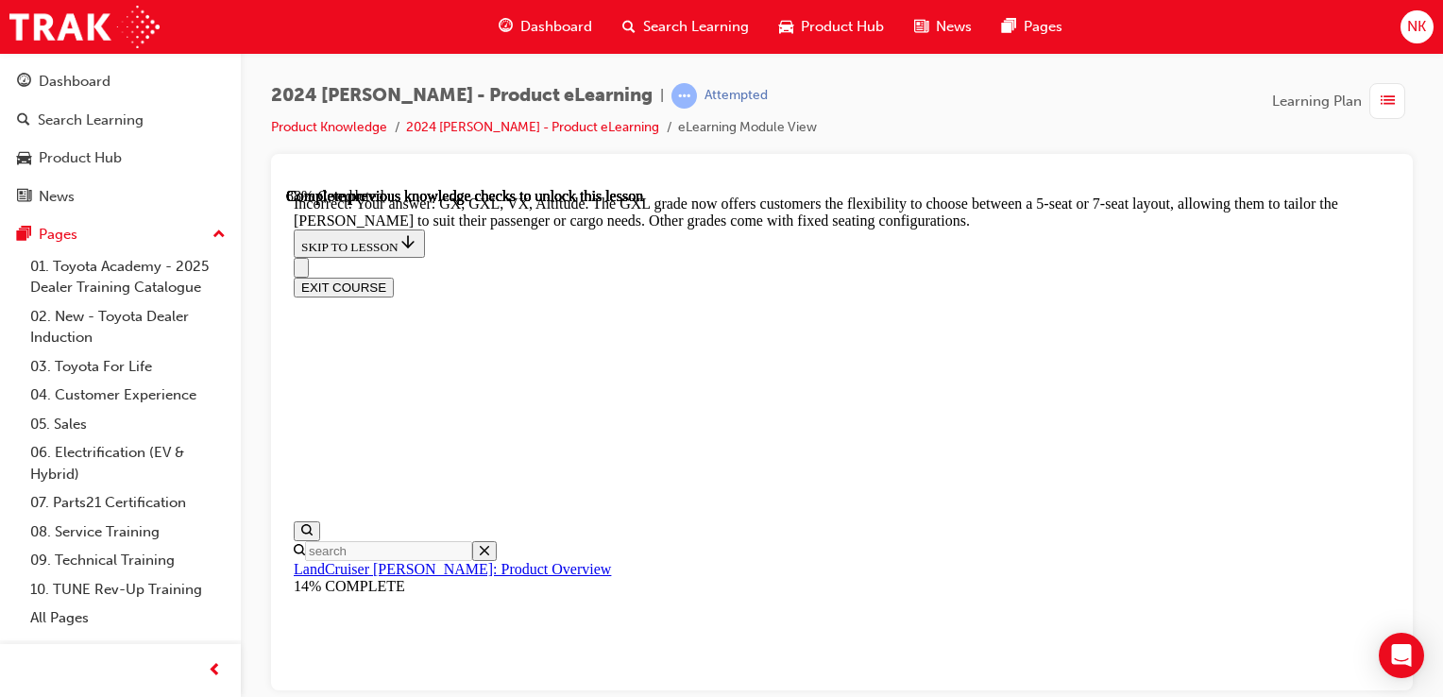
checkbox input "false"
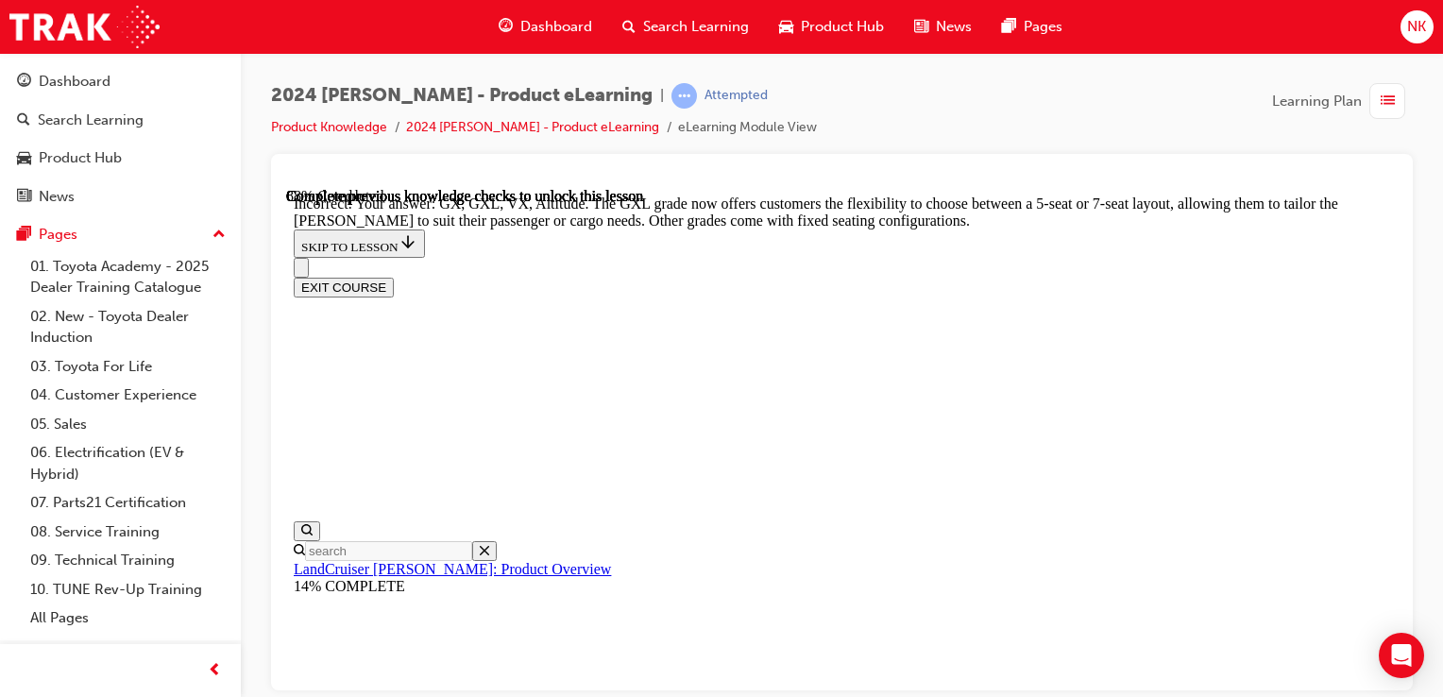
checkbox input "false"
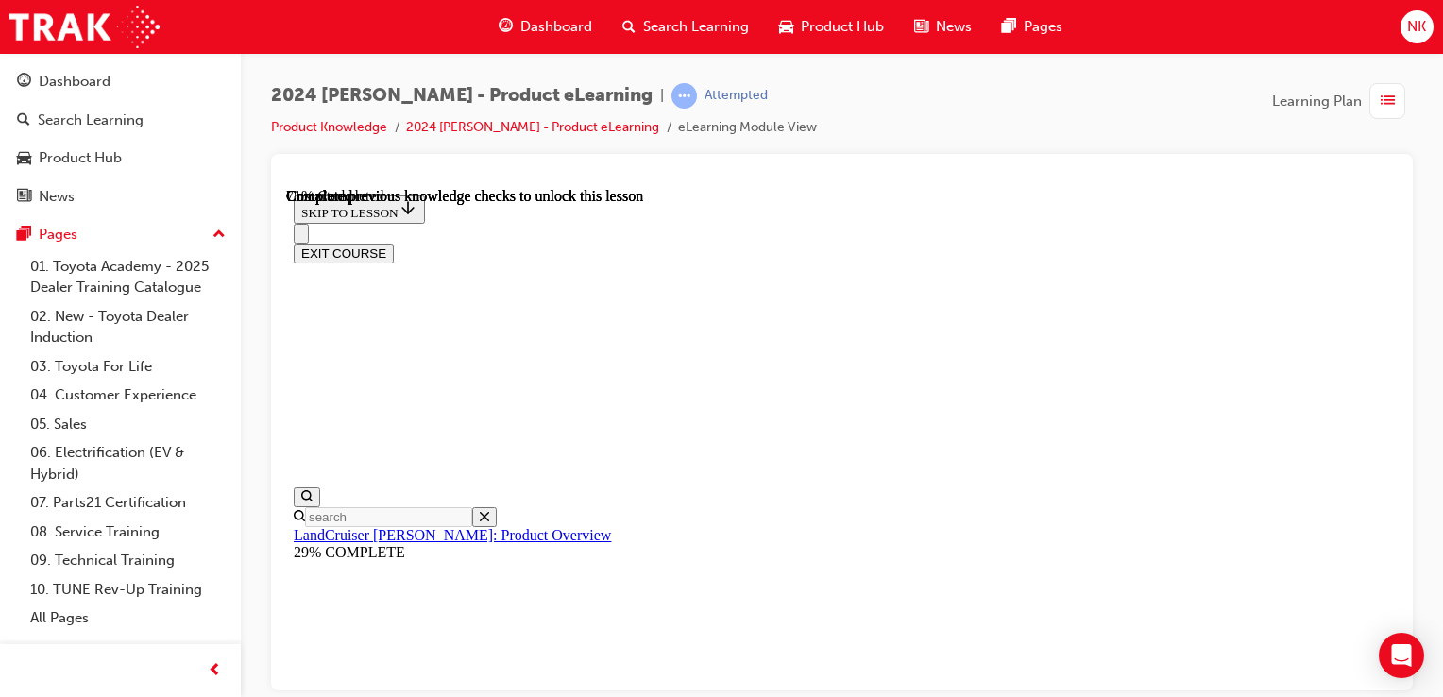
scroll to position [4181, 0]
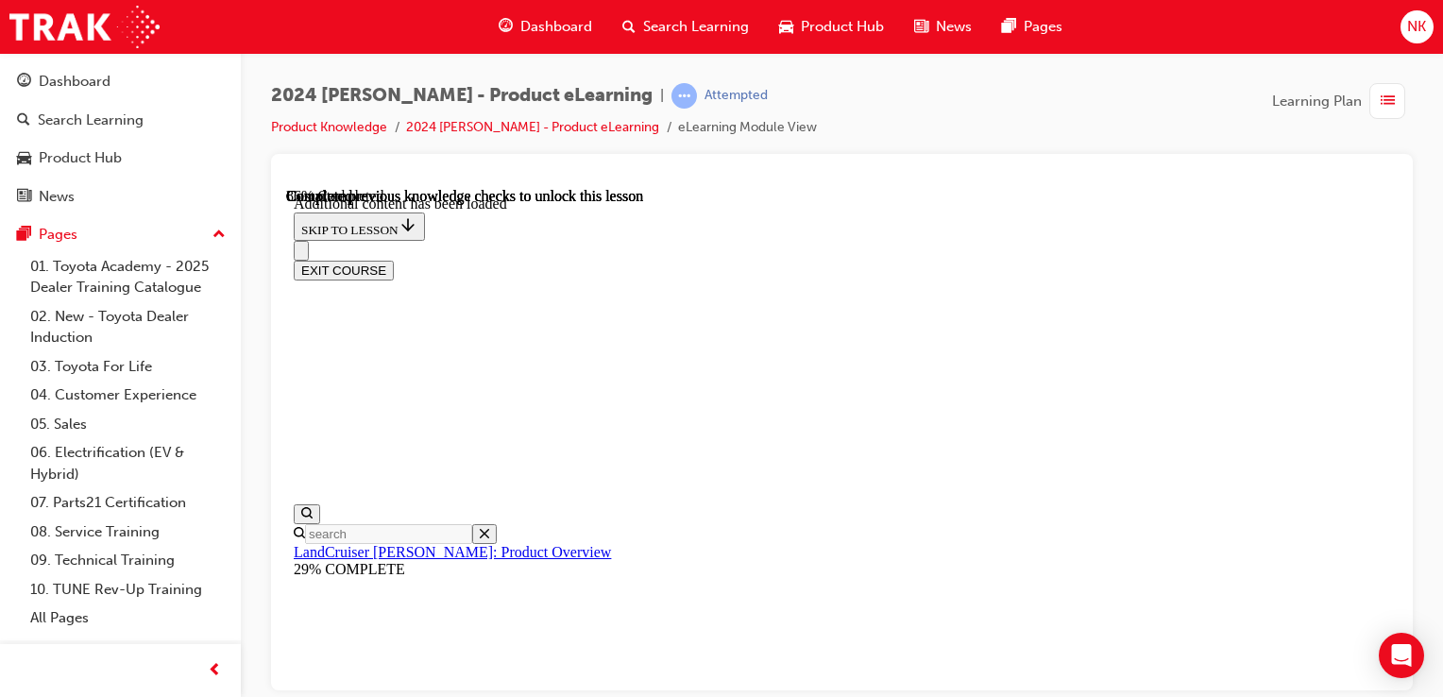
scroll to position [4486, 0]
radio input "true"
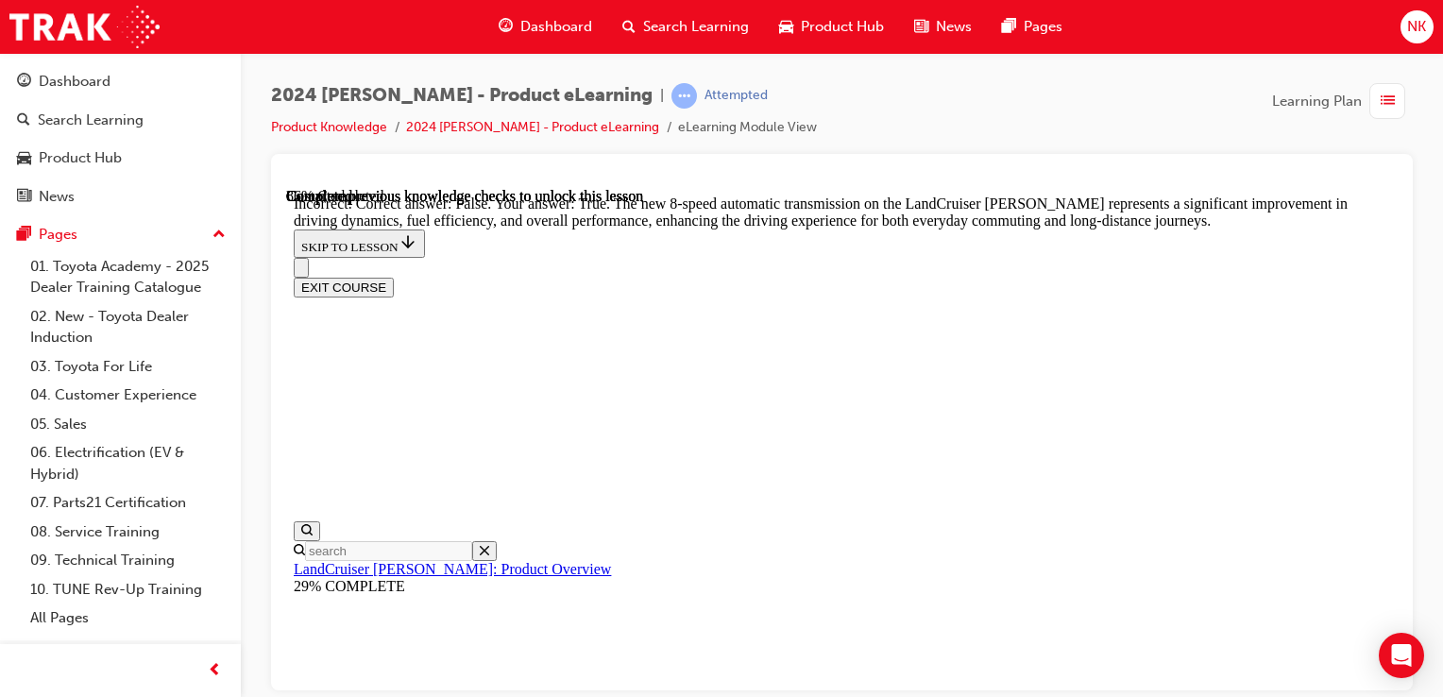
scroll to position [4867, 0]
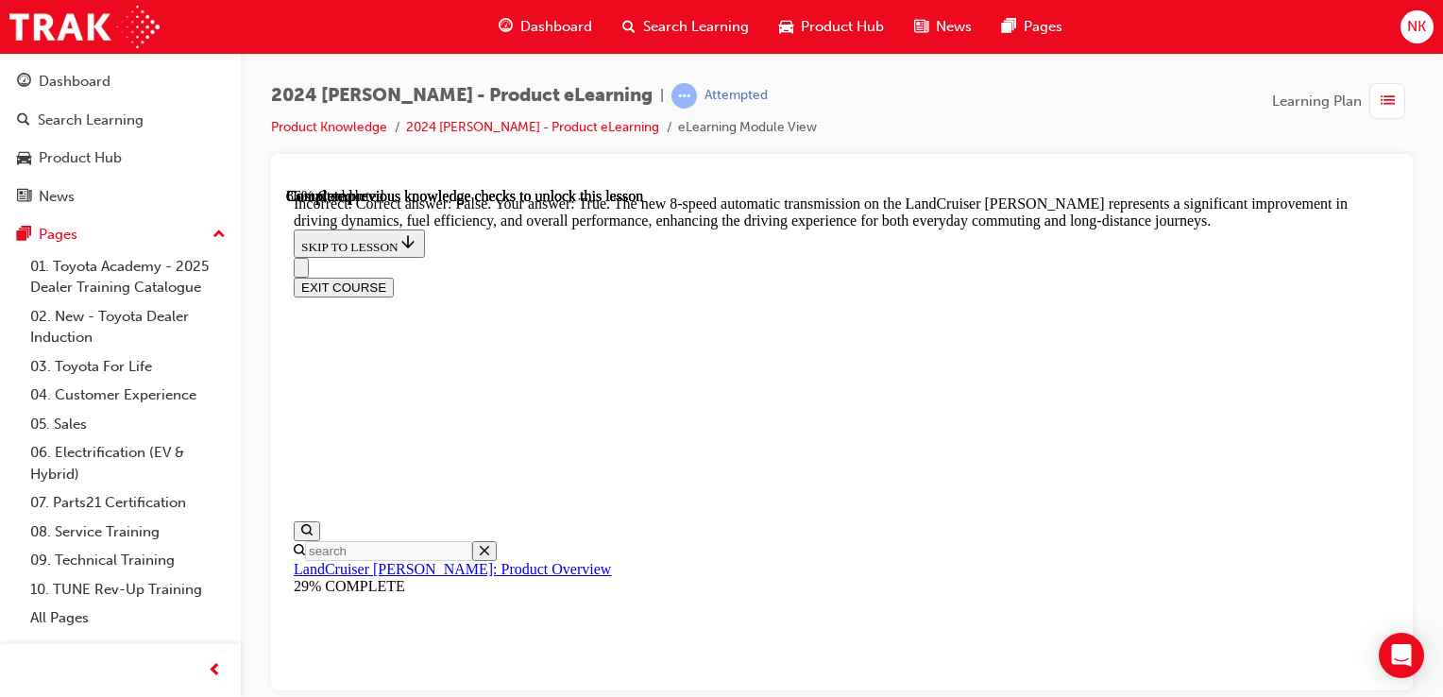
radio input "true"
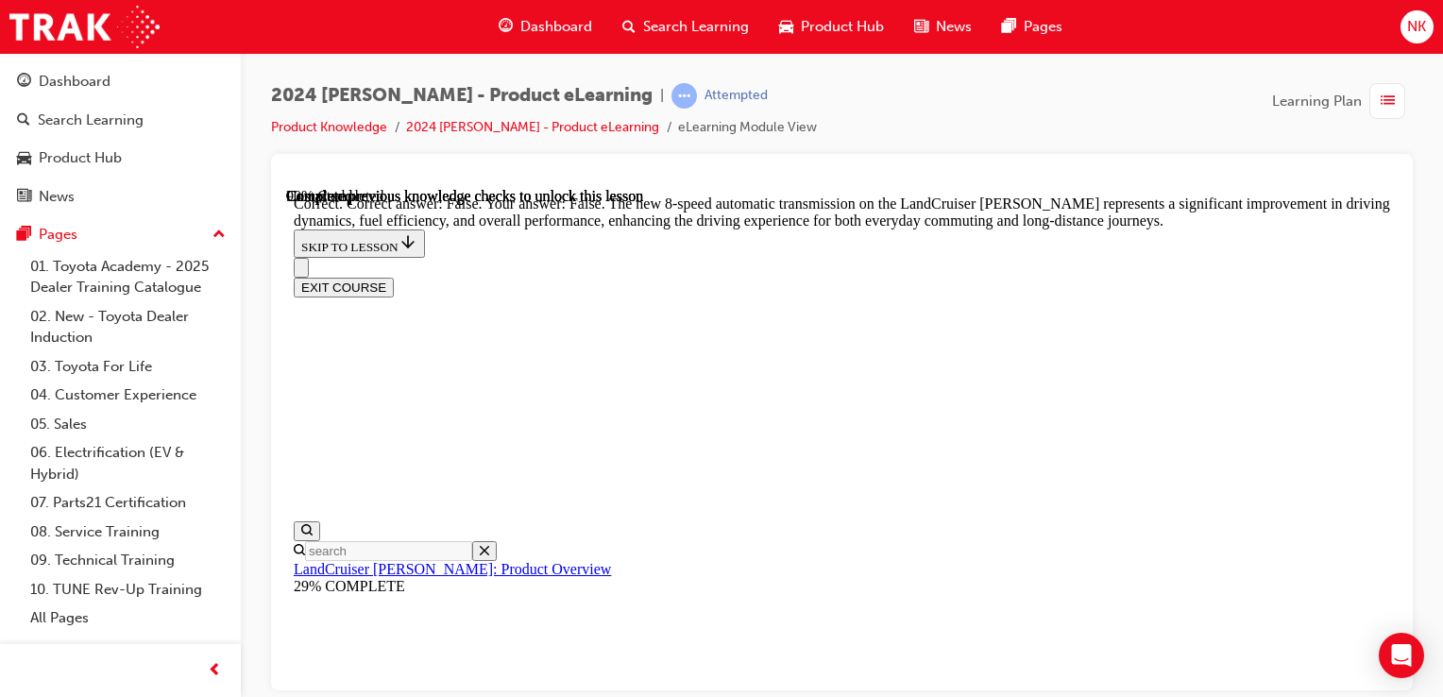
radio input "true"
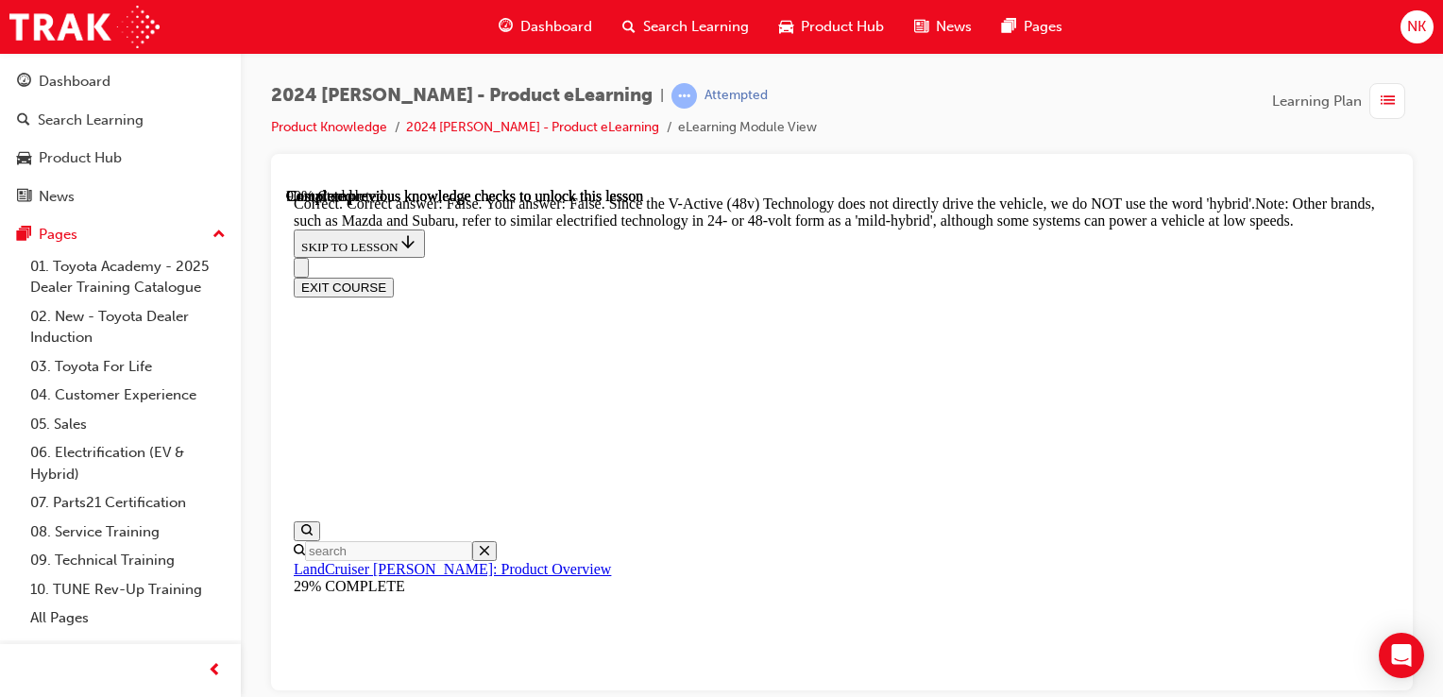
radio input "true"
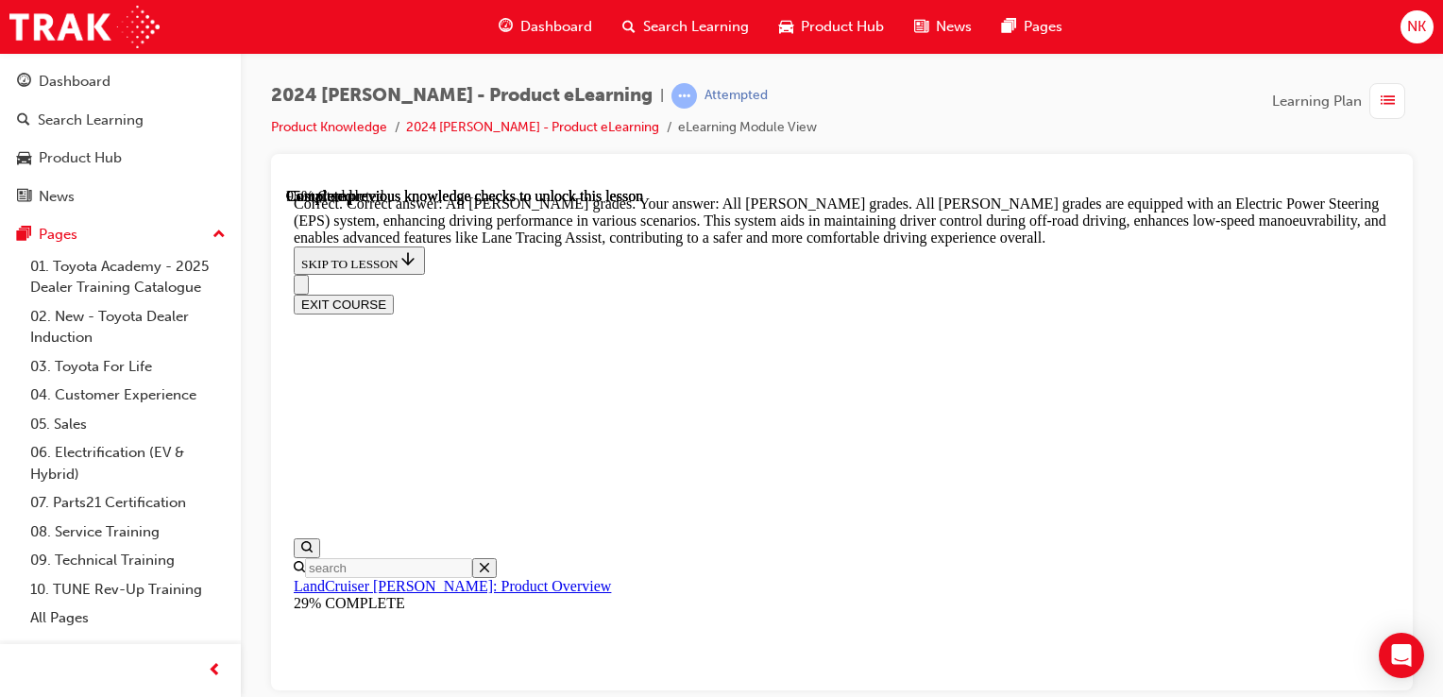
scroll to position [6909, 0]
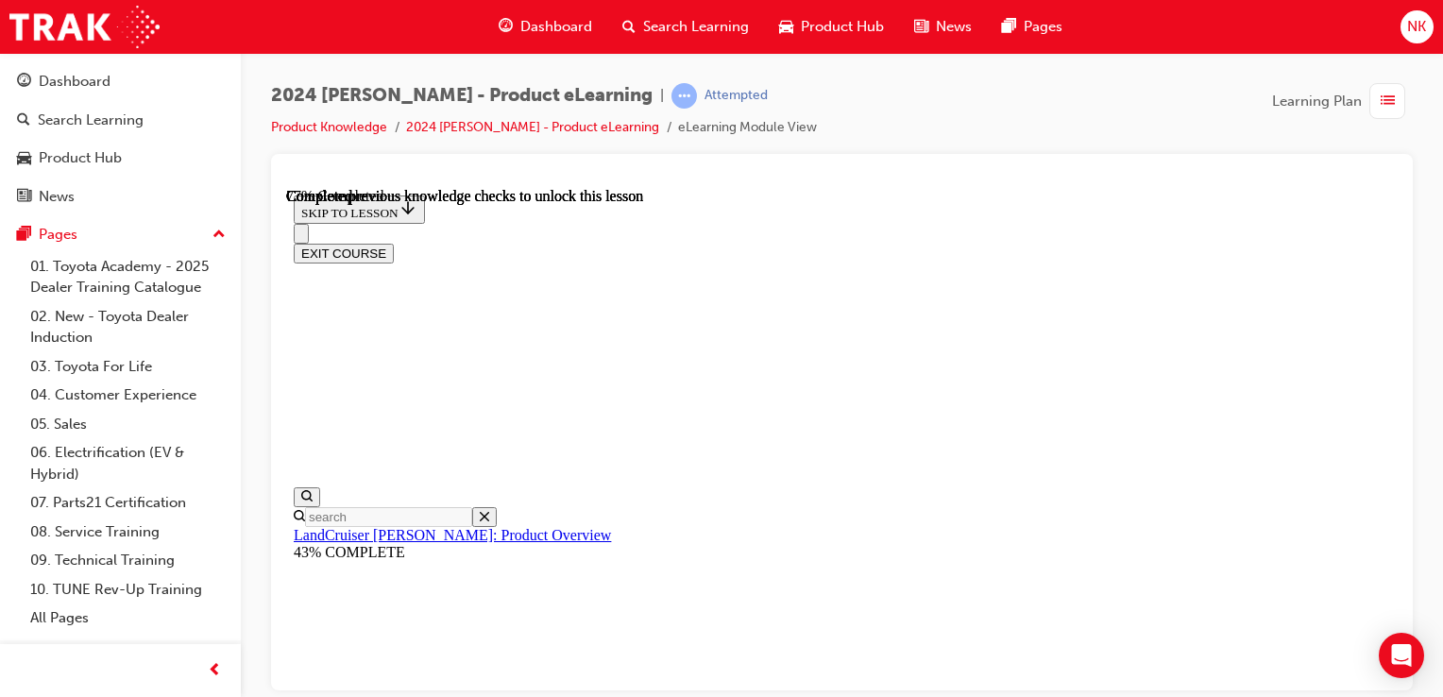
scroll to position [6105, 0]
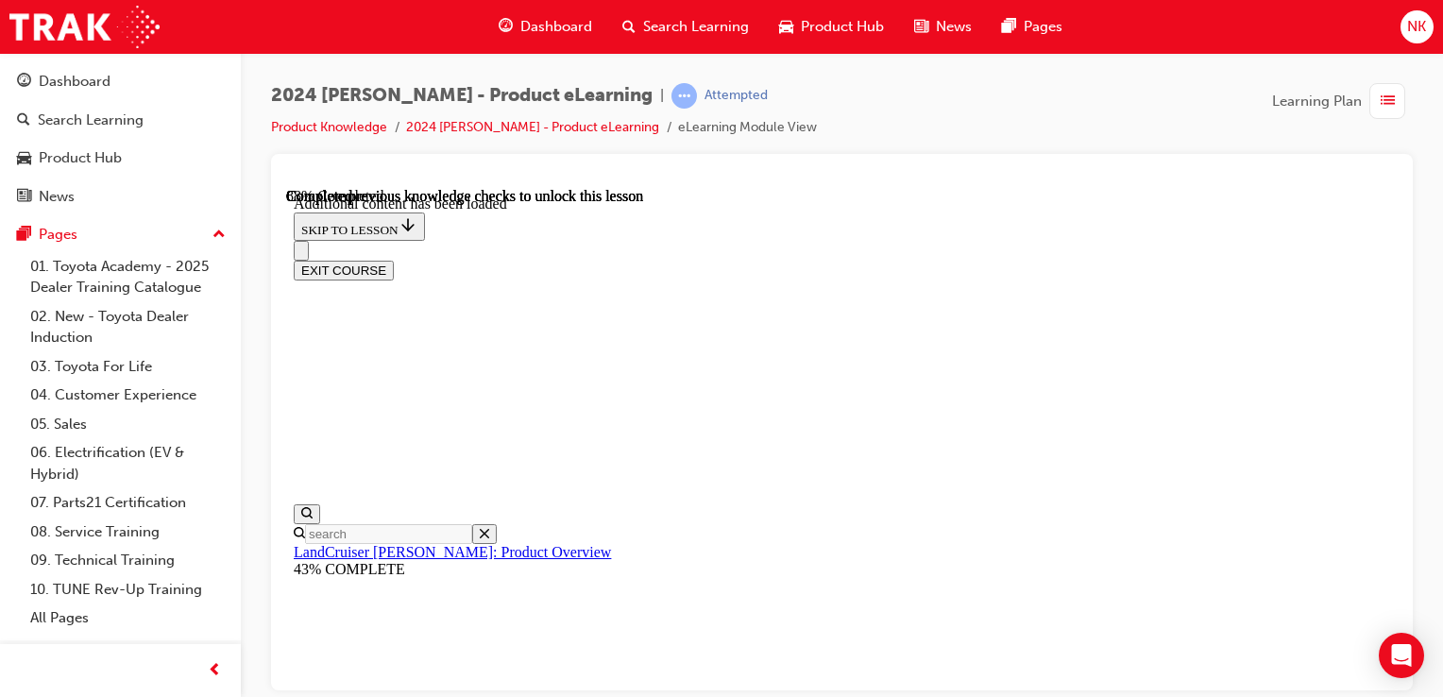
scroll to position [6598, 0]
checkbox input "true"
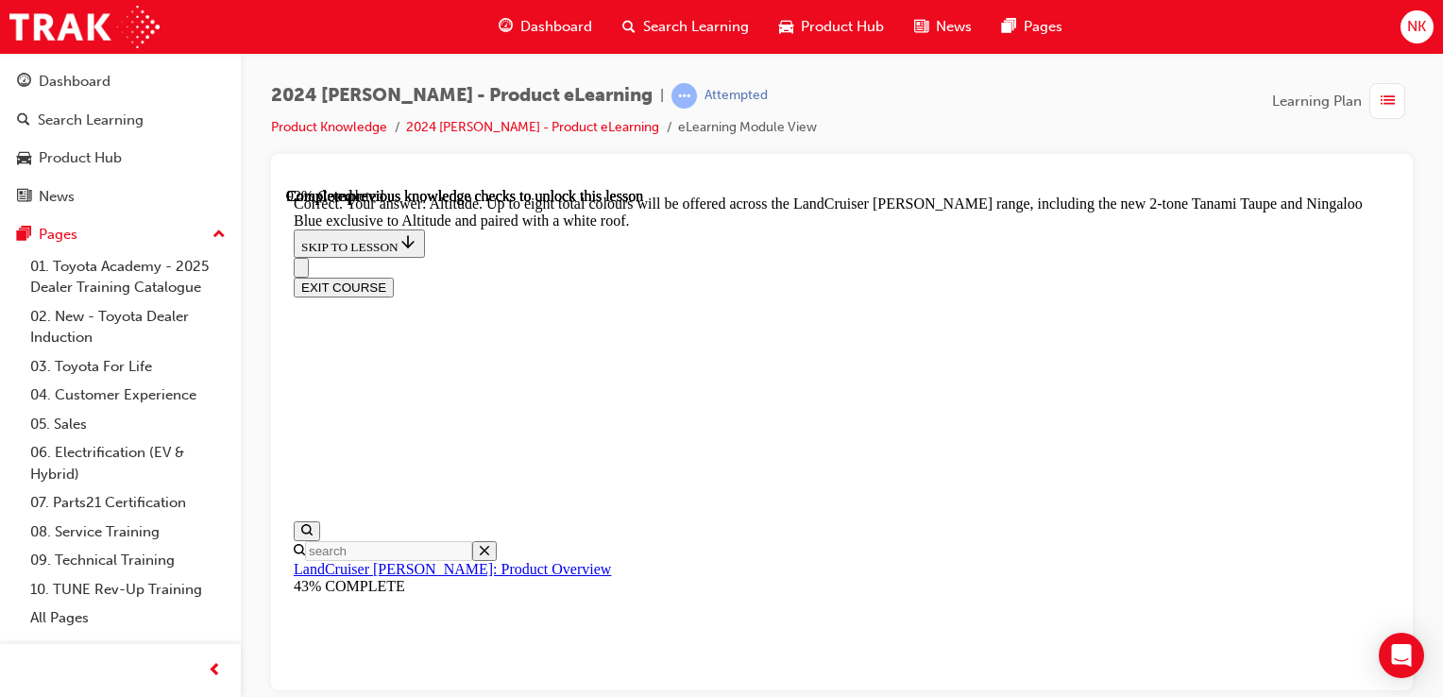
scroll to position [7632, 0]
checkbox input "true"
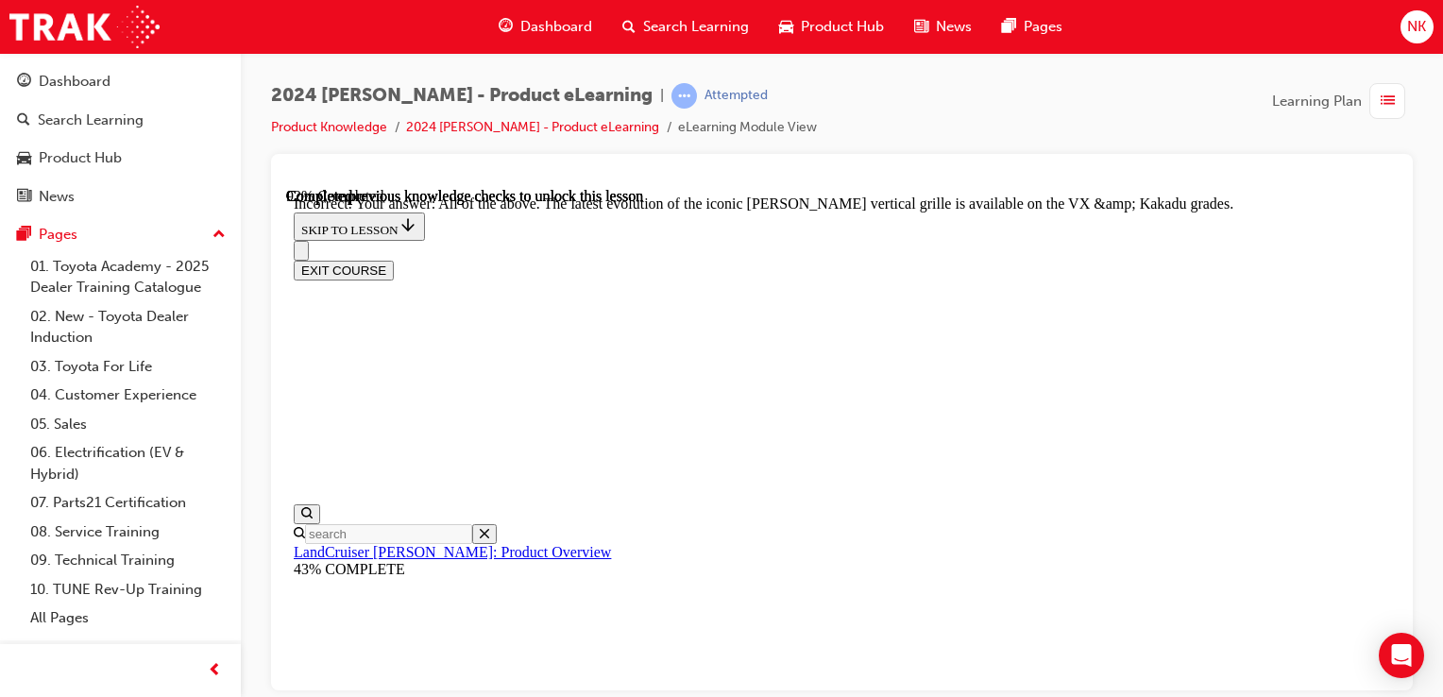
scroll to position [8061, 0]
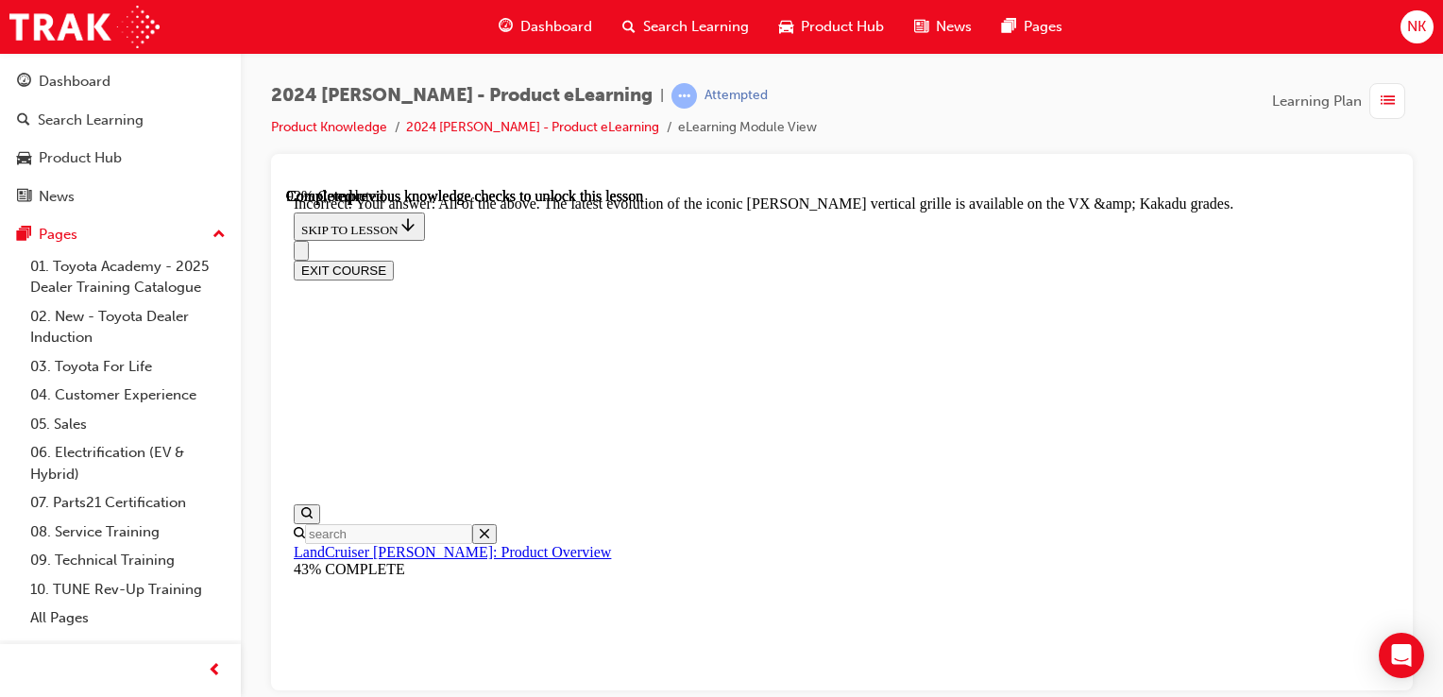
checkbox input "true"
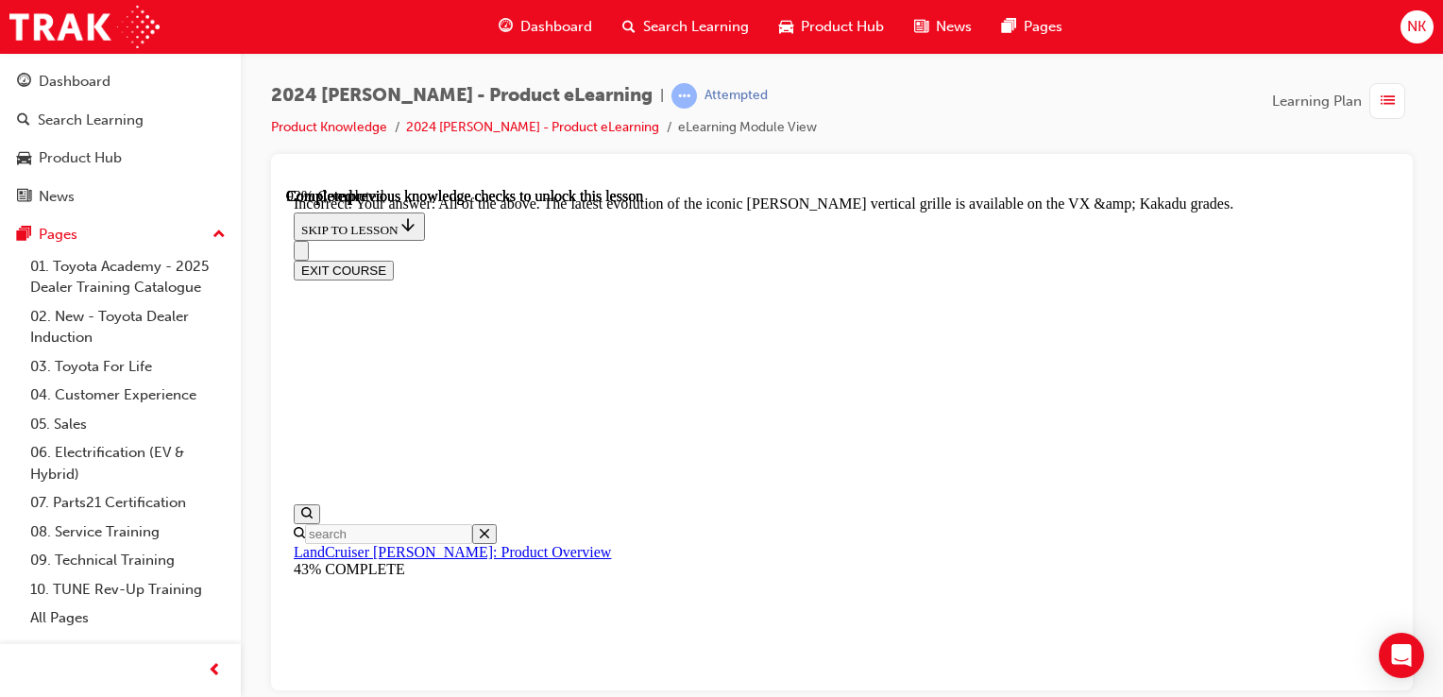
scroll to position [7827, 0]
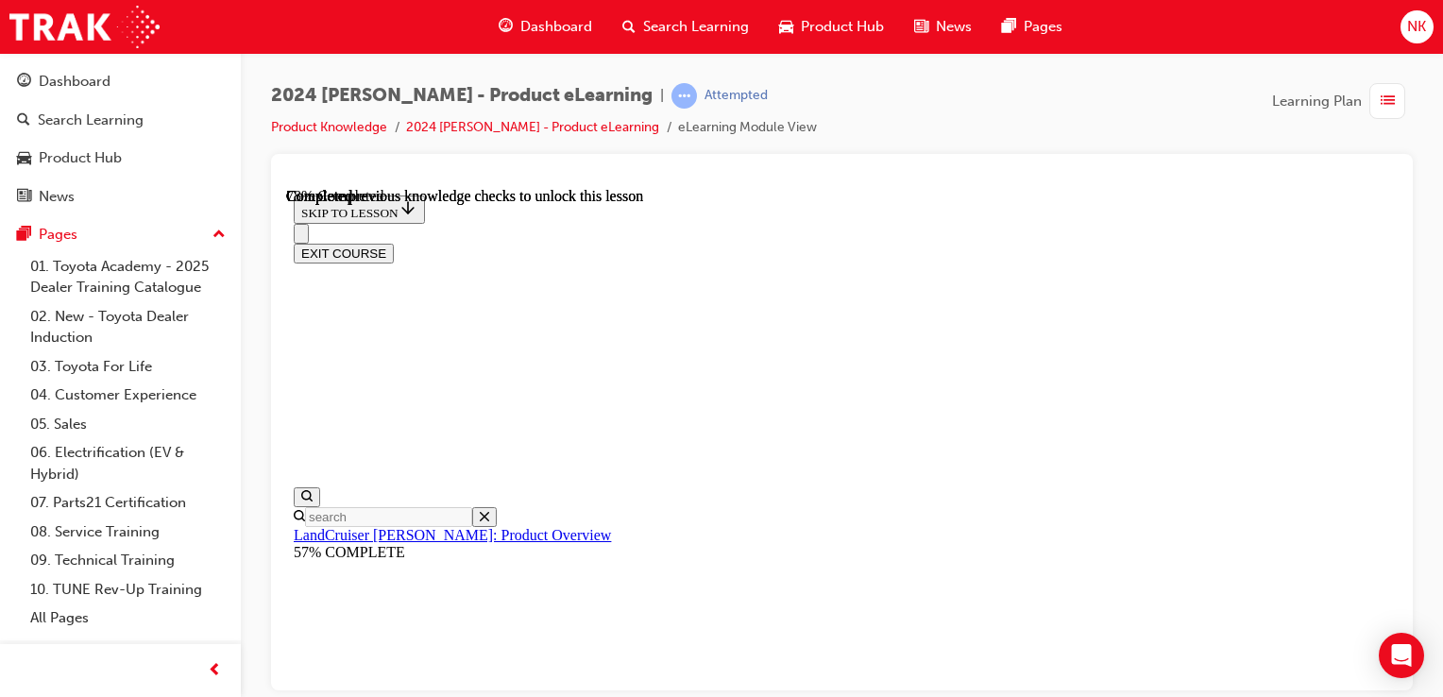
scroll to position [4265, 0]
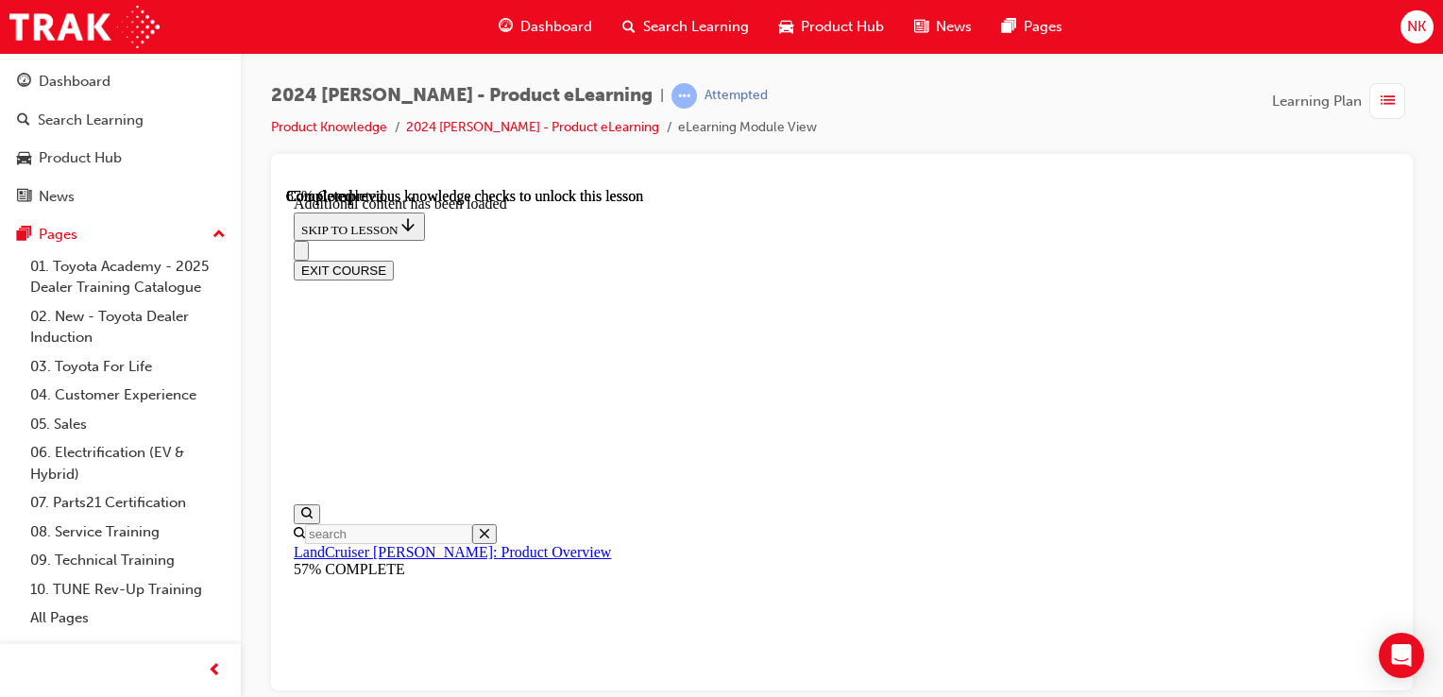
scroll to position [4816, 0]
radio input "true"
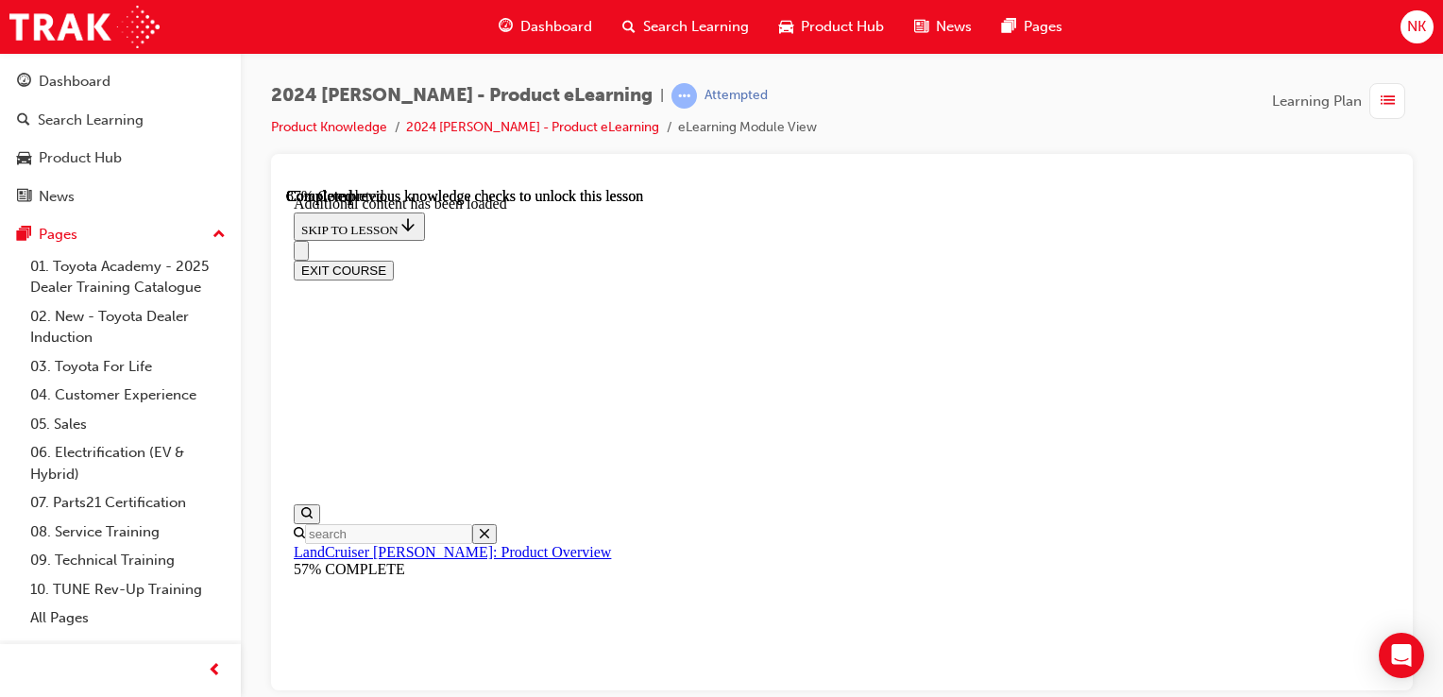
radio input "true"
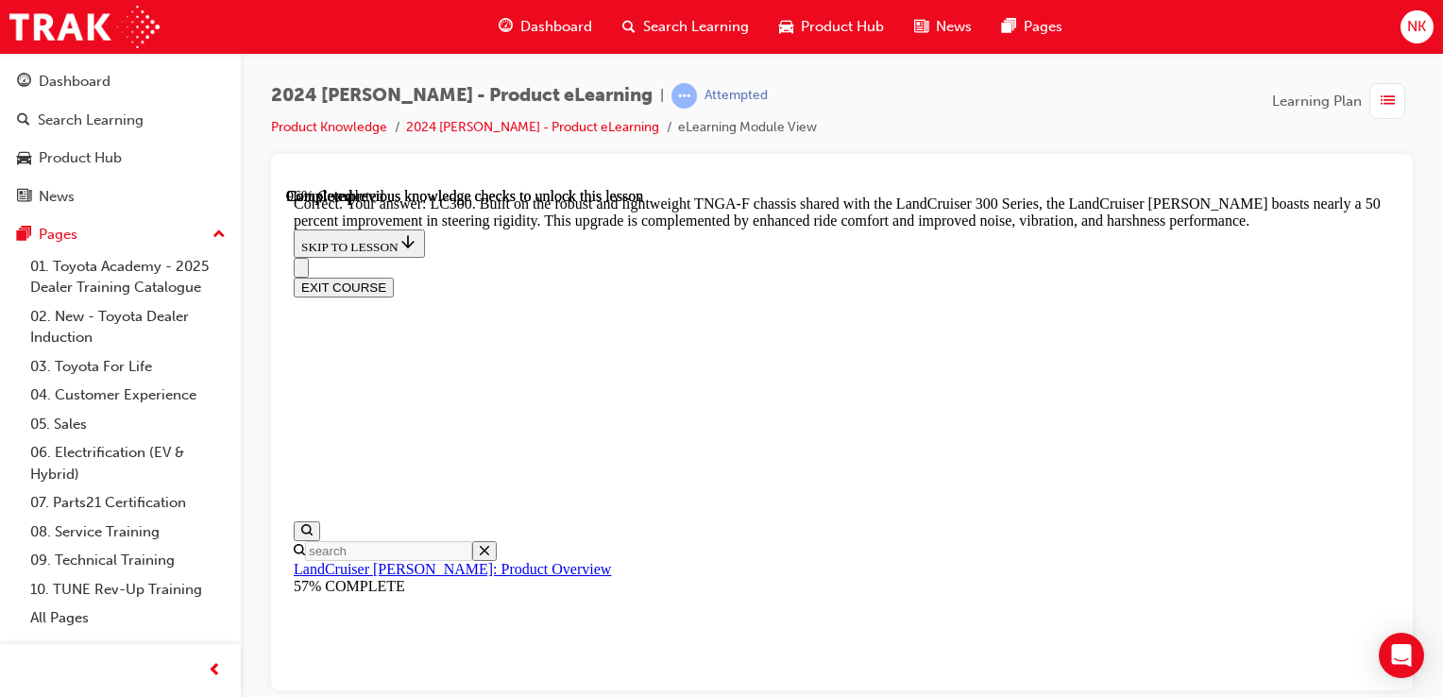
scroll to position [6280, 0]
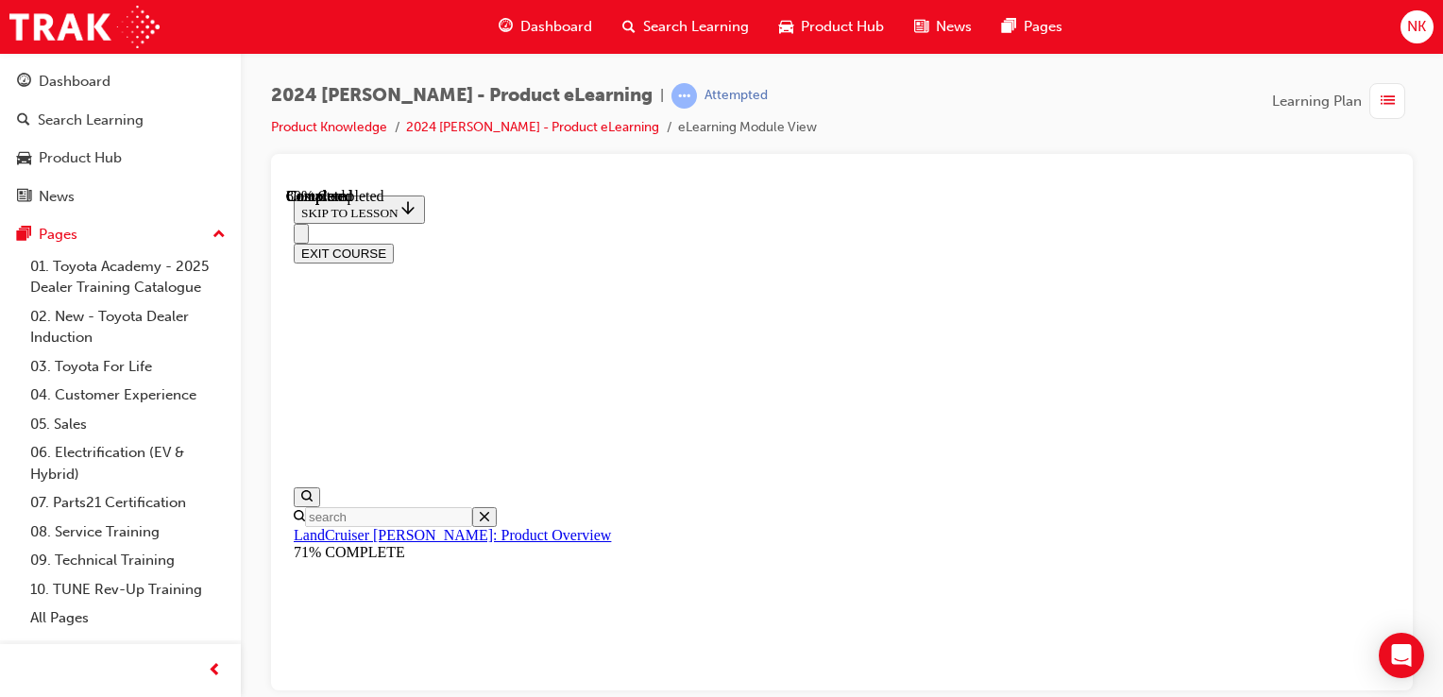
scroll to position [2196, 0]
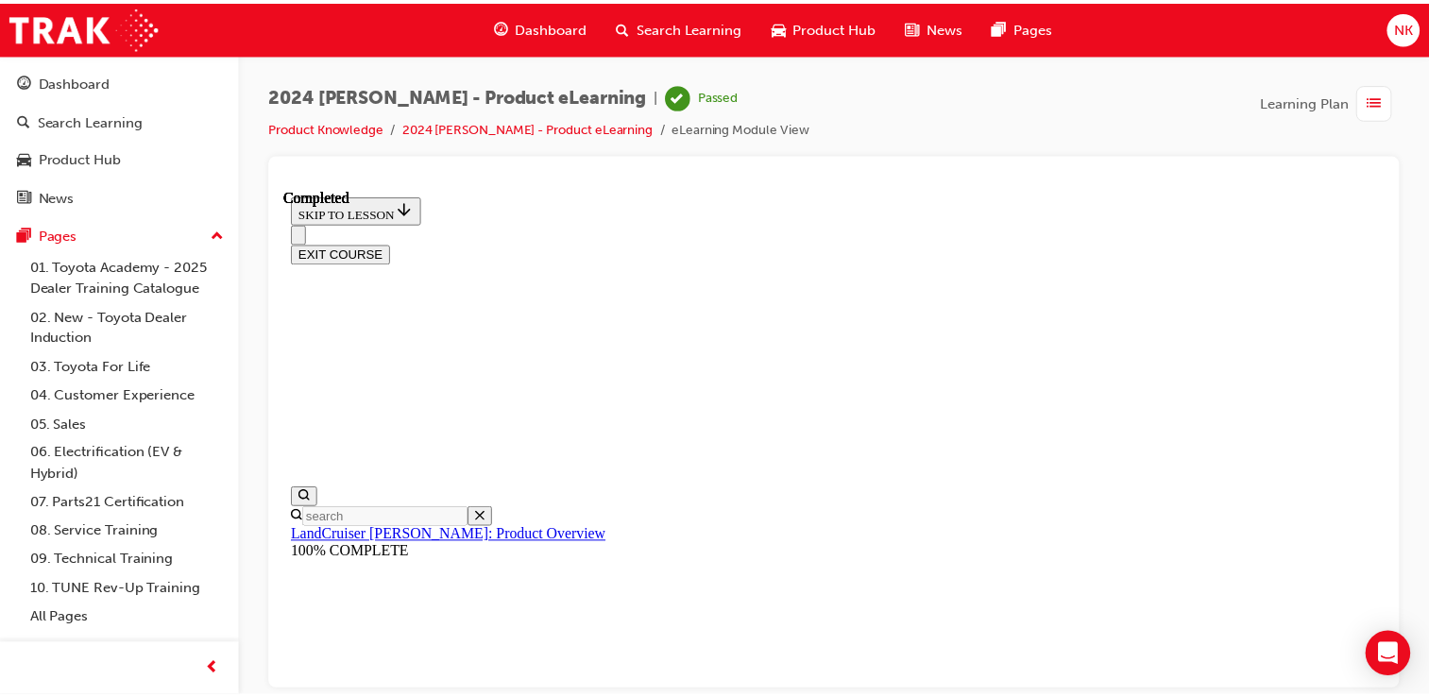
scroll to position [166, 0]
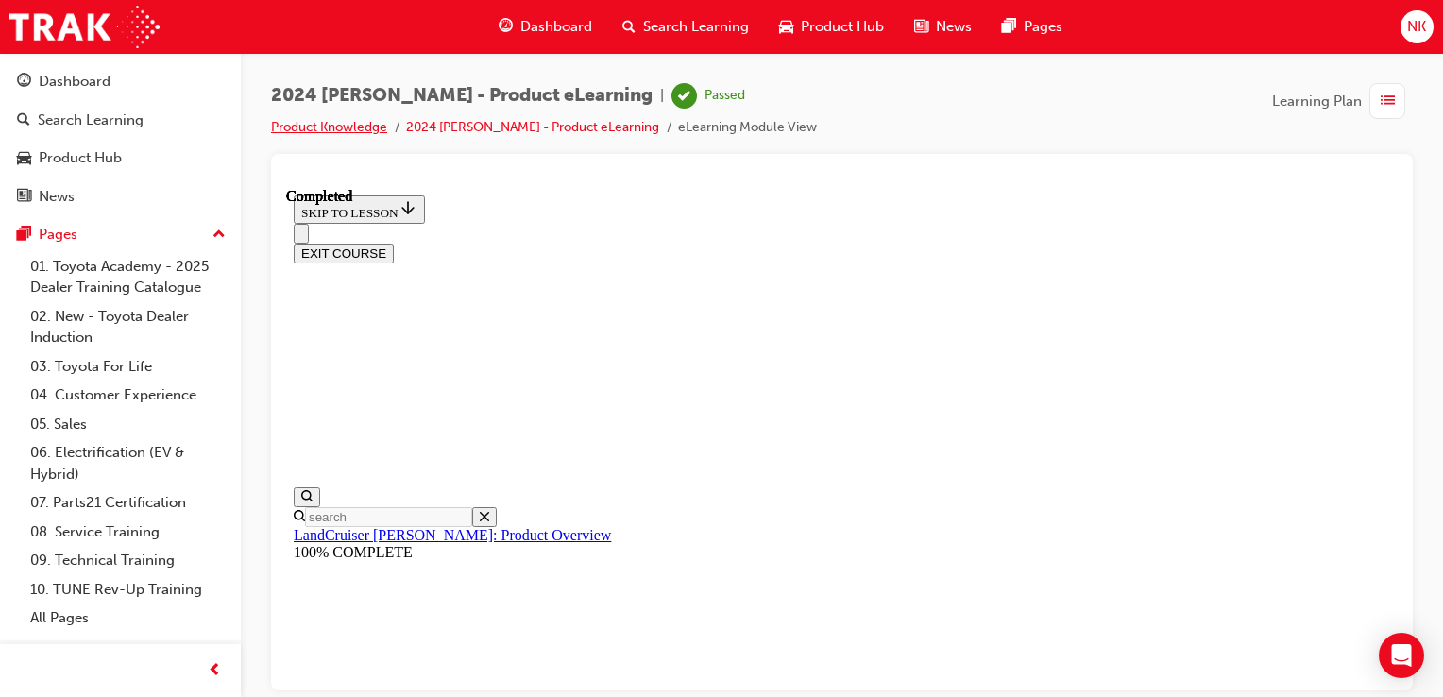
click at [324, 130] on link "Product Knowledge" at bounding box center [329, 127] width 116 height 16
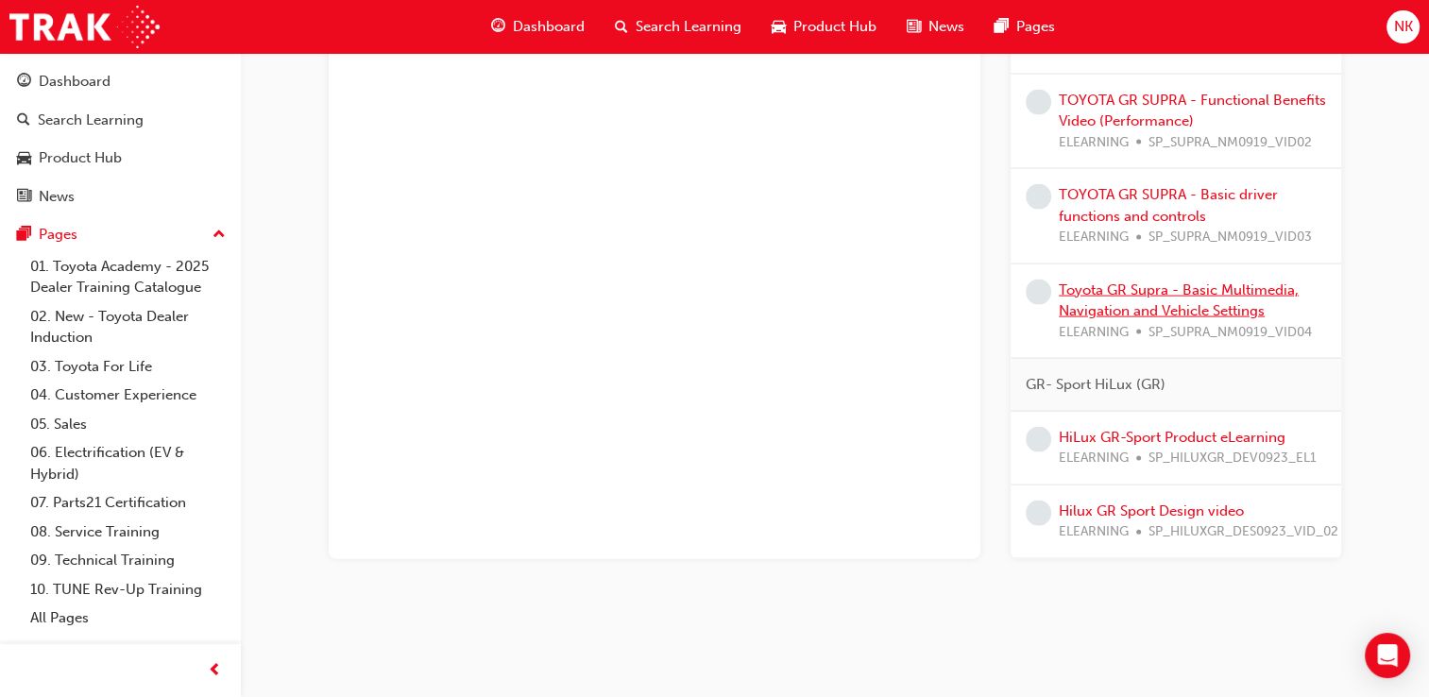
scroll to position [3933, 0]
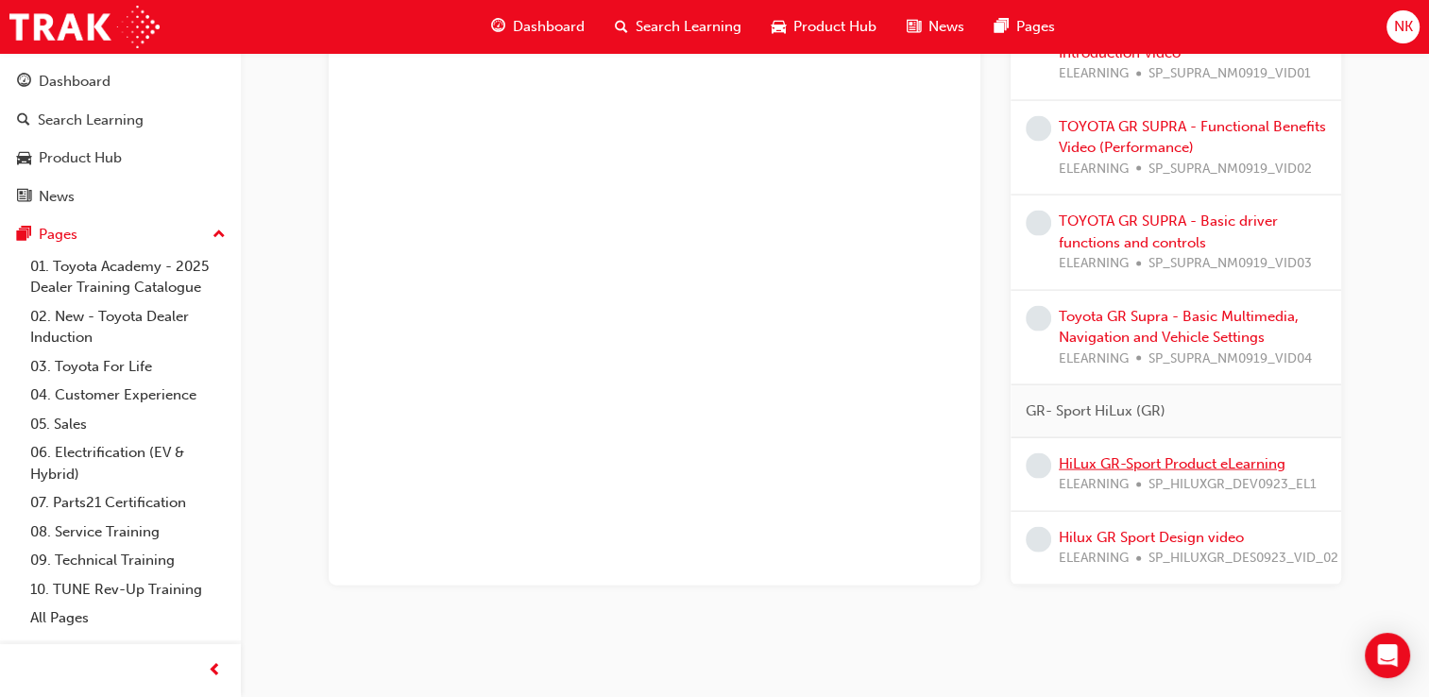
click at [1209, 455] on link "HiLux GR-Sport Product eLearning" at bounding box center [1172, 463] width 227 height 17
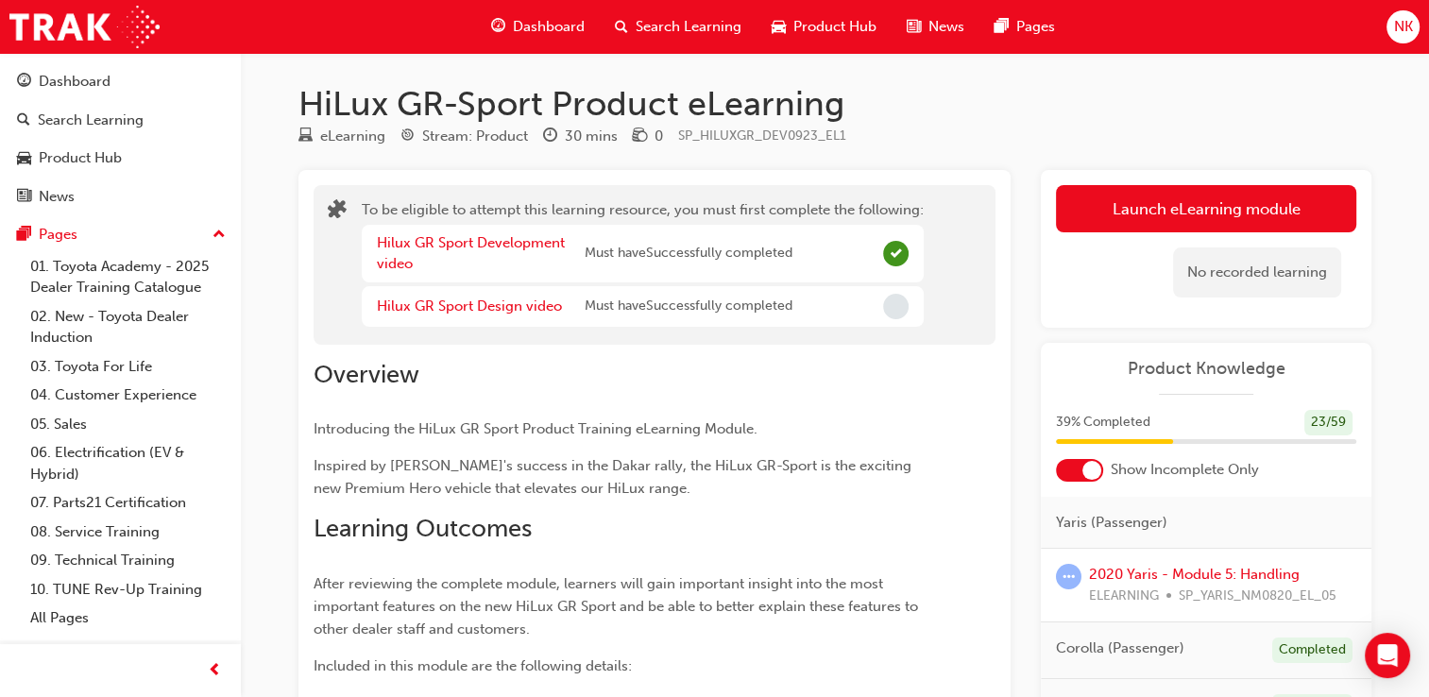
click at [795, 304] on div "Hilux GR Sport Design video Must have Successfully completed" at bounding box center [643, 306] width 562 height 41
click at [860, 308] on div "Hilux GR Sport Design video Must have Successfully completed" at bounding box center [643, 306] width 562 height 41
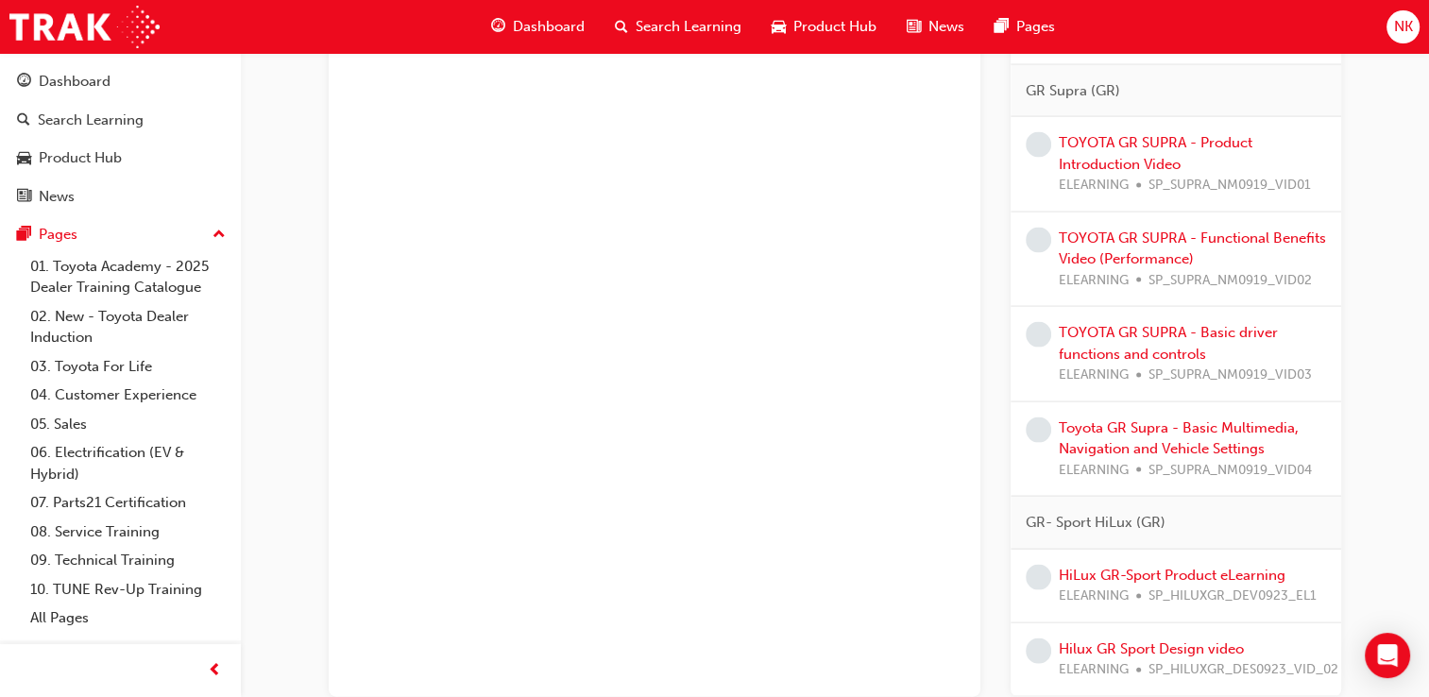
scroll to position [3820, 0]
click at [1109, 642] on link "Hilux GR Sport Design video" at bounding box center [1151, 650] width 185 height 17
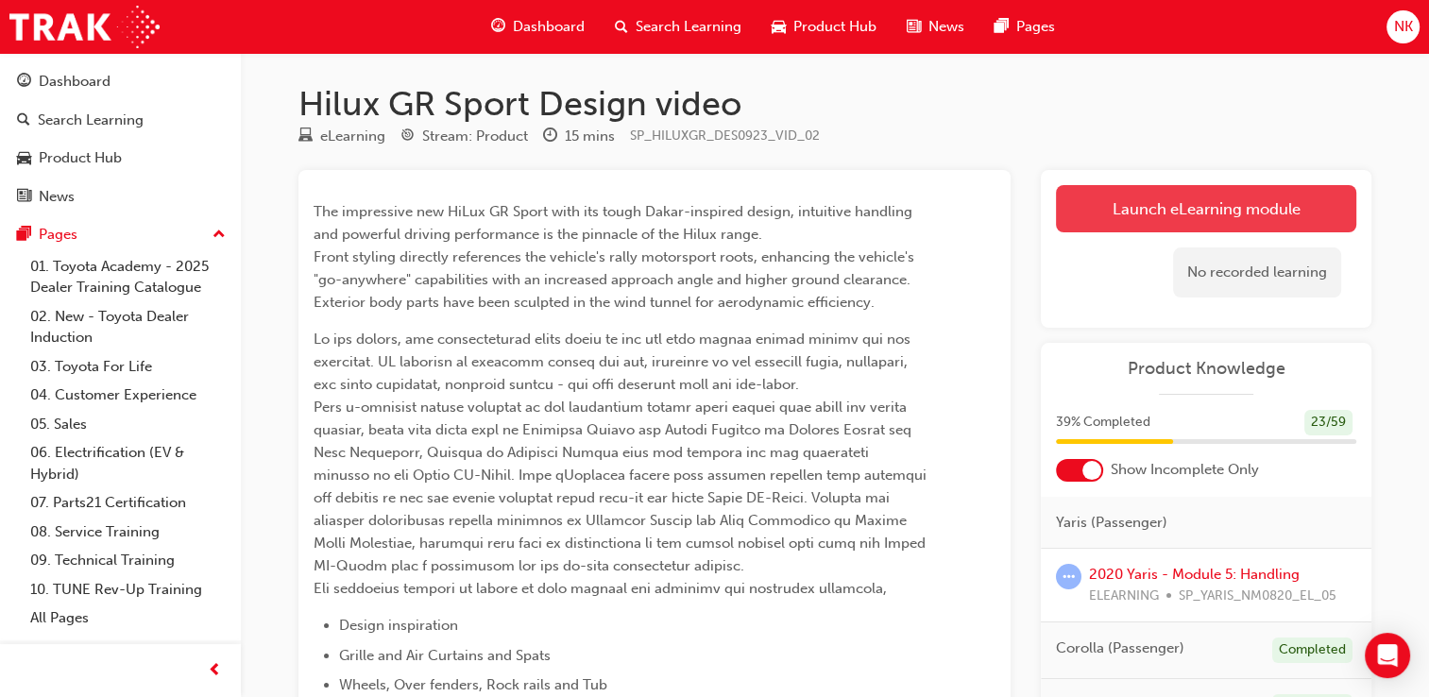
click at [1162, 221] on link "Launch eLearning module" at bounding box center [1206, 208] width 300 height 47
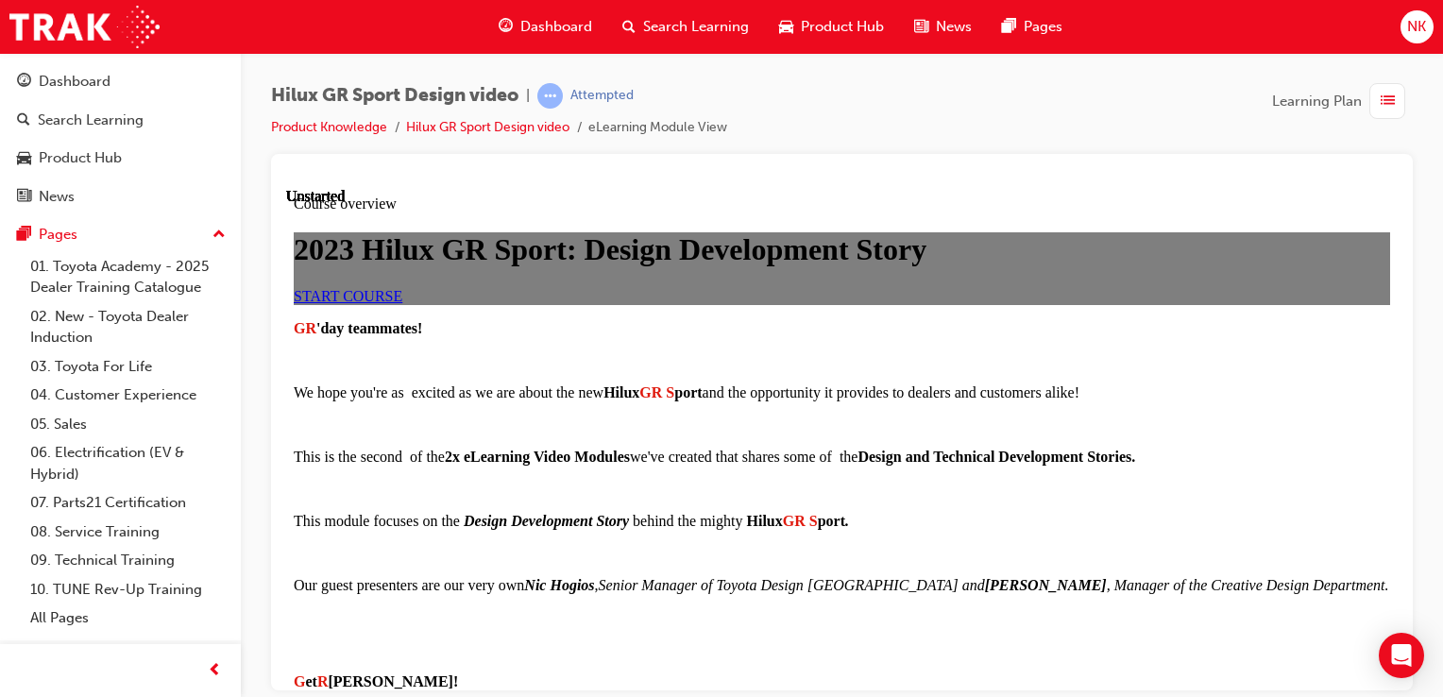
click at [402, 303] on link "START COURSE" at bounding box center [348, 295] width 109 height 16
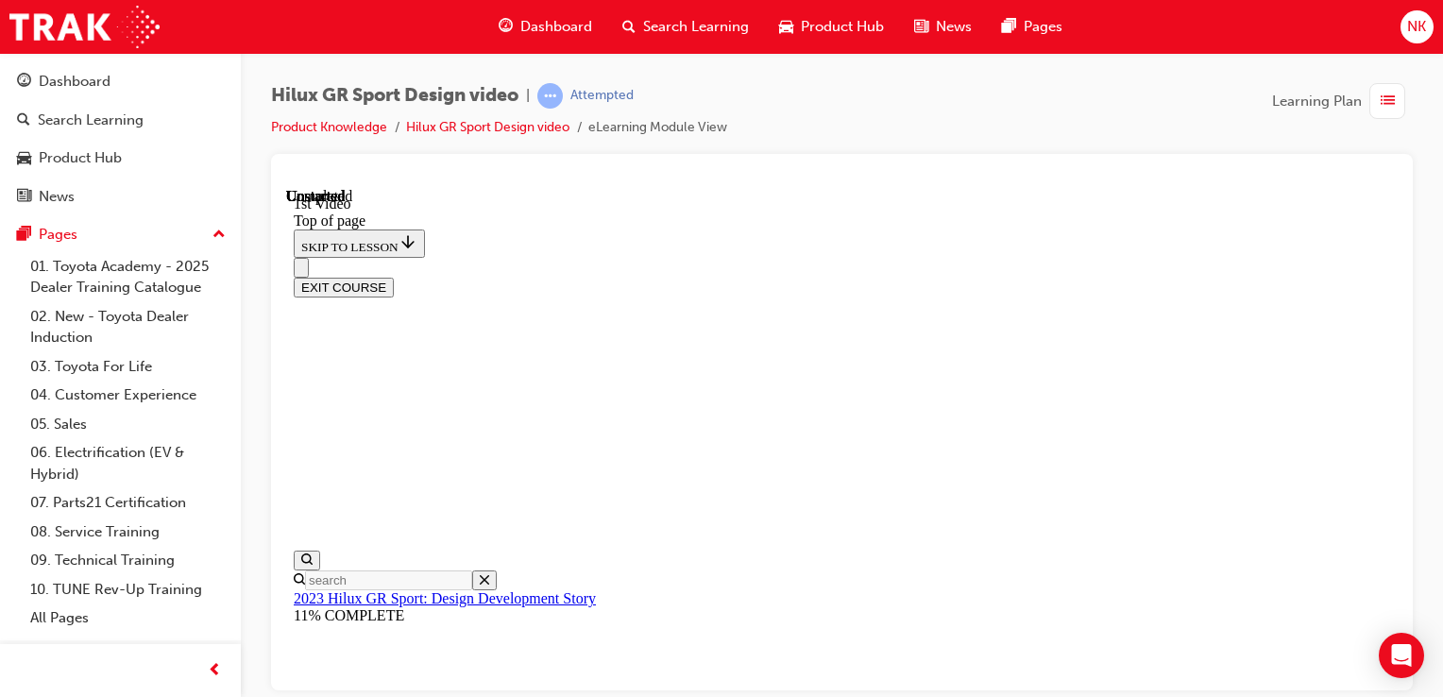
scroll to position [710, 0]
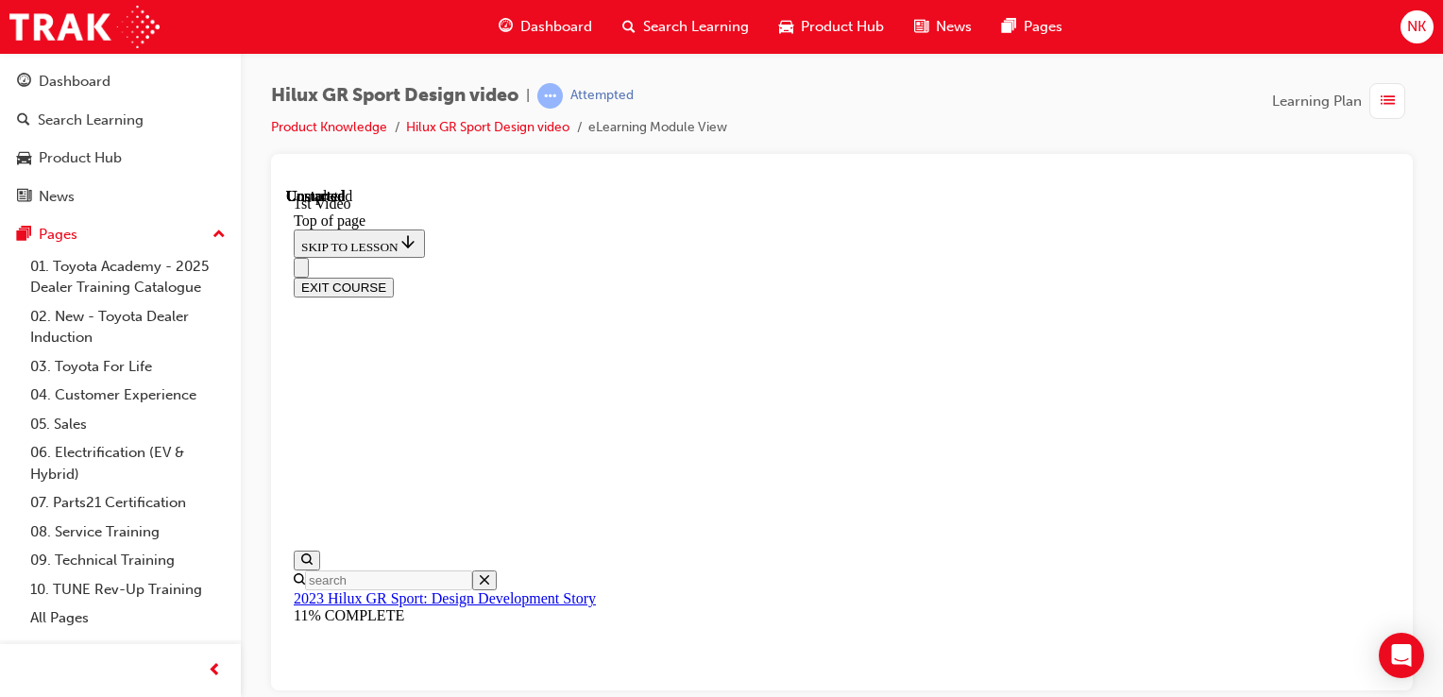
scroll to position [710, 0]
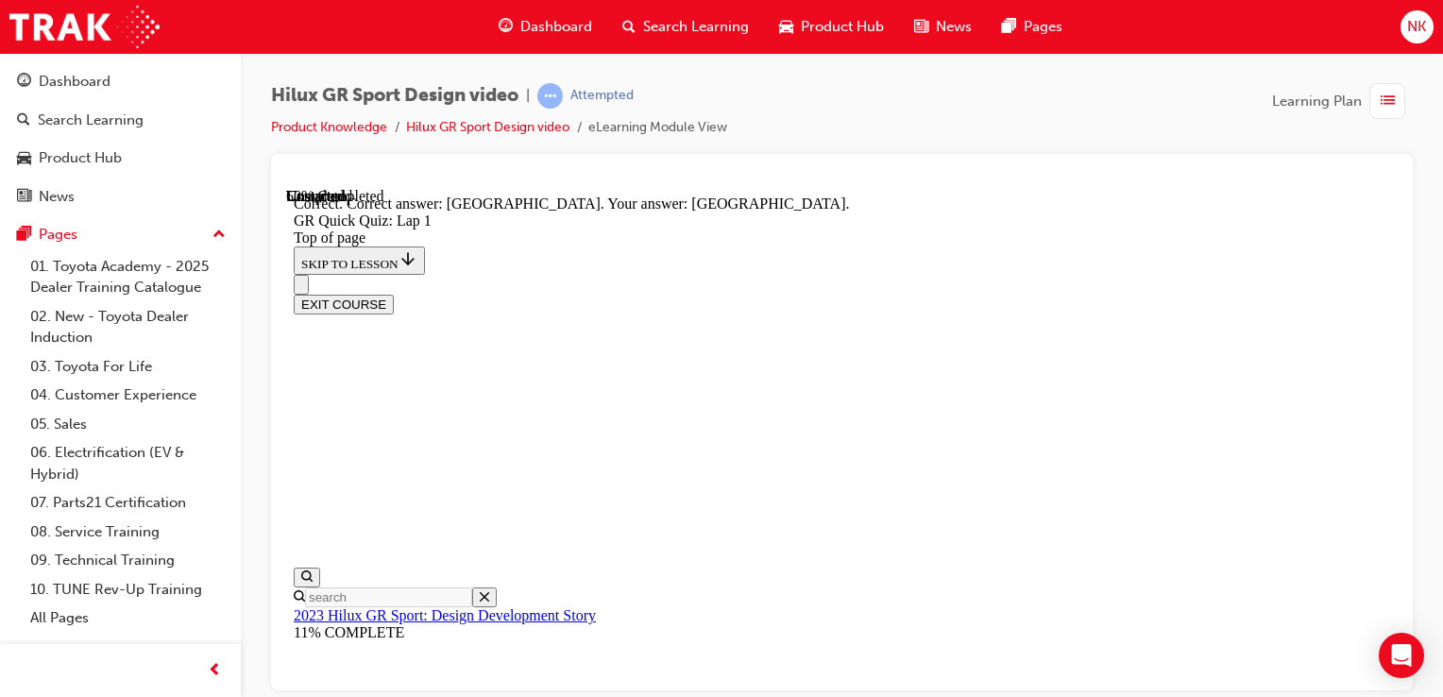
scroll to position [539, 0]
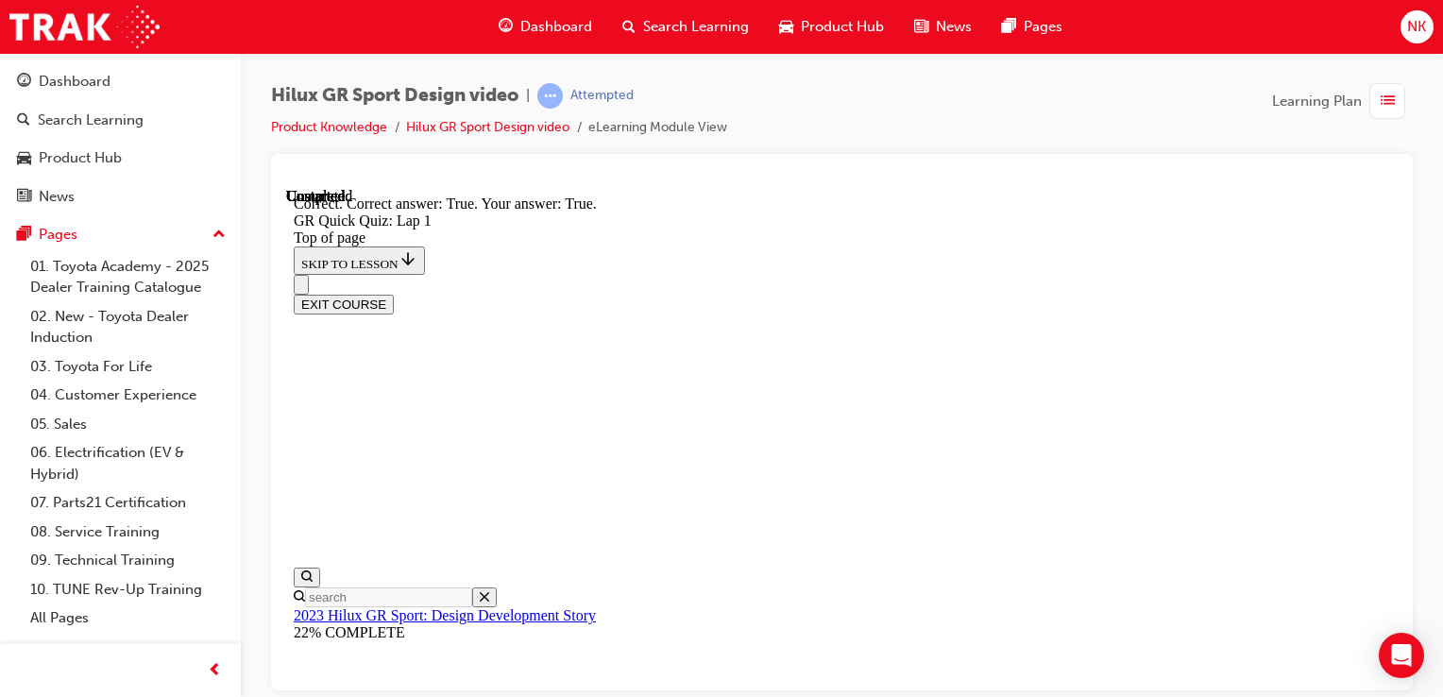
scroll to position [465, 0]
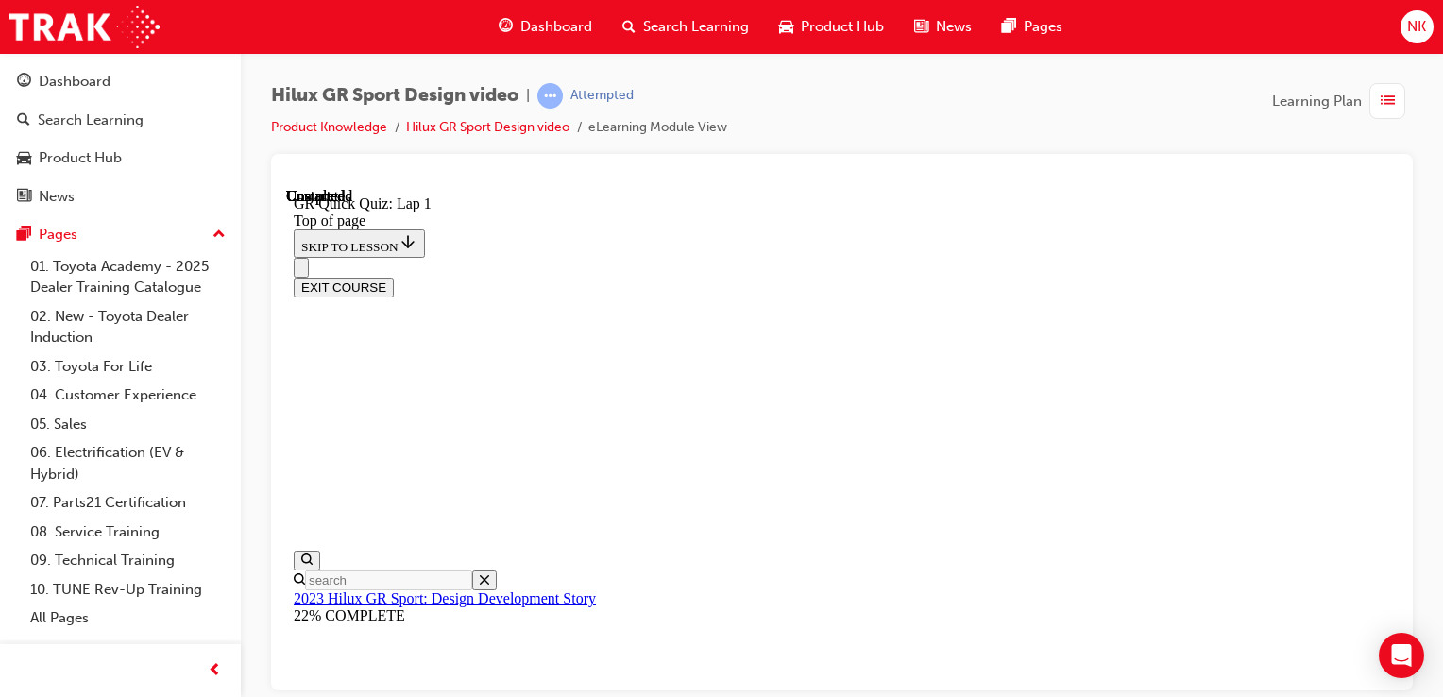
scroll to position [433, 0]
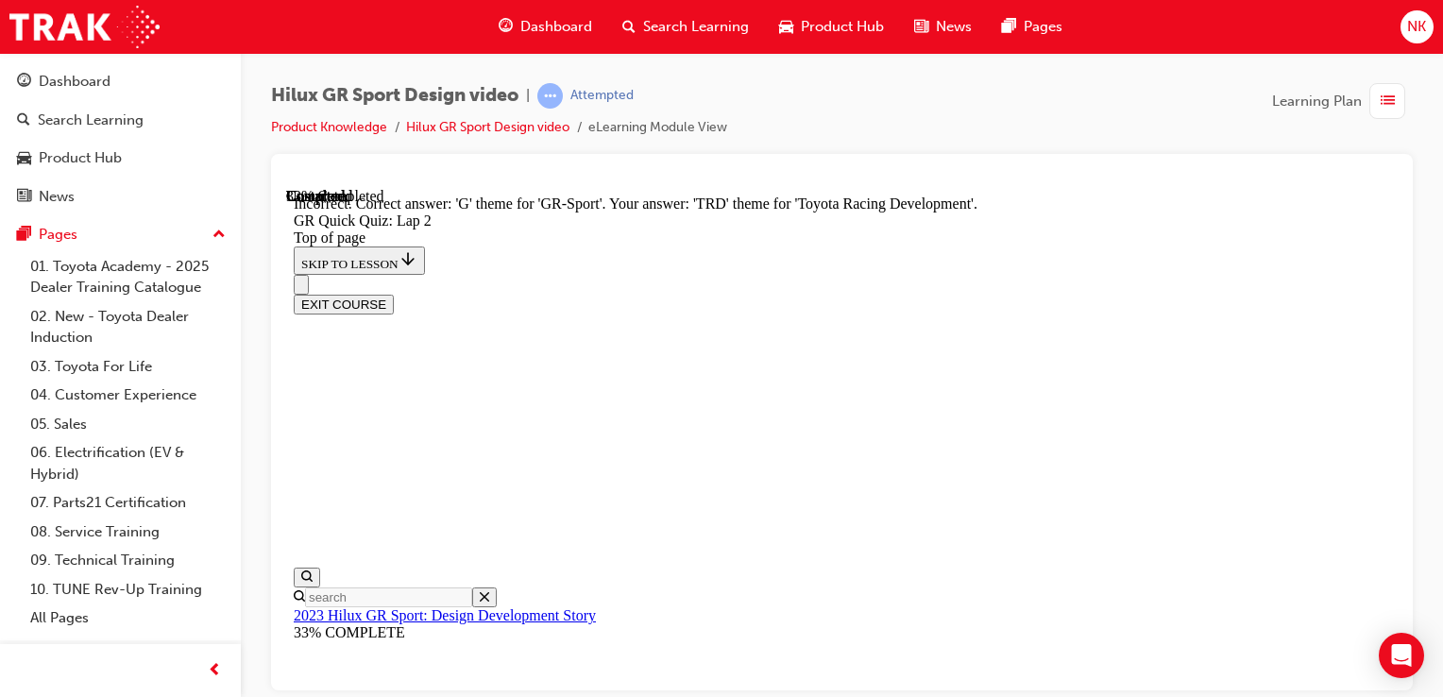
scroll to position [586, 0]
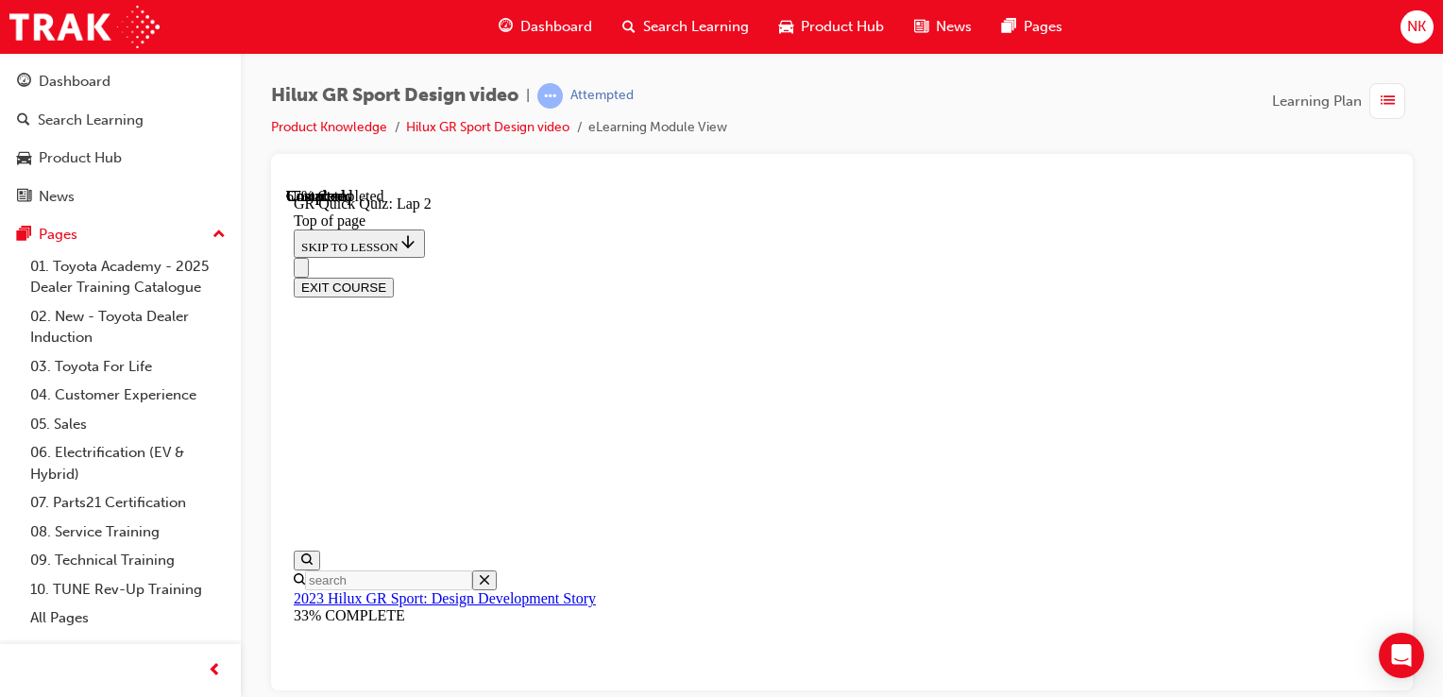
scroll to position [306, 0]
drag, startPoint x: 941, startPoint y: 630, endPoint x: 944, endPoint y: 521, distance: 108.7
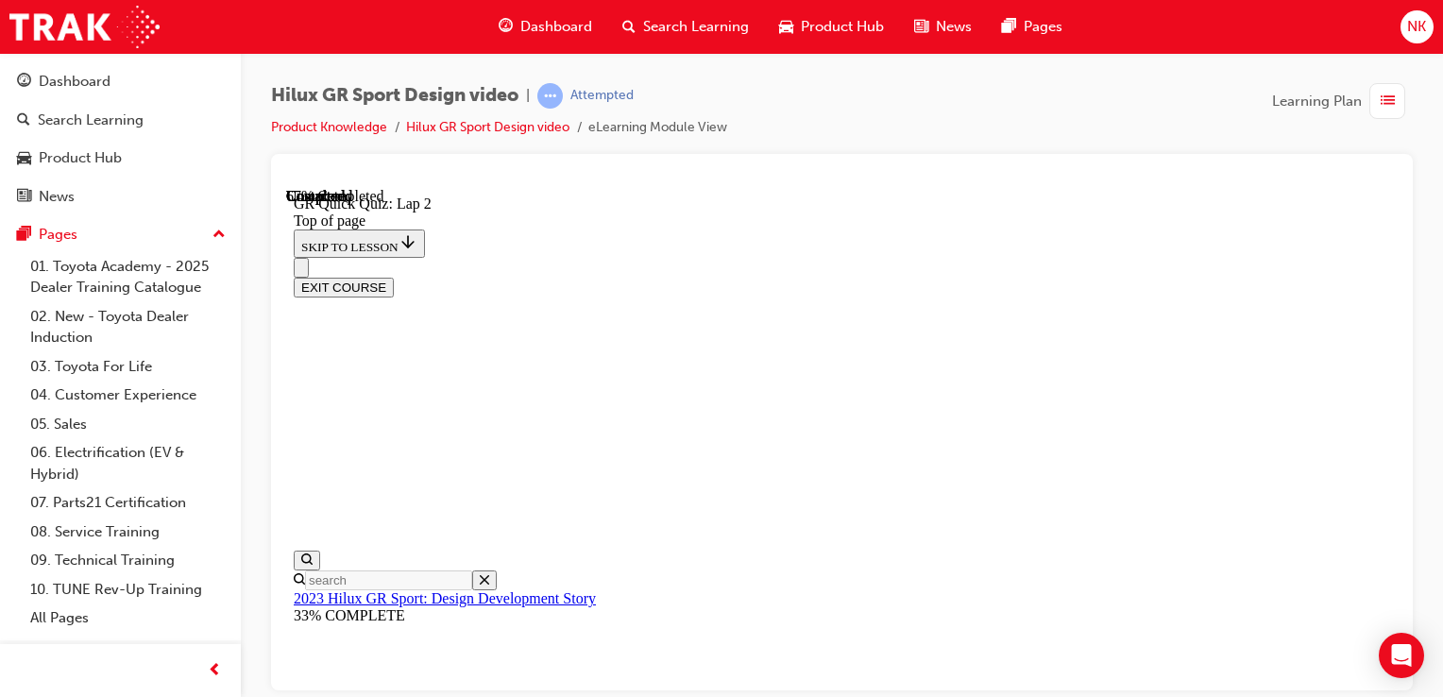
drag, startPoint x: 944, startPoint y: 521, endPoint x: 933, endPoint y: 563, distance: 43.1
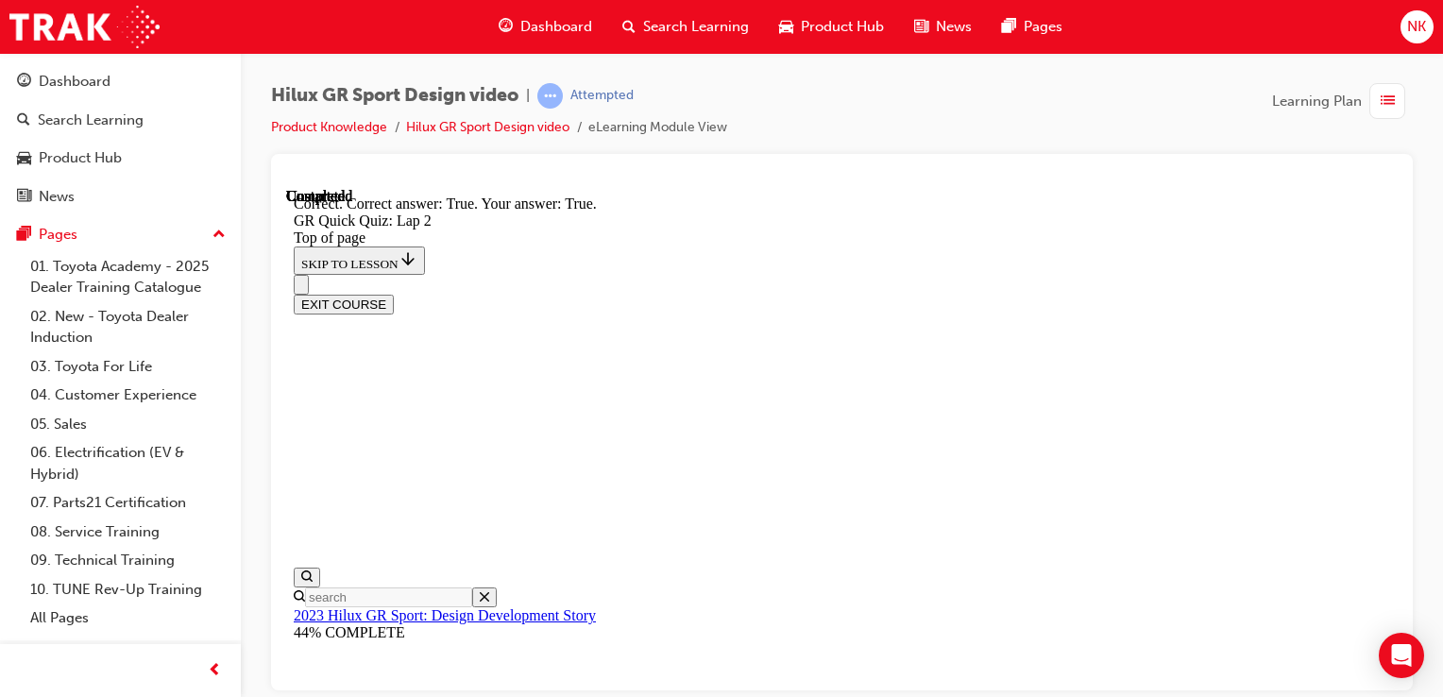
scroll to position [562, 0]
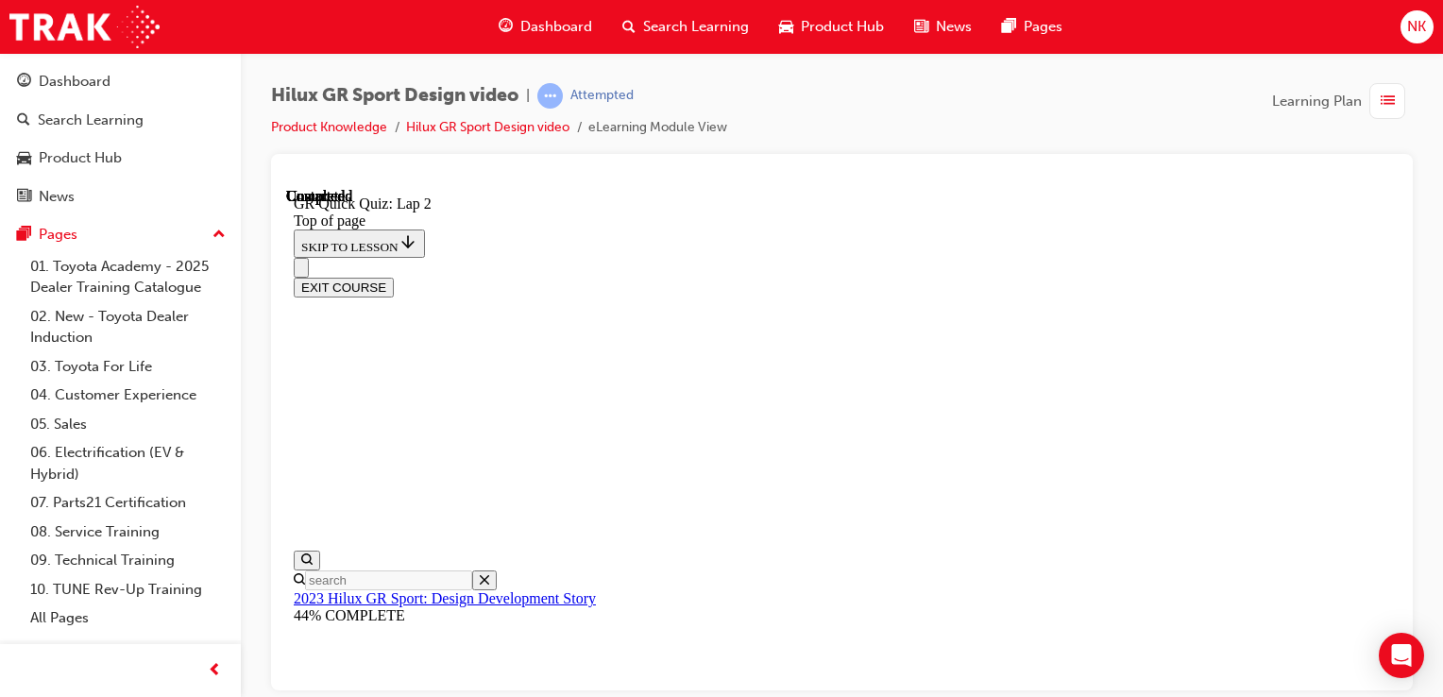
scroll to position [433, 0]
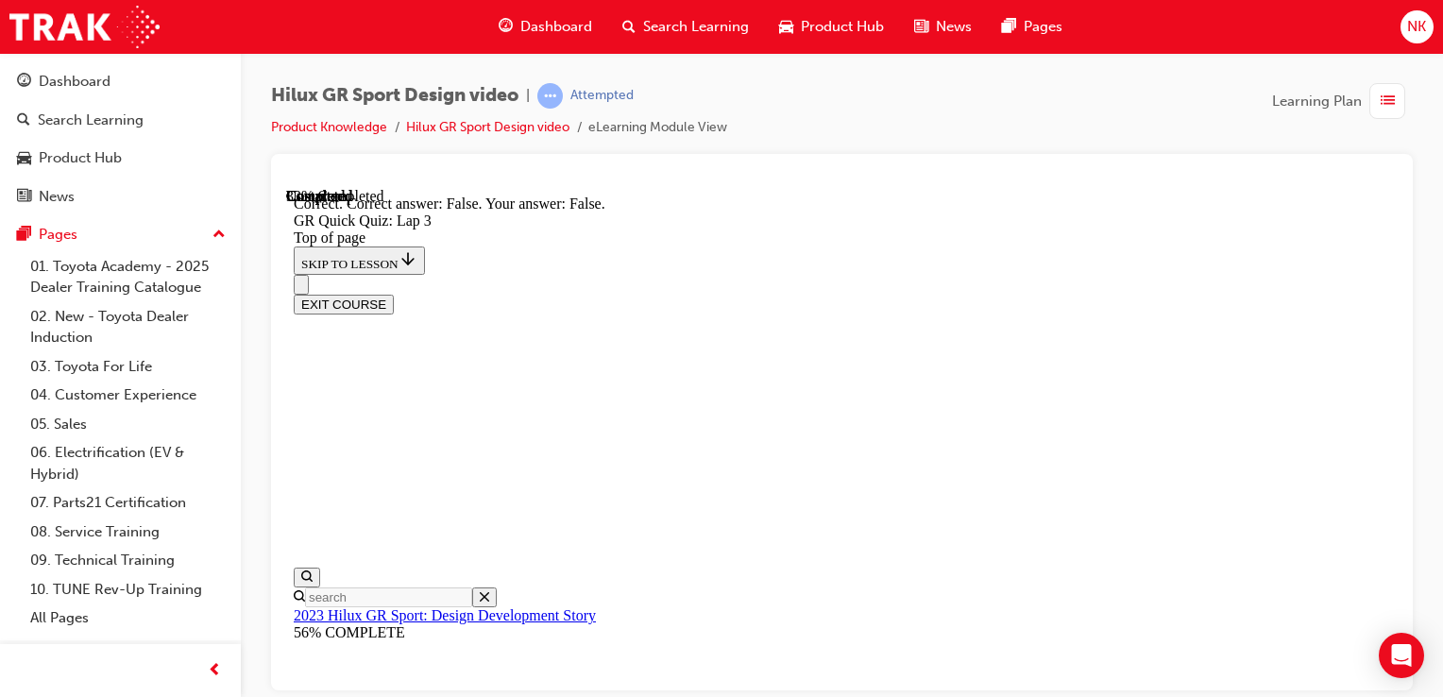
scroll to position [581, 0]
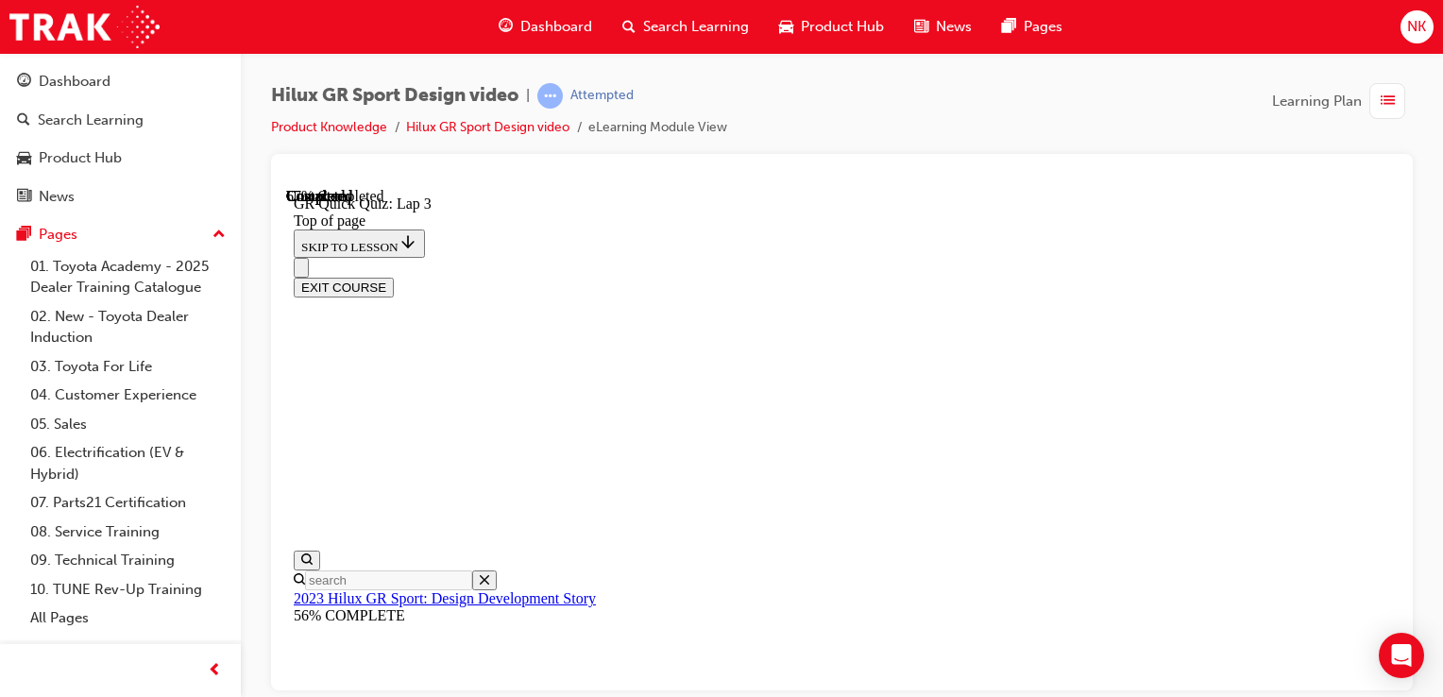
scroll to position [413, 0]
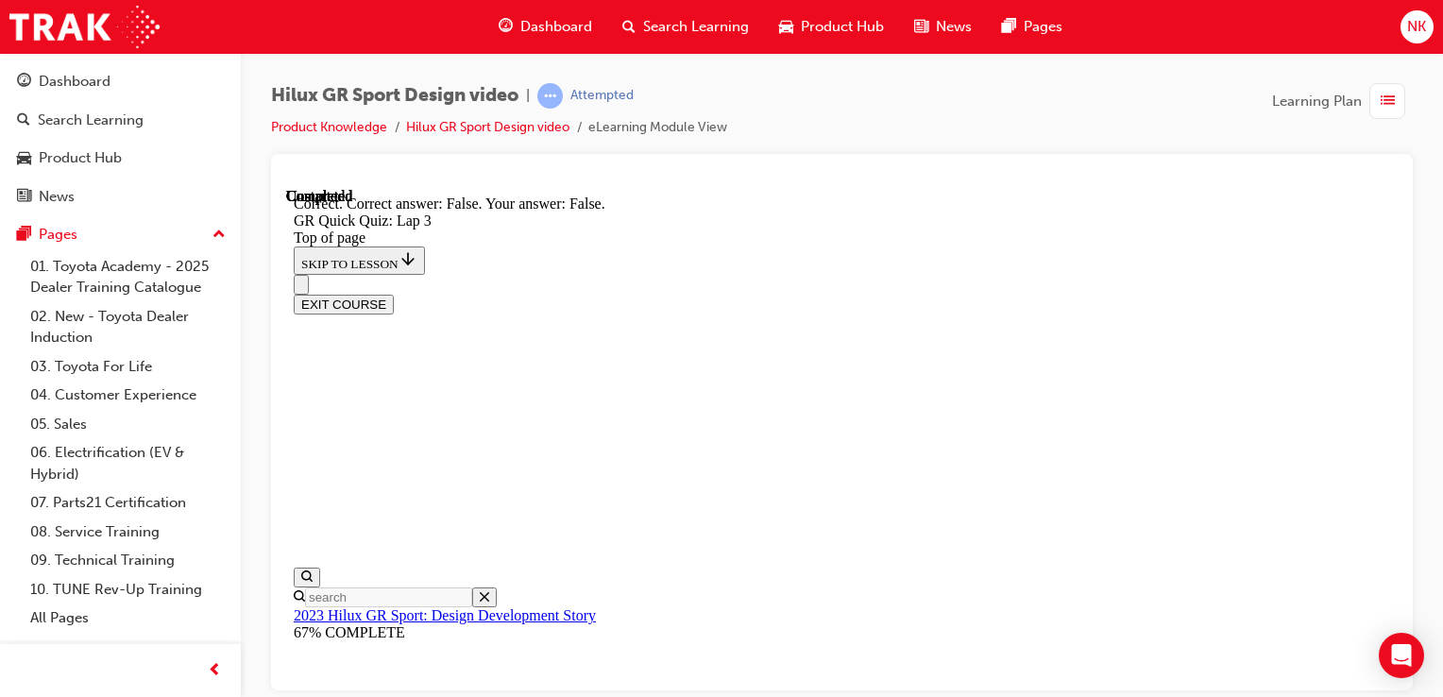
scroll to position [593, 0]
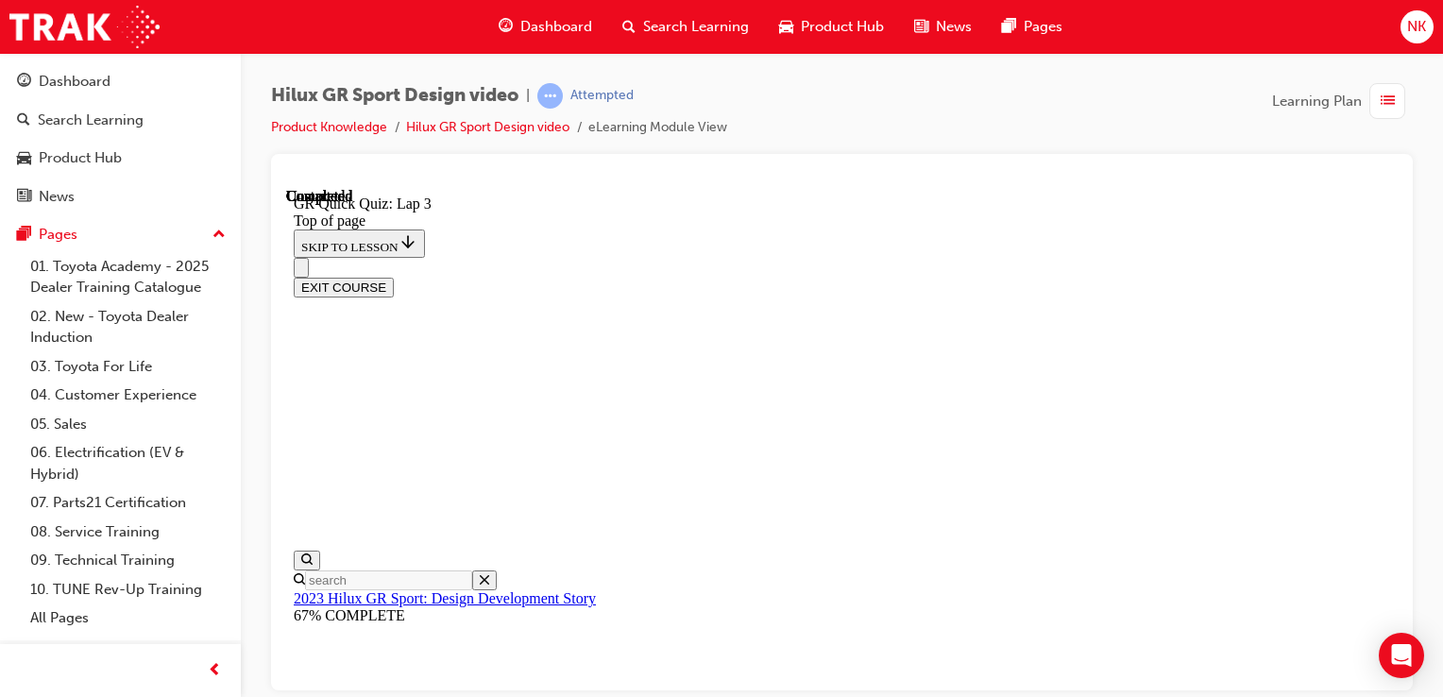
scroll to position [433, 0]
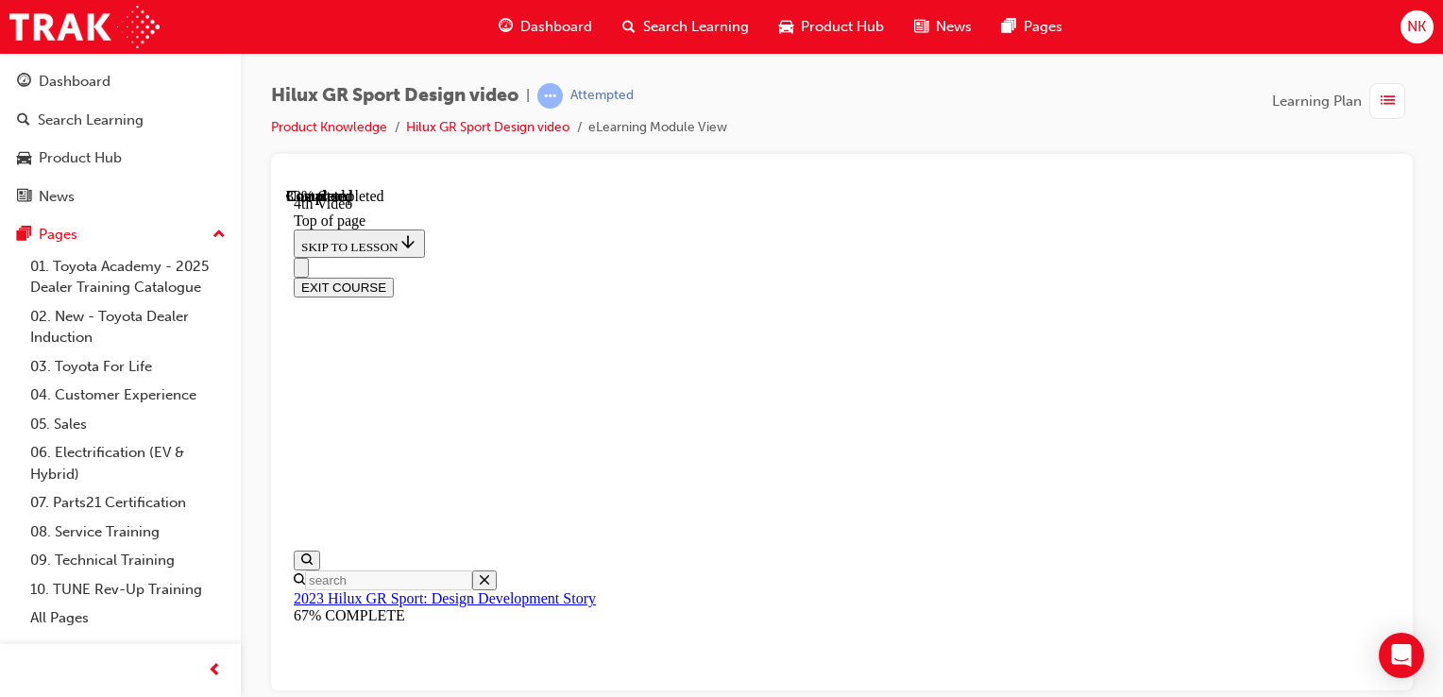
drag, startPoint x: 1395, startPoint y: 393, endPoint x: 1692, endPoint y: 582, distance: 352.4
click at [1406, 395] on div at bounding box center [842, 422] width 1142 height 536
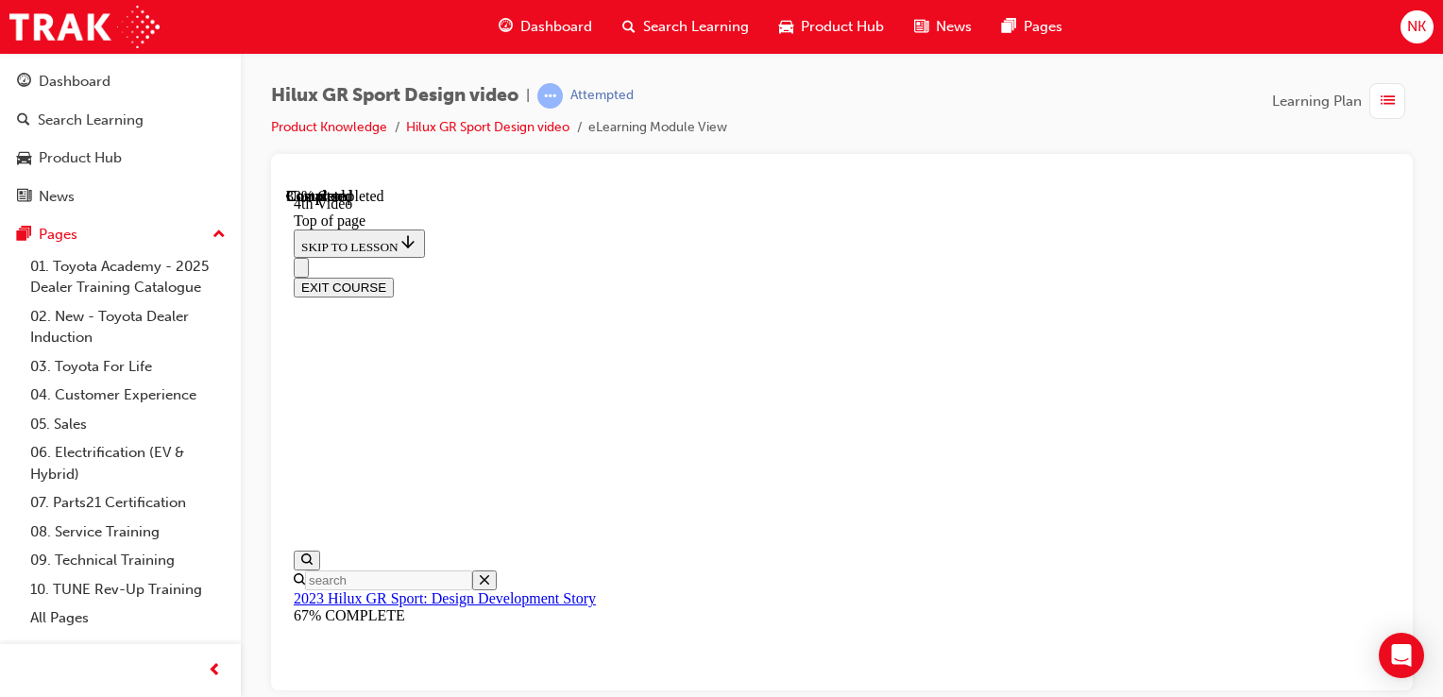
scroll to position [485, 0]
drag, startPoint x: 842, startPoint y: 597, endPoint x: 1053, endPoint y: 586, distance: 210.9
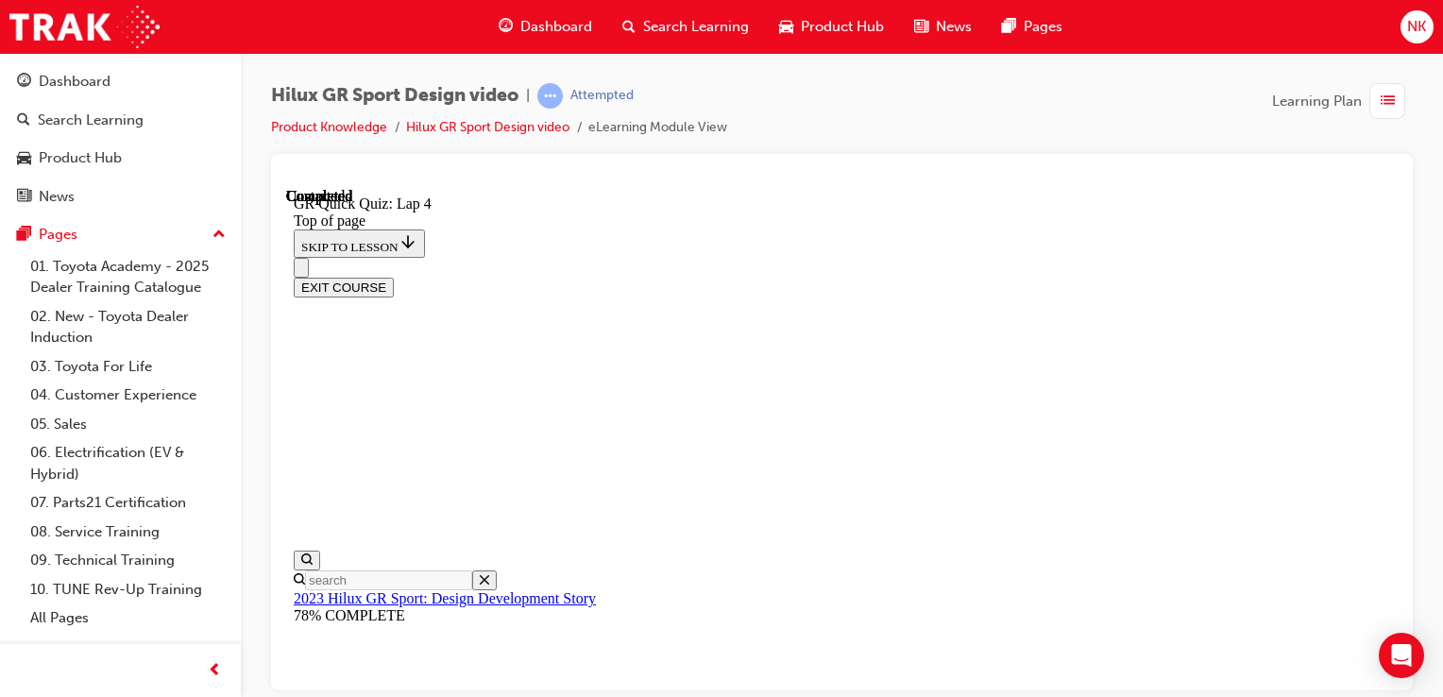
scroll to position [130, 0]
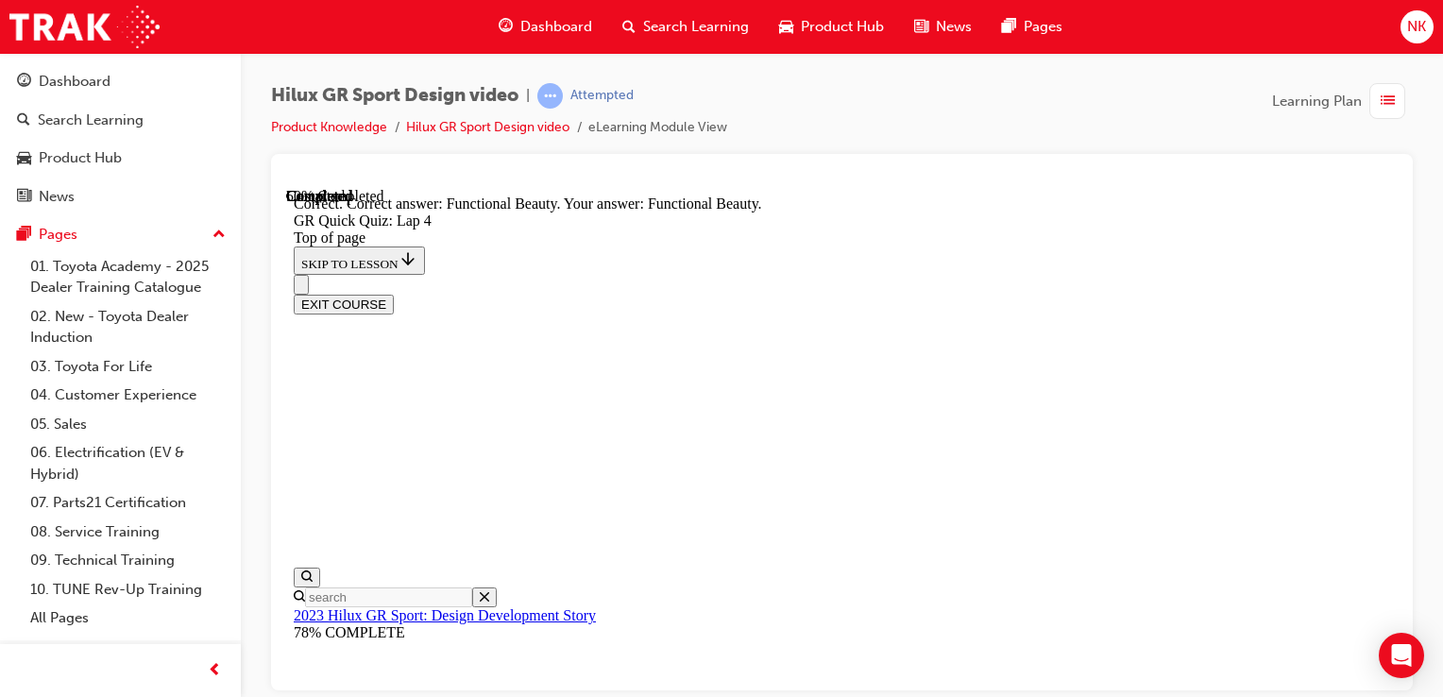
scroll to position [718, 0]
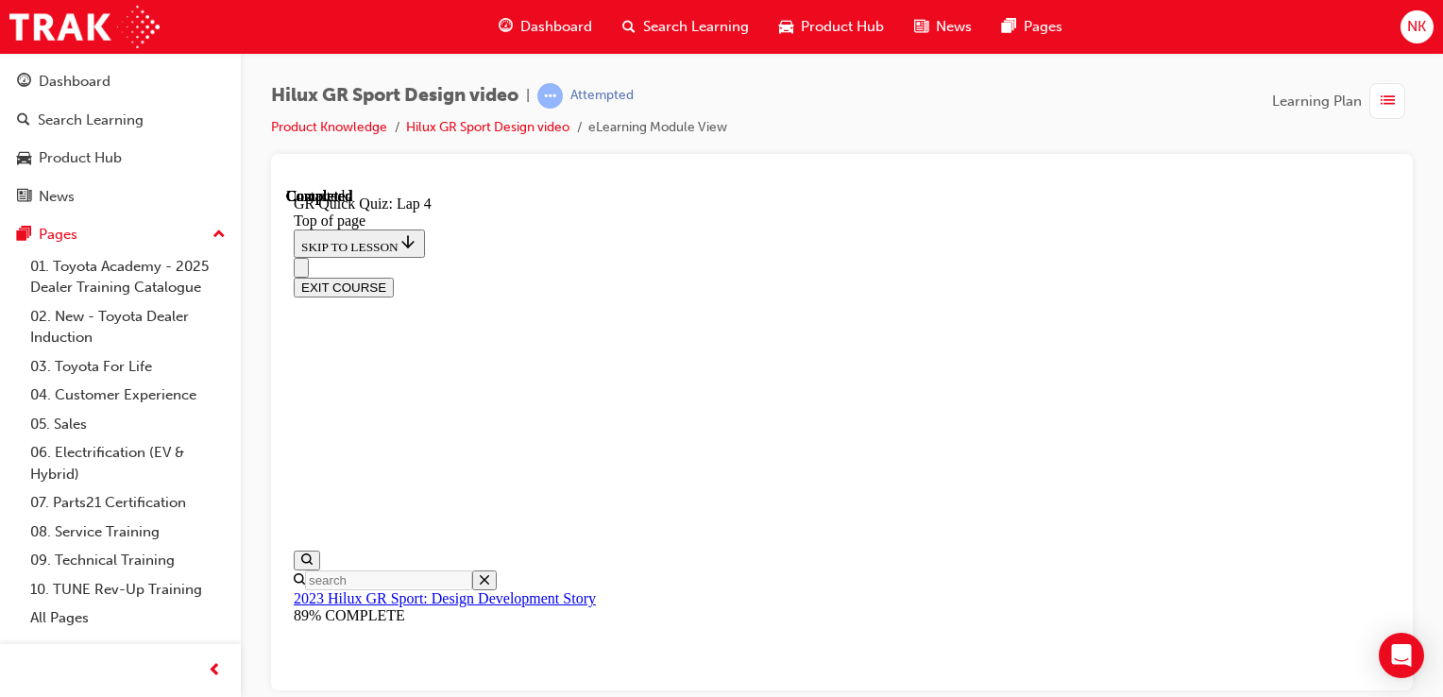
scroll to position [433, 0]
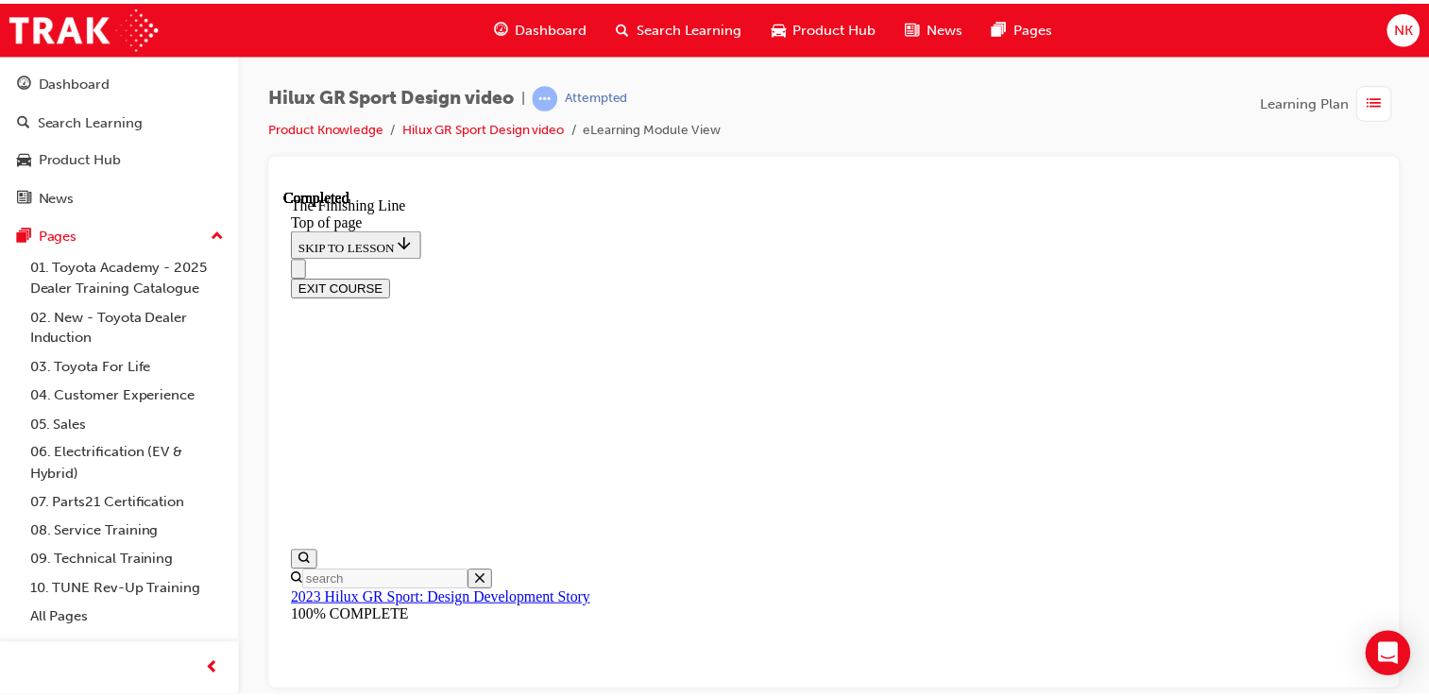
scroll to position [678, 0]
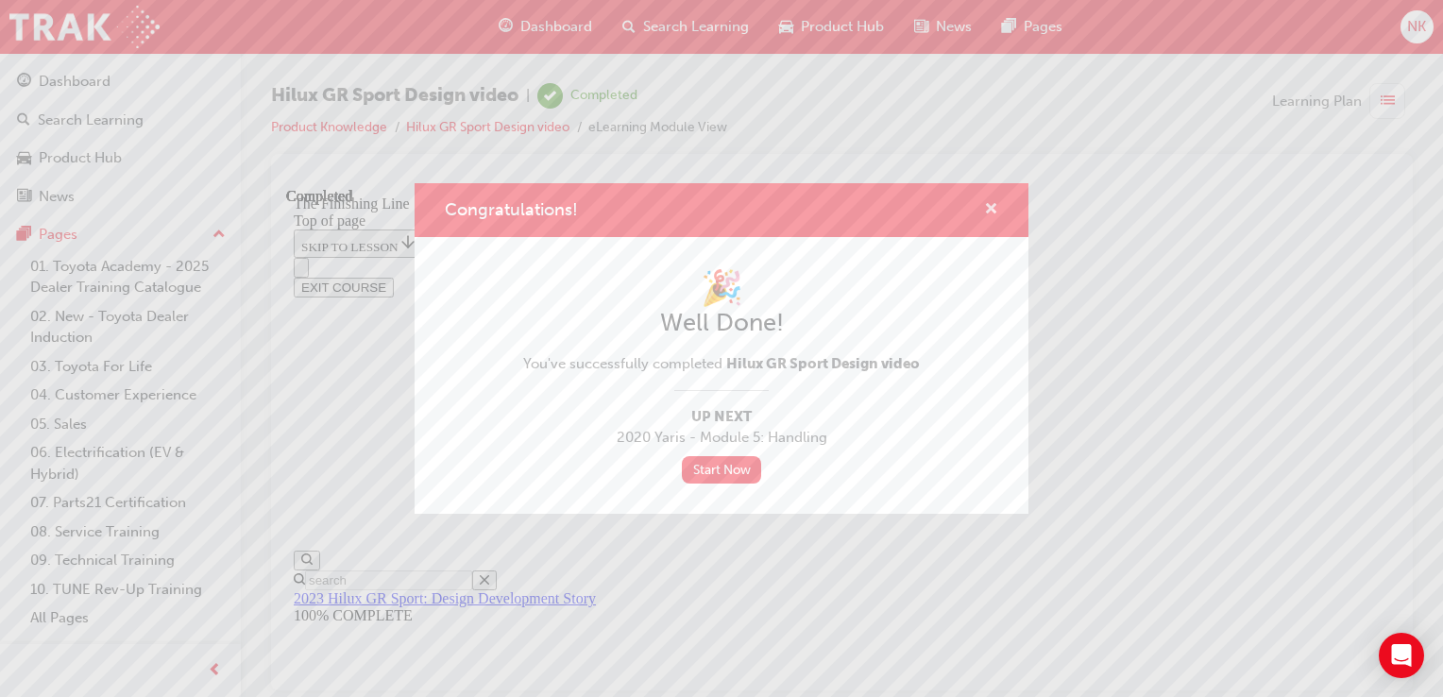
click at [986, 205] on span "cross-icon" at bounding box center [991, 210] width 14 height 17
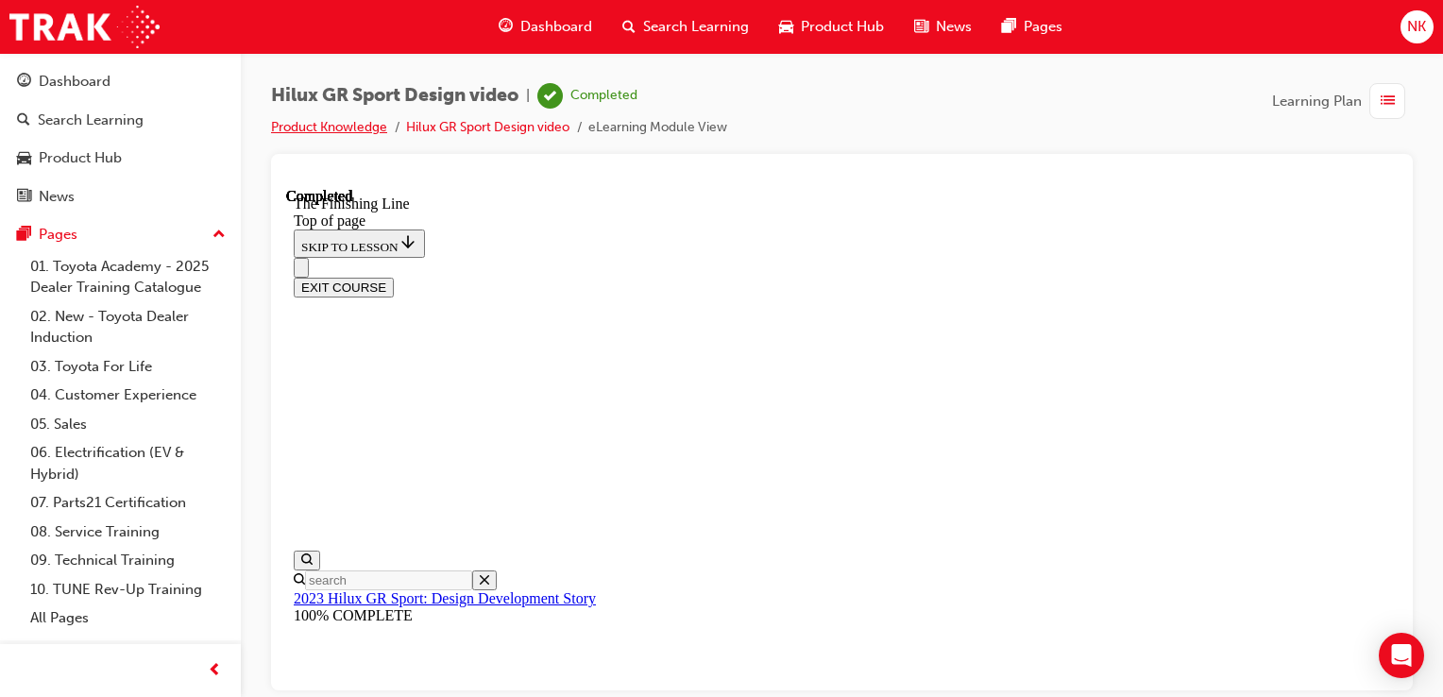
click at [293, 123] on link "Product Knowledge" at bounding box center [329, 127] width 116 height 16
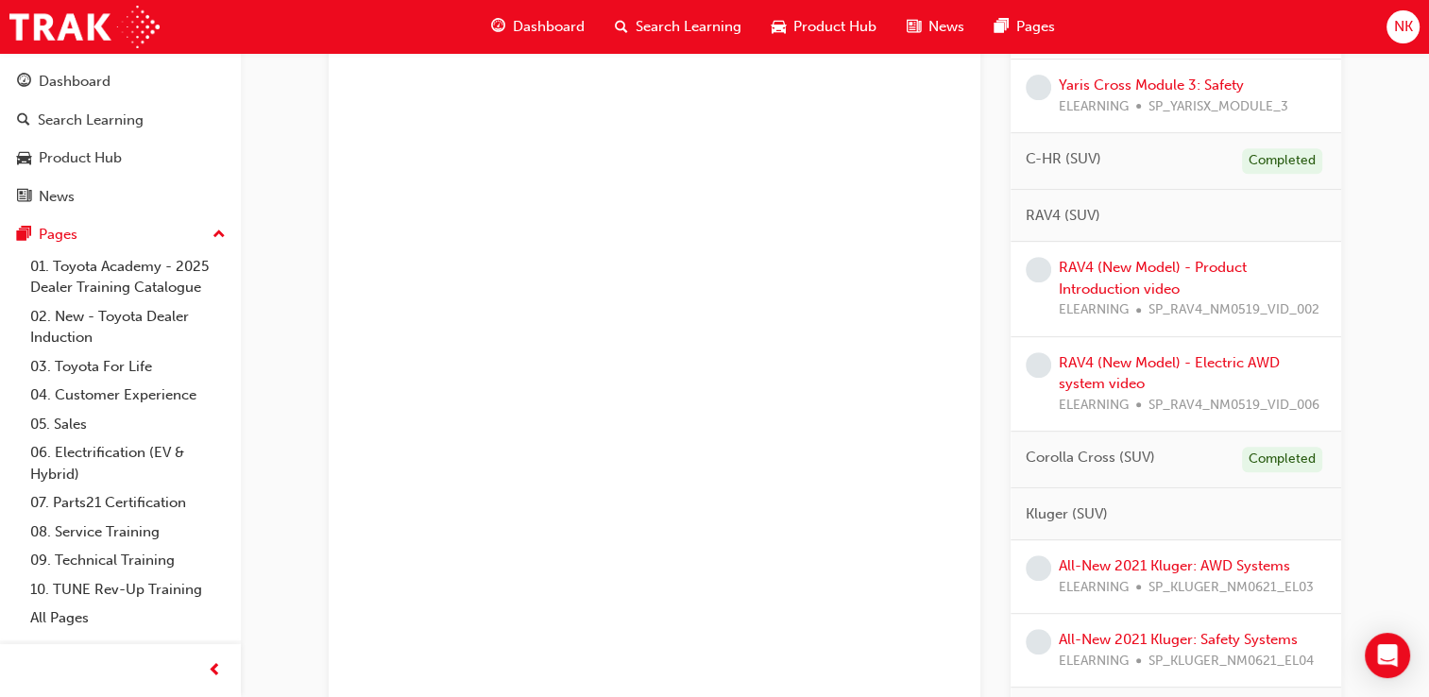
scroll to position [778, 0]
